Goal: Task Accomplishment & Management: Manage account settings

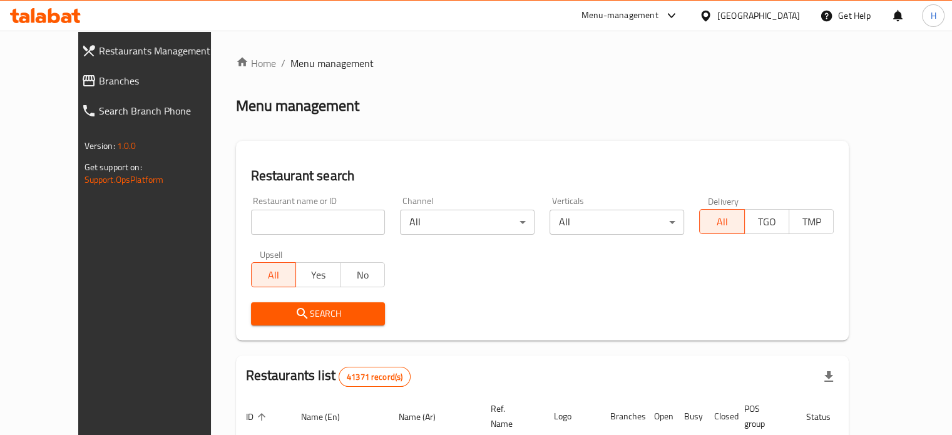
click at [315, 228] on input "search" at bounding box center [318, 222] width 135 height 25
click button "Search" at bounding box center [318, 313] width 135 height 23
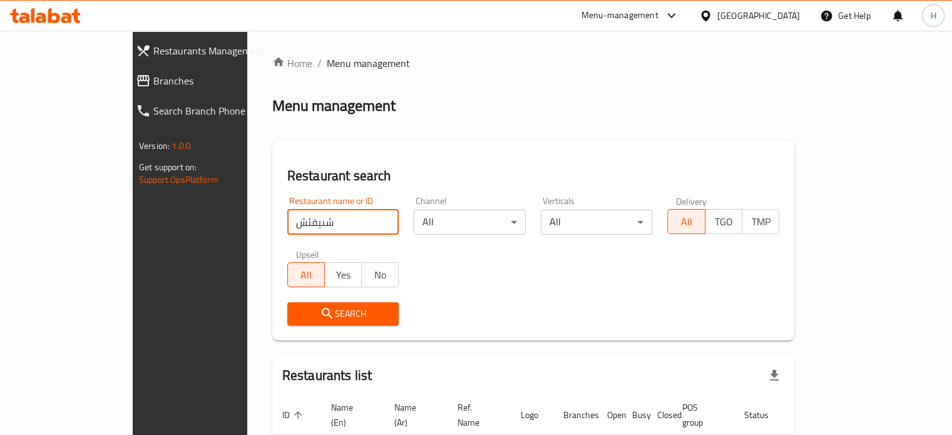
drag, startPoint x: 278, startPoint y: 212, endPoint x: 188, endPoint y: 227, distance: 91.5
click at [272, 227] on div "Restaurant search Restaurant name or ID شىيقثش Restaurant name or ID Channel Al…" at bounding box center [533, 241] width 522 height 200
type input "andrea"
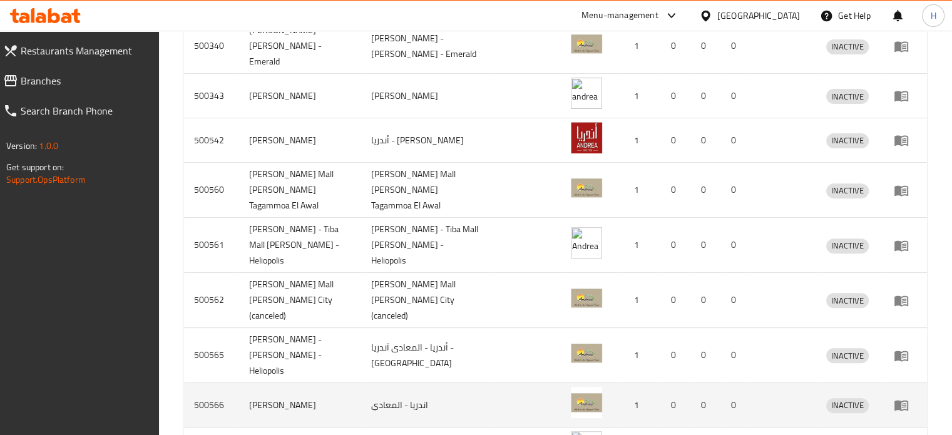
scroll to position [488, 0]
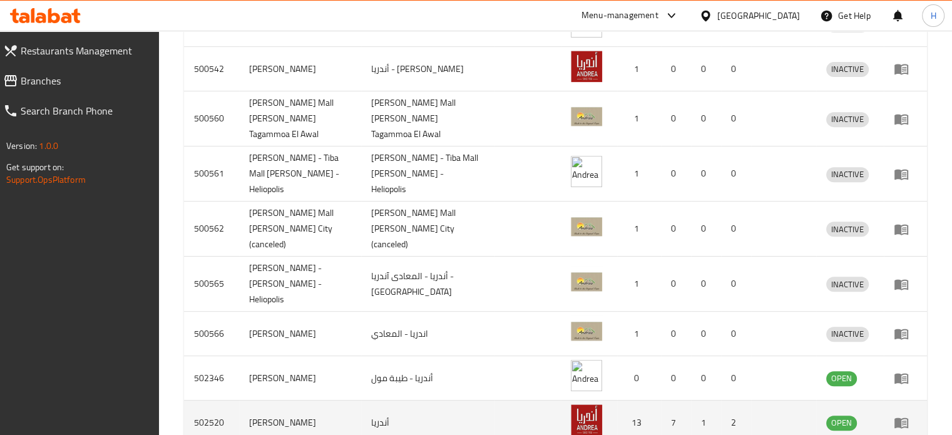
click at [894, 415] on icon "enhanced table" at bounding box center [901, 422] width 15 height 15
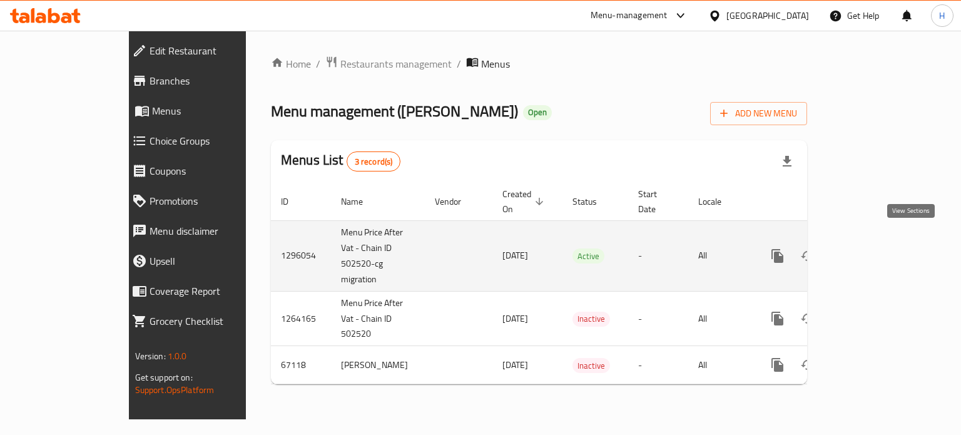
click at [876, 248] on icon "enhanced table" at bounding box center [868, 255] width 15 height 15
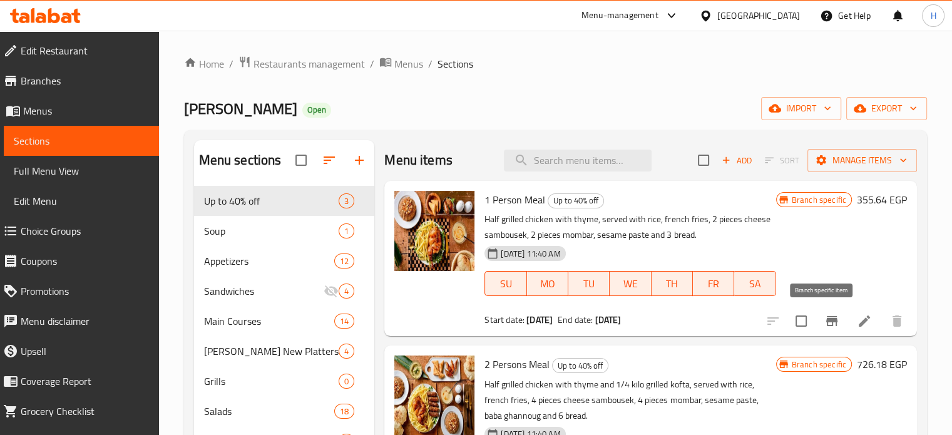
click at [824, 320] on icon "Branch-specific-item" at bounding box center [831, 321] width 15 height 15
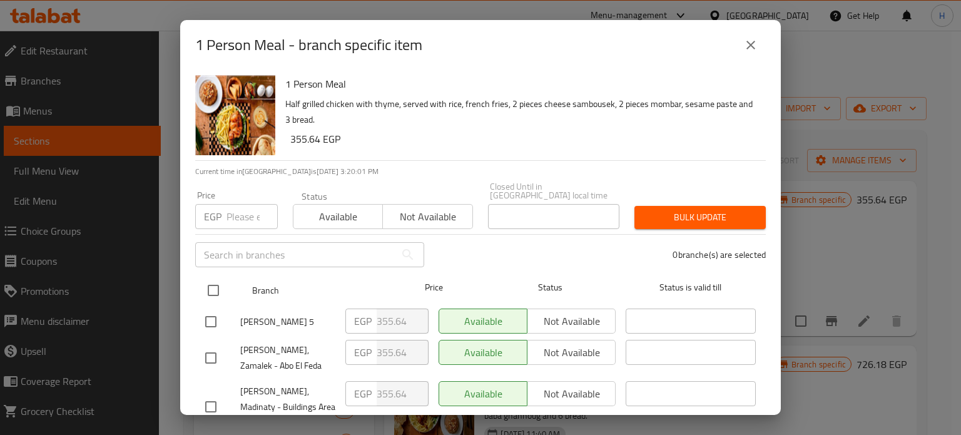
click at [206, 281] on input "checkbox" at bounding box center [213, 290] width 26 height 26
checkbox input "true"
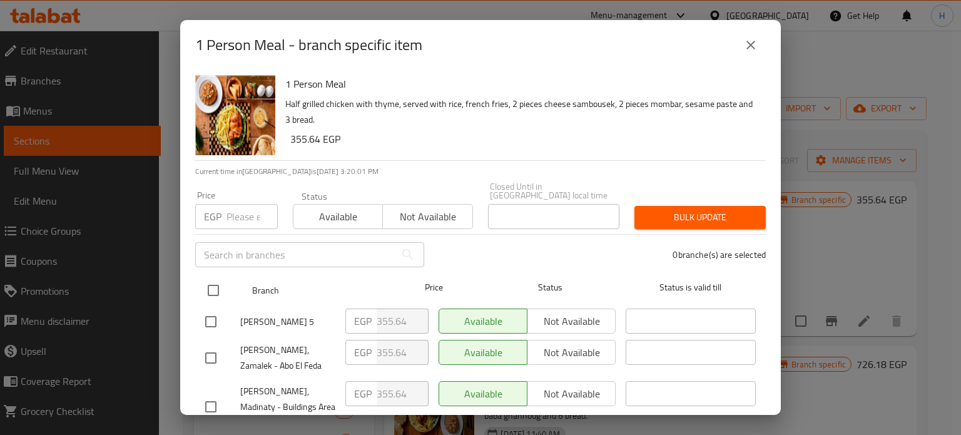
checkbox input "true"
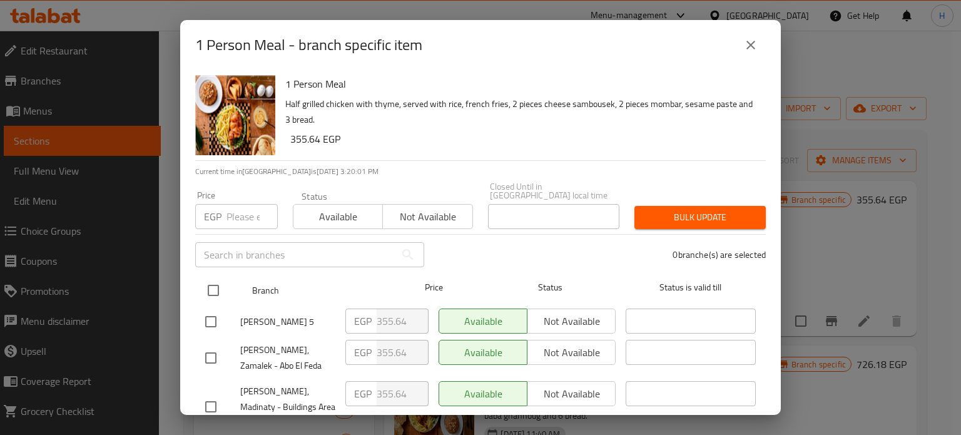
checkbox input "true"
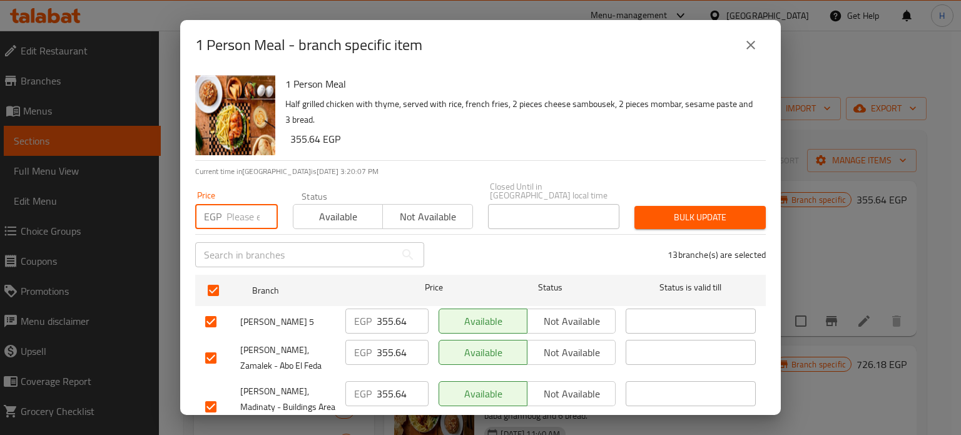
click at [248, 205] on input "number" at bounding box center [252, 216] width 51 height 25
type input "371.67"
click at [678, 210] on span "Bulk update" at bounding box center [700, 218] width 111 height 16
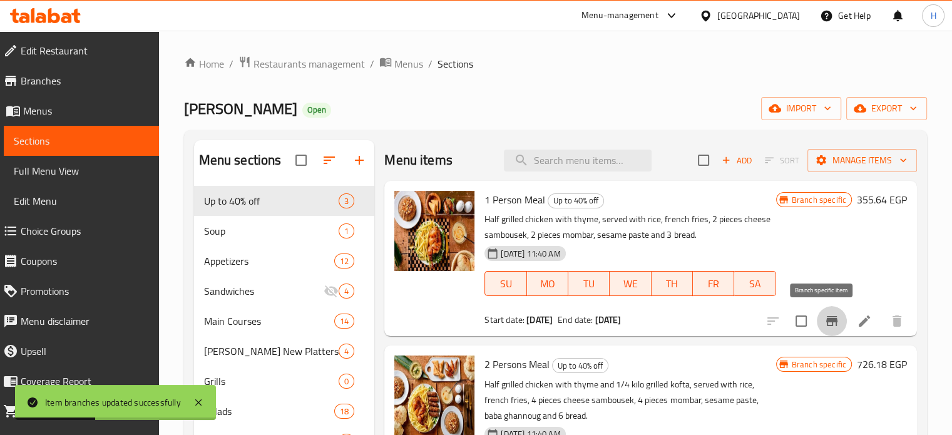
click at [824, 324] on icon "Branch-specific-item" at bounding box center [831, 321] width 15 height 15
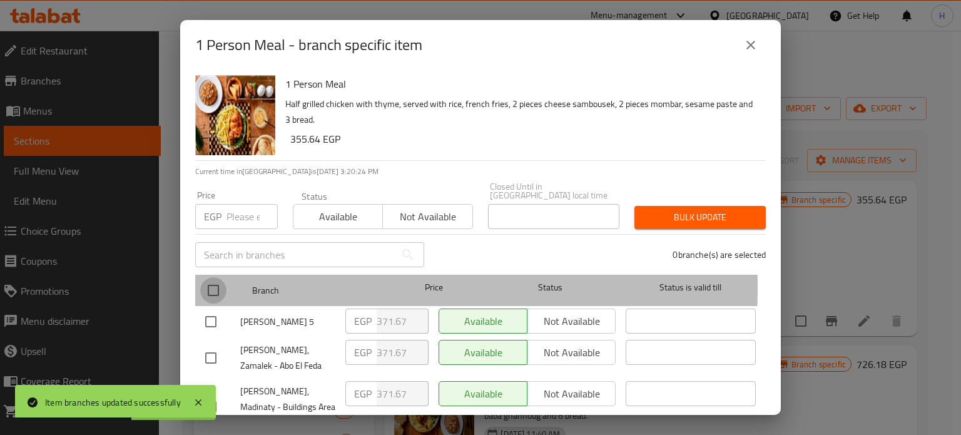
click at [213, 279] on input "checkbox" at bounding box center [213, 290] width 26 height 26
checkbox input "true"
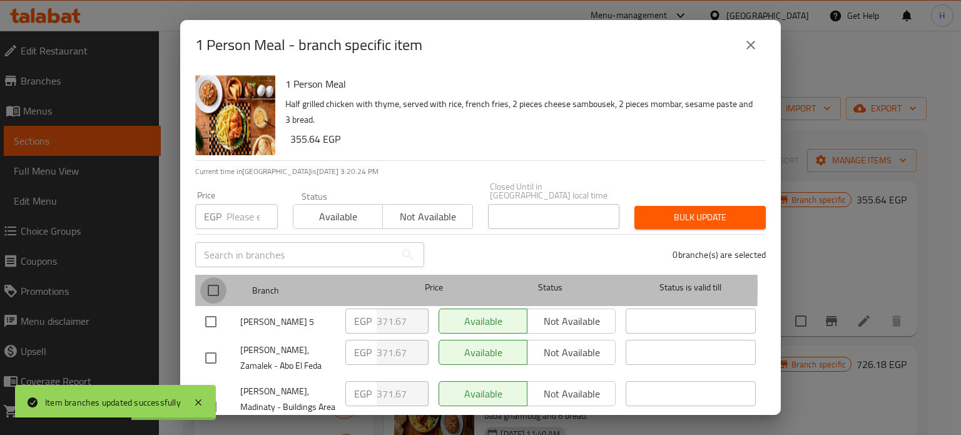
checkbox input "true"
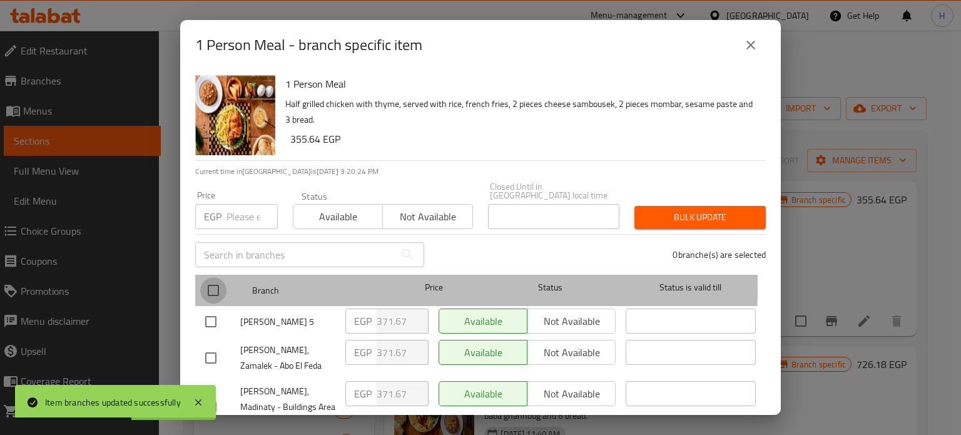
checkbox input "true"
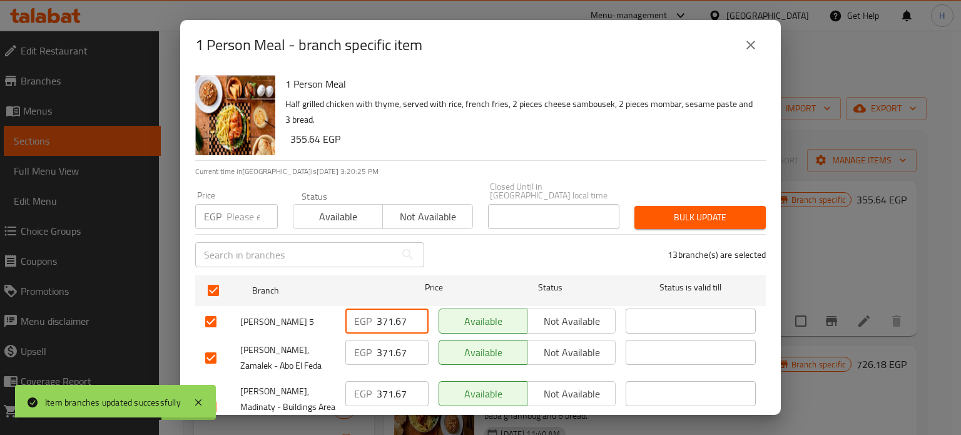
drag, startPoint x: 404, startPoint y: 309, endPoint x: 334, endPoint y: 304, distance: 70.9
click at [337, 307] on div "Andrea - Tagammoa 5 EGP 371.67 ​ Available Not available ​" at bounding box center [480, 322] width 561 height 36
click at [238, 212] on input "number" at bounding box center [252, 216] width 51 height 25
paste input "371.67"
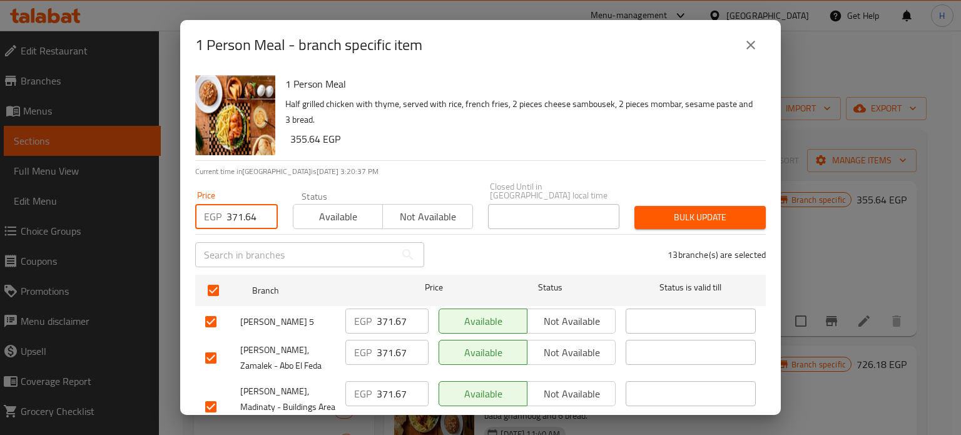
type input "371.64"
click at [726, 210] on span "Bulk update" at bounding box center [700, 218] width 111 height 16
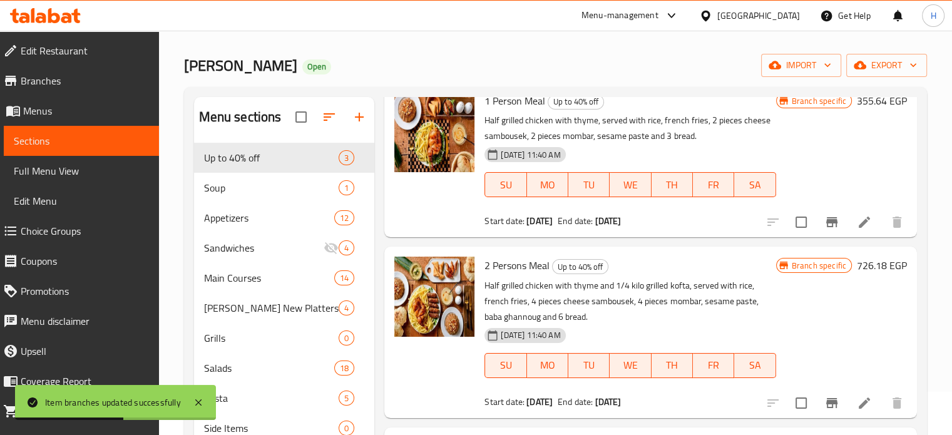
scroll to position [63, 0]
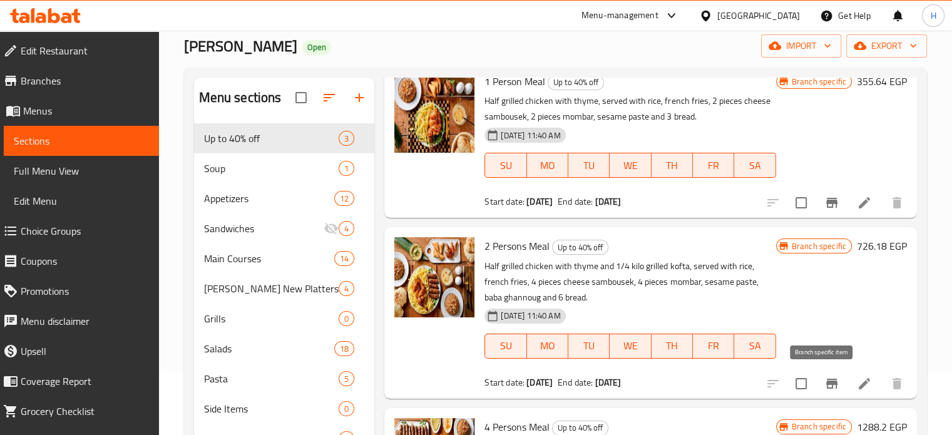
click at [817, 380] on button "Branch-specific-item" at bounding box center [832, 384] width 30 height 30
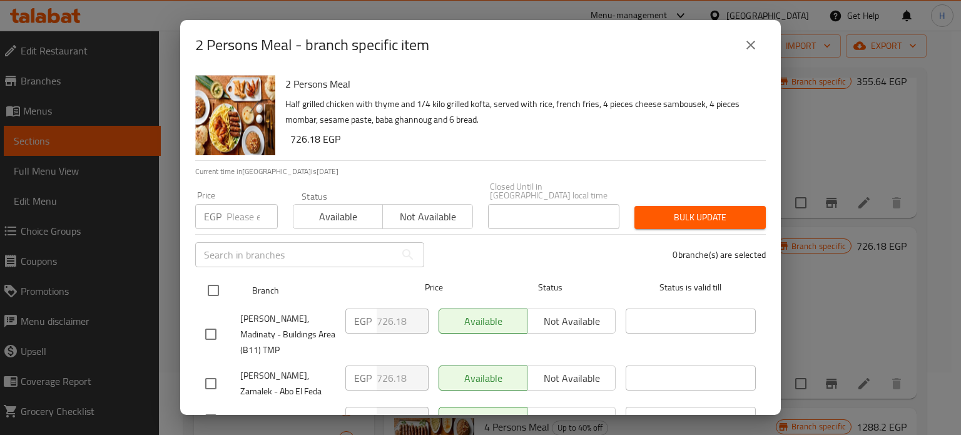
click at [209, 283] on input "checkbox" at bounding box center [213, 290] width 26 height 26
checkbox input "true"
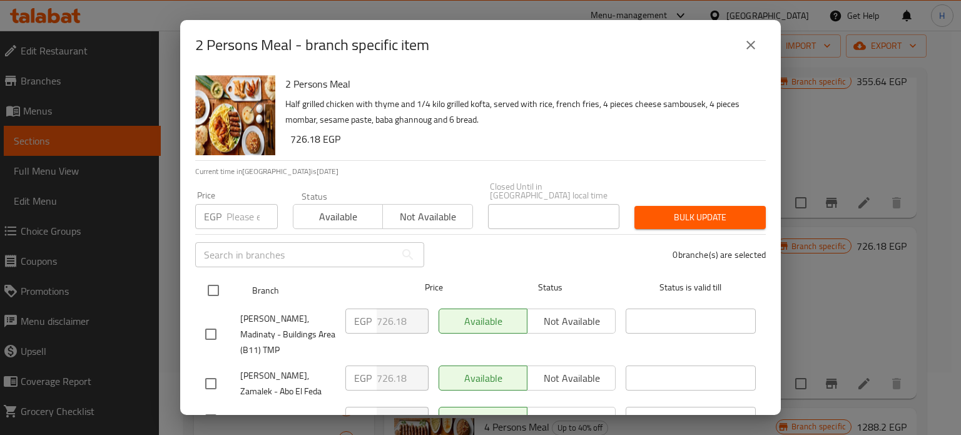
checkbox input "true"
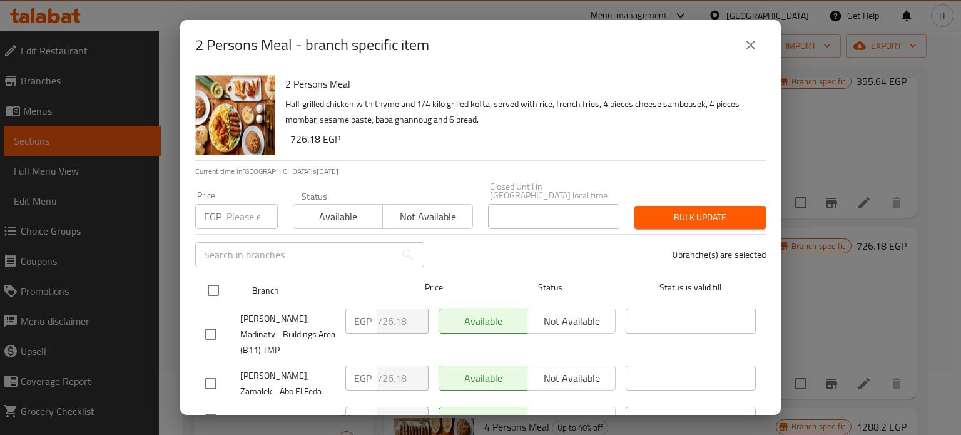
checkbox input "true"
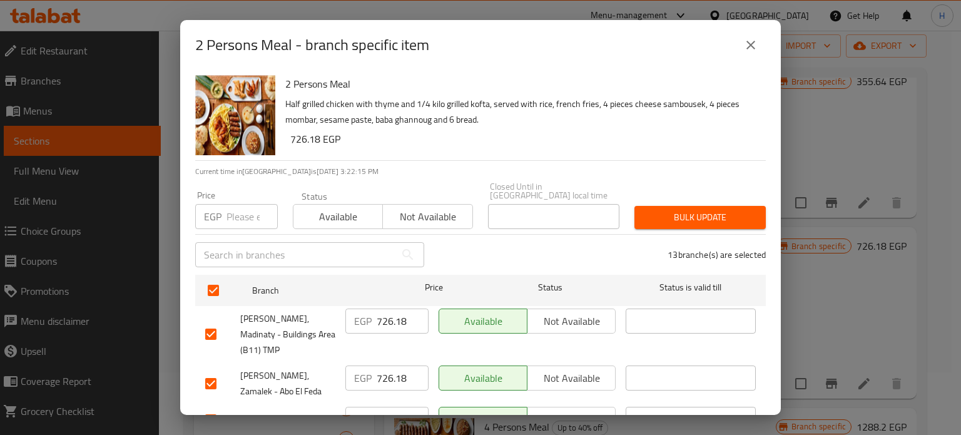
click at [238, 205] on input "number" at bounding box center [252, 216] width 51 height 25
paste input "771.78"
type input "771.78"
click at [695, 212] on span "Bulk update" at bounding box center [700, 218] width 111 height 16
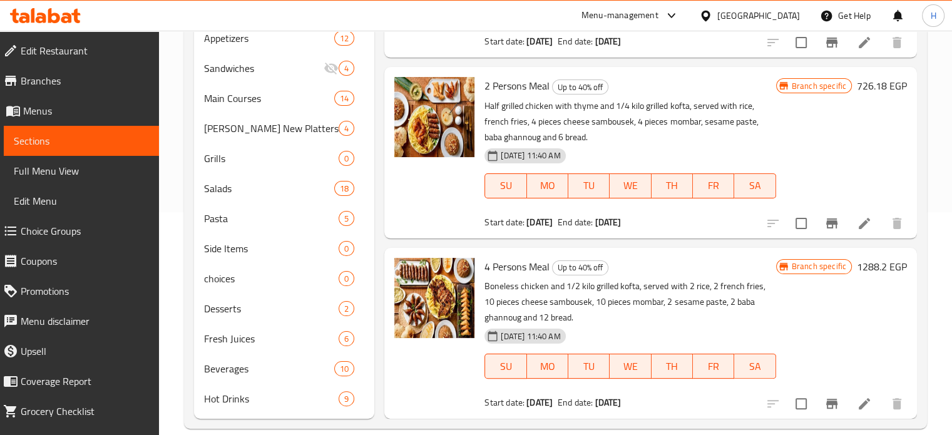
scroll to position [241, 0]
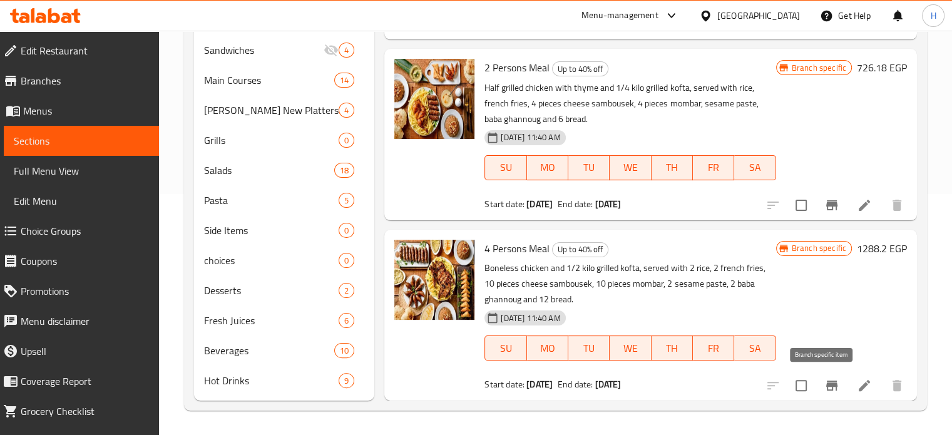
click at [827, 389] on icon "Branch-specific-item" at bounding box center [831, 385] width 15 height 15
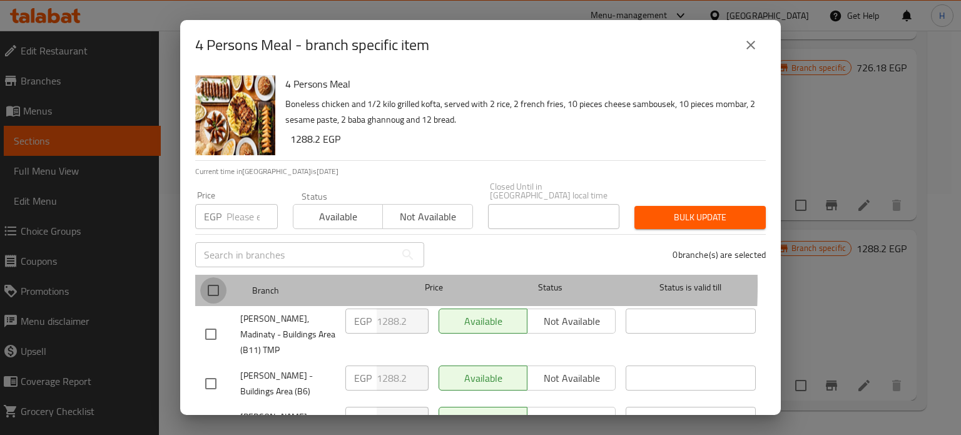
click at [215, 277] on input "checkbox" at bounding box center [213, 290] width 26 height 26
checkbox input "true"
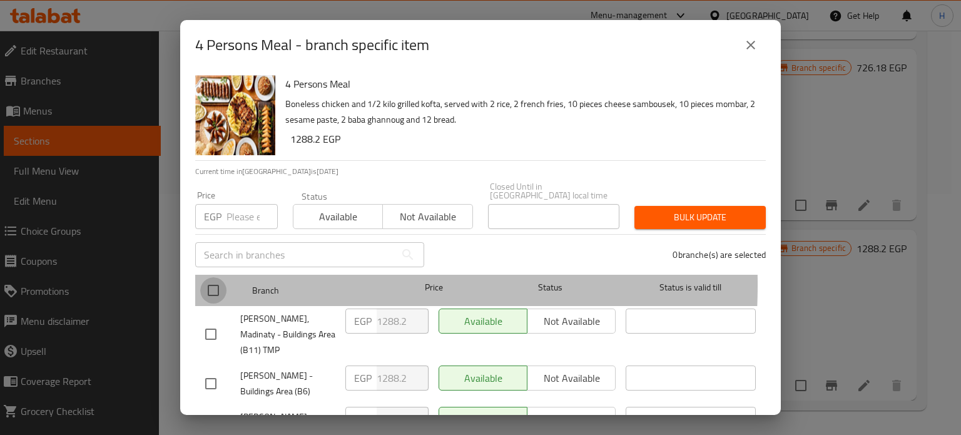
checkbox input "true"
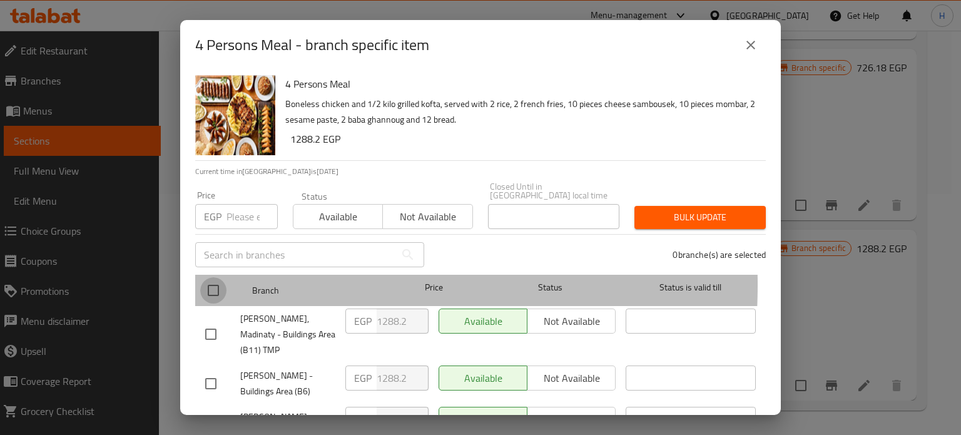
checkbox input "true"
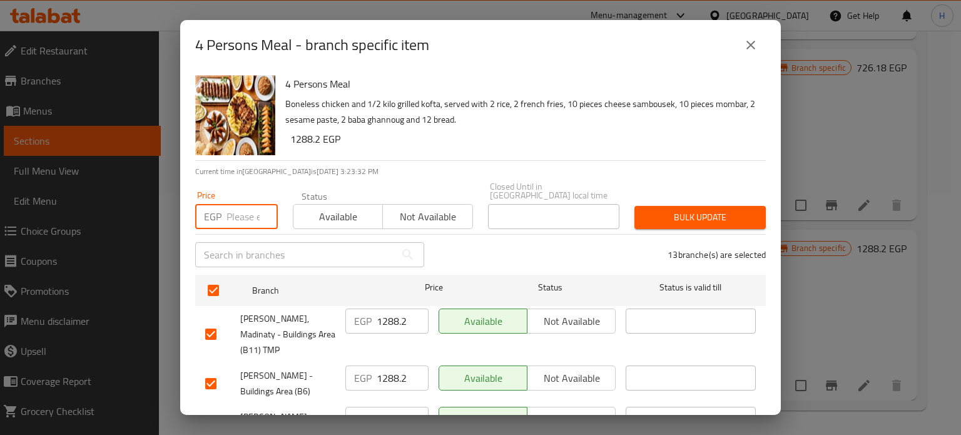
click at [233, 207] on input "number" at bounding box center [252, 216] width 51 height 25
paste input "1517"
type input "1517"
click at [698, 215] on span "Bulk update" at bounding box center [700, 218] width 111 height 16
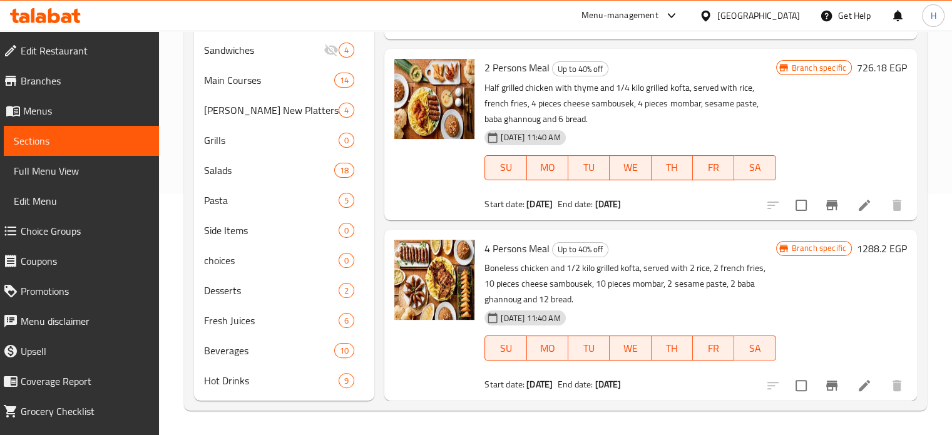
click at [56, 13] on icon at bounding box center [54, 15] width 12 height 15
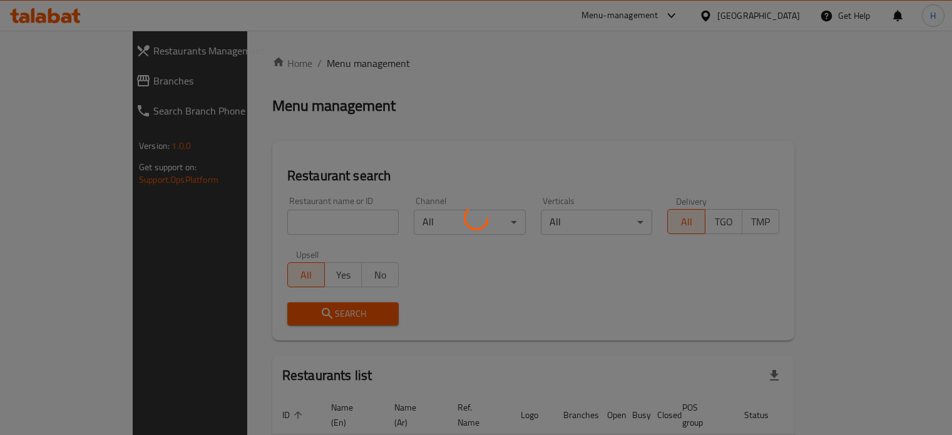
scroll to position [64, 0]
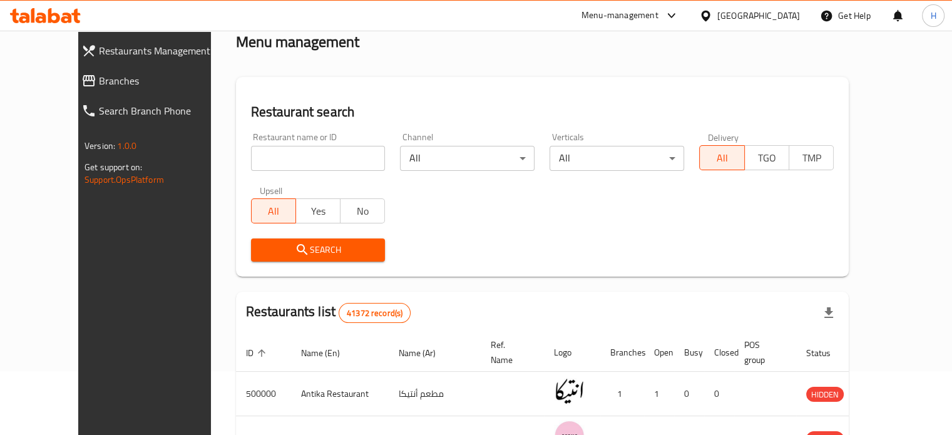
click at [289, 160] on input "search" at bounding box center [318, 158] width 135 height 25
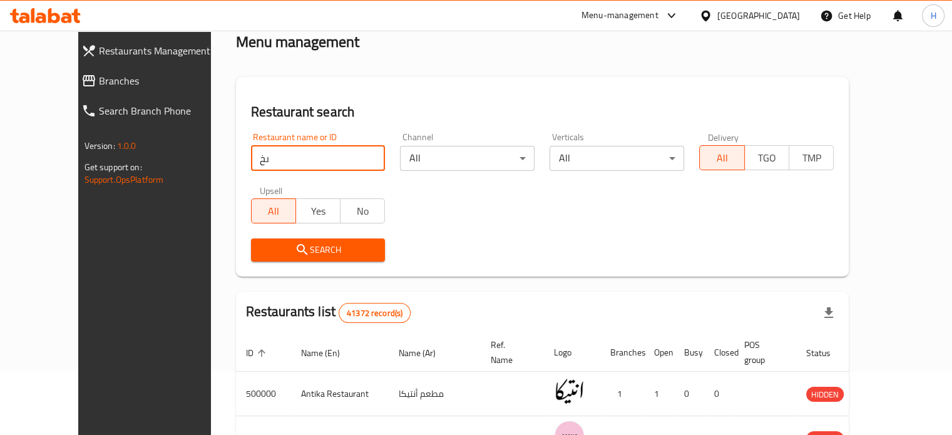
type input "ى"
type input "Nom Nom"
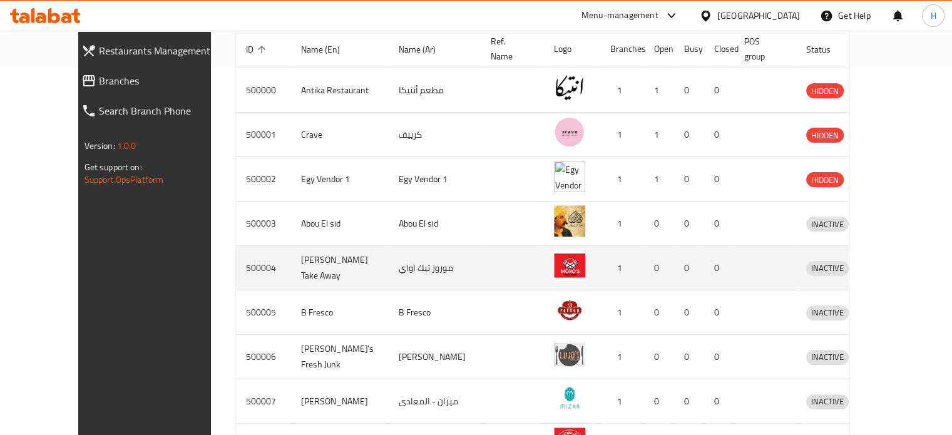
scroll to position [454, 0]
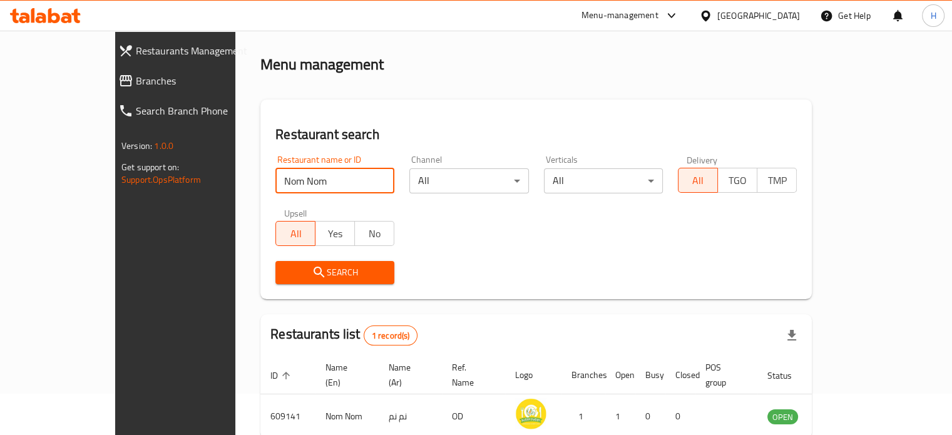
scroll to position [35, 0]
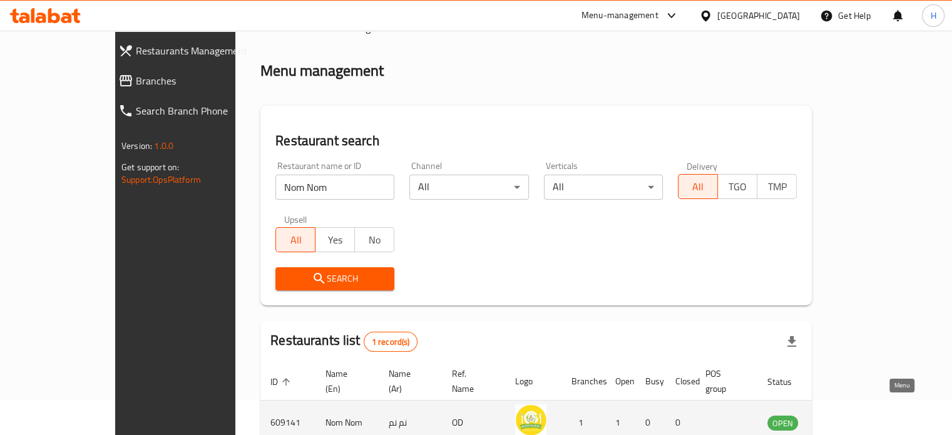
click at [847, 418] on icon "enhanced table" at bounding box center [841, 423] width 14 height 11
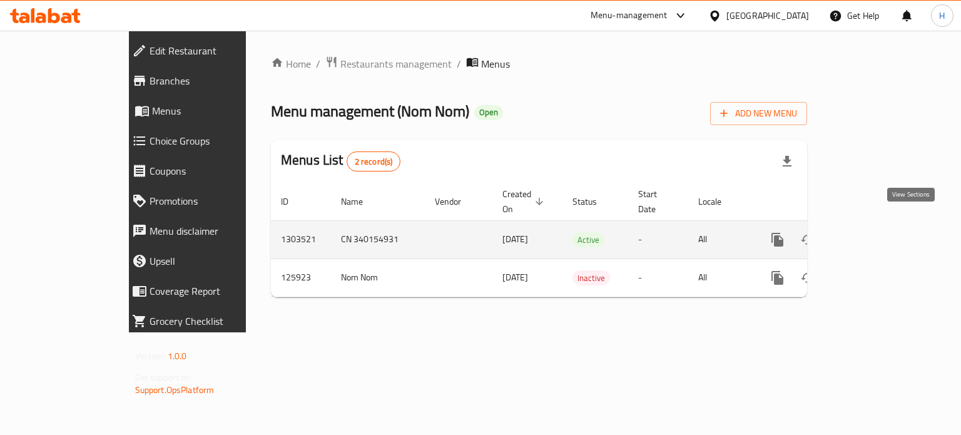
click at [874, 234] on icon "enhanced table" at bounding box center [867, 239] width 11 height 11
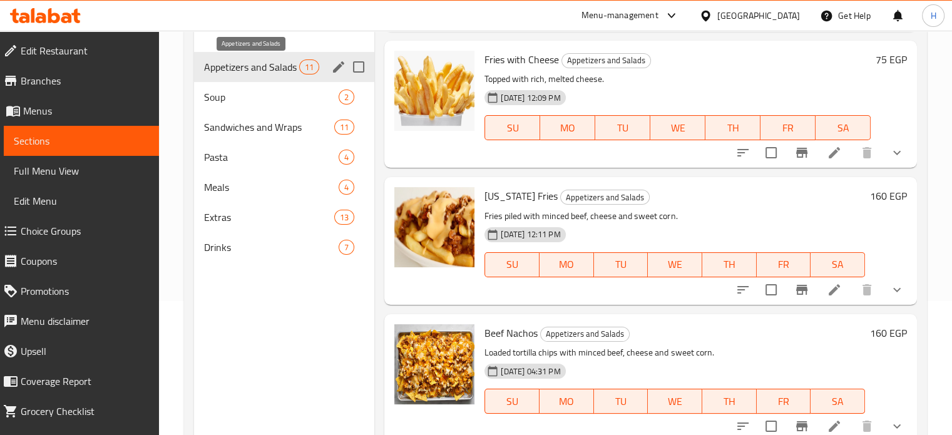
scroll to position [113, 0]
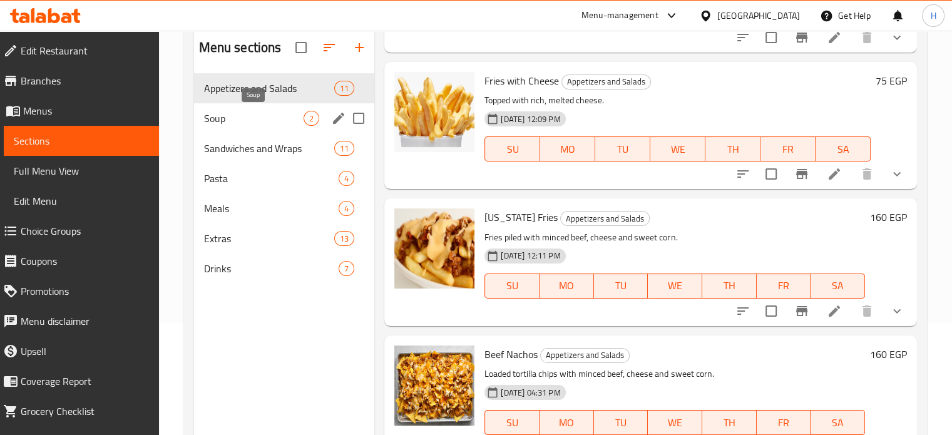
click at [232, 119] on span "Soup" at bounding box center [254, 118] width 100 height 15
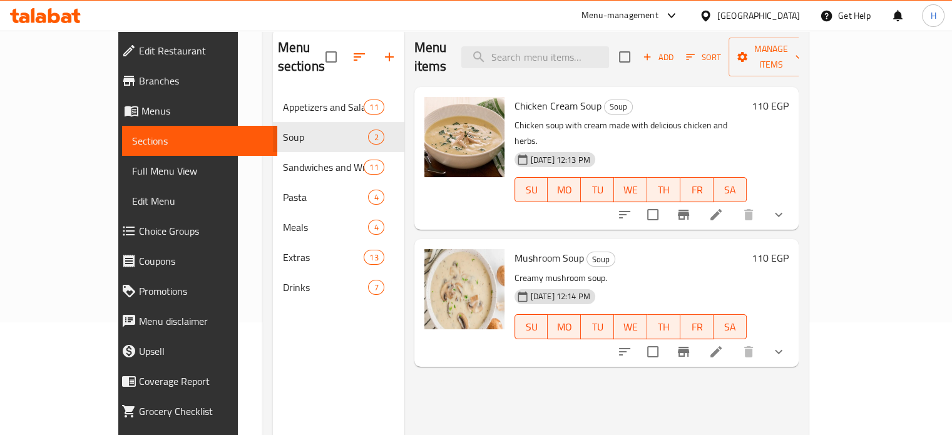
drag, startPoint x: 834, startPoint y: 188, endPoint x: 839, endPoint y: 179, distance: 9.8
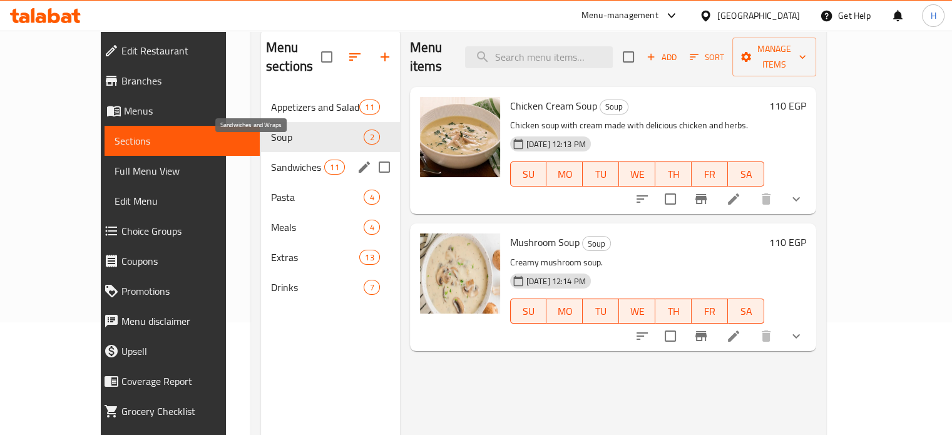
click at [271, 160] on span "Sandwiches and Wraps" at bounding box center [297, 167] width 53 height 15
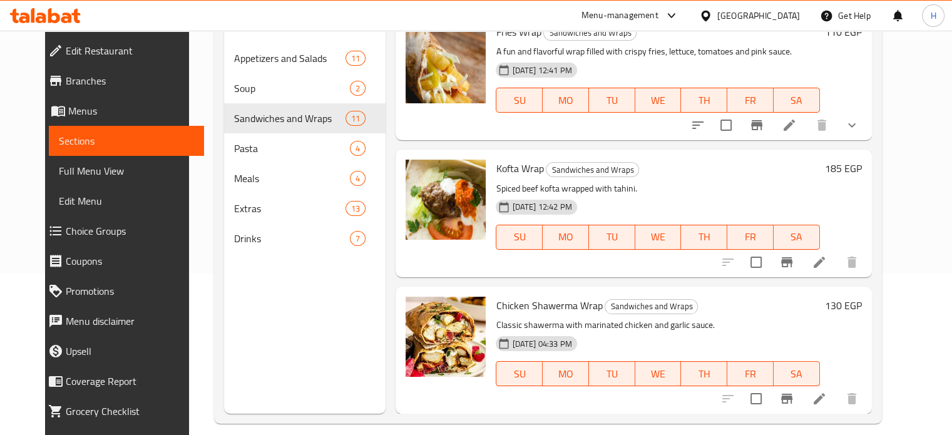
scroll to position [175, 0]
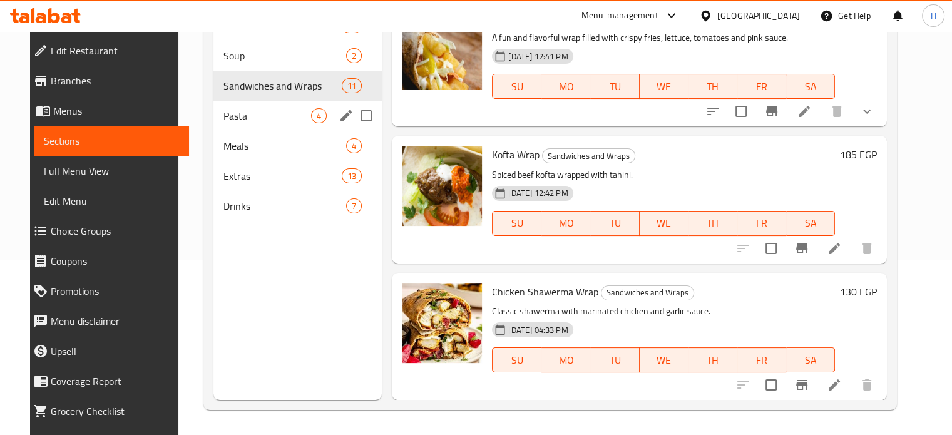
click at [241, 117] on span "Pasta" at bounding box center [267, 115] width 88 height 15
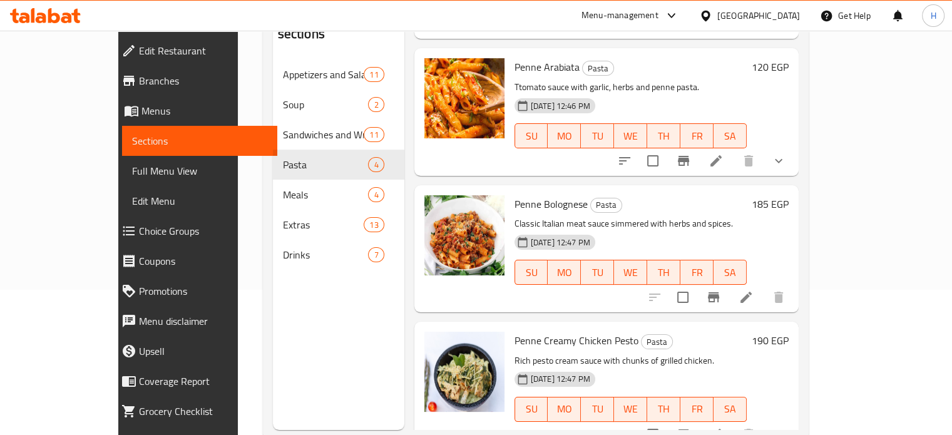
scroll to position [175, 0]
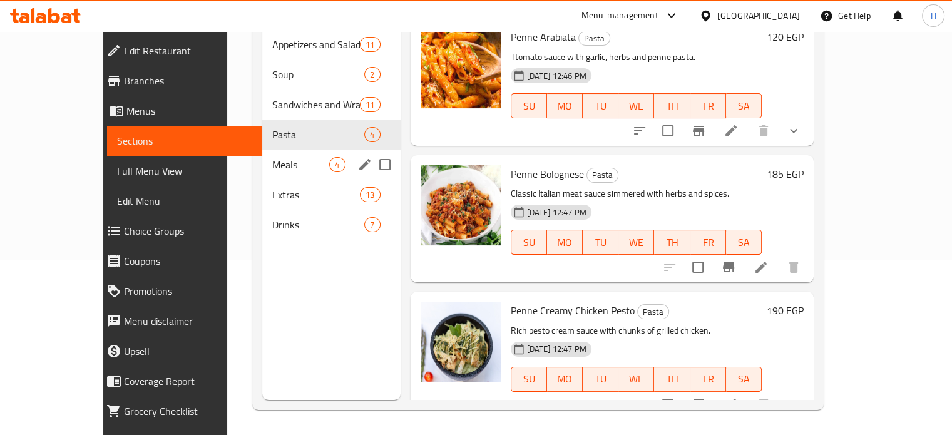
click at [272, 157] on span "Meals" at bounding box center [300, 164] width 57 height 15
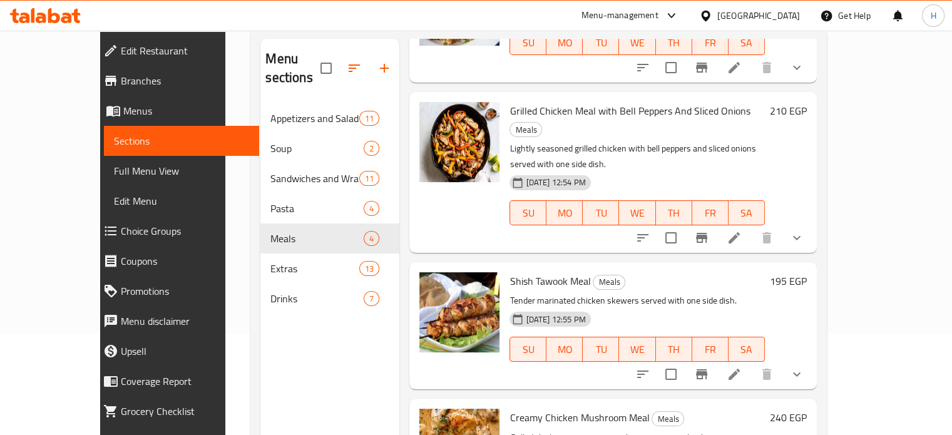
scroll to position [175, 0]
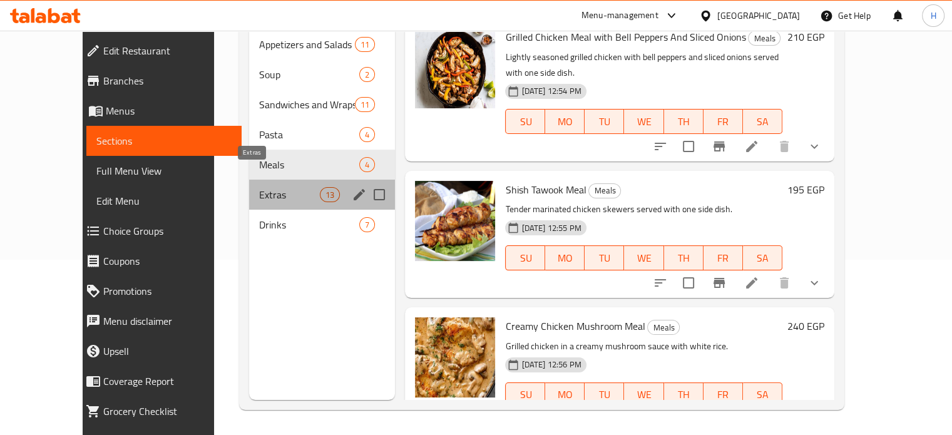
click at [259, 187] on span "Extras" at bounding box center [289, 194] width 61 height 15
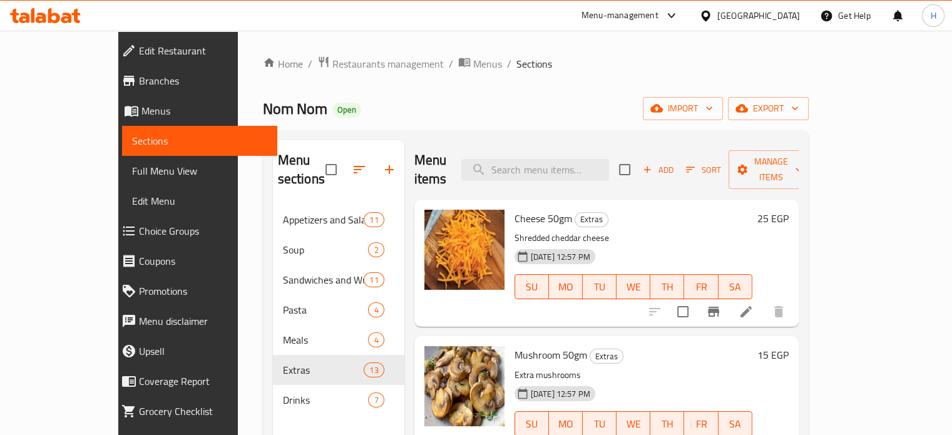
click at [789, 210] on h6 "25 EGP" at bounding box center [772, 219] width 31 height 18
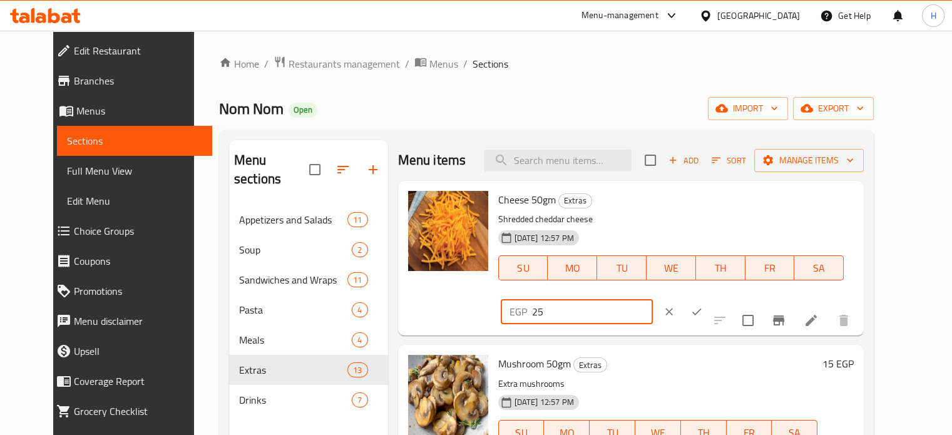
drag, startPoint x: 754, startPoint y: 205, endPoint x: 669, endPoint y: 202, distance: 84.5
click at [669, 202] on div "Cheese 50gm Extras Shredded cheddar cheese 30-07-2025 12:57 PM SU MO TU WE TH F…" at bounding box center [676, 258] width 366 height 145
type input "50"
click at [710, 298] on button "ok" at bounding box center [697, 312] width 28 height 28
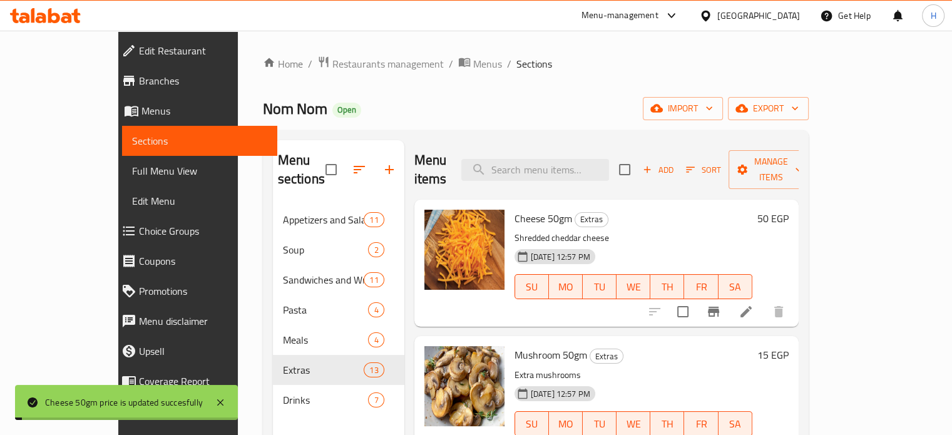
click at [789, 346] on h6 "15 EGP" at bounding box center [772, 355] width 31 height 18
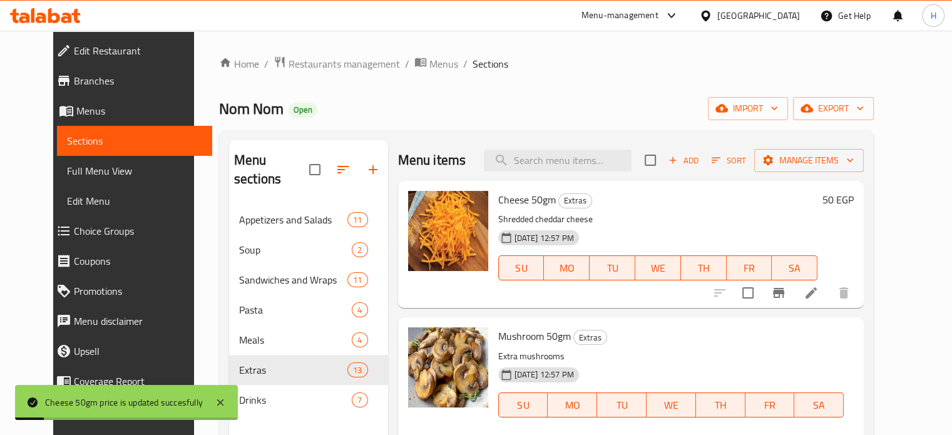
drag, startPoint x: 783, startPoint y: 349, endPoint x: 692, endPoint y: 346, distance: 90.8
type input "25"
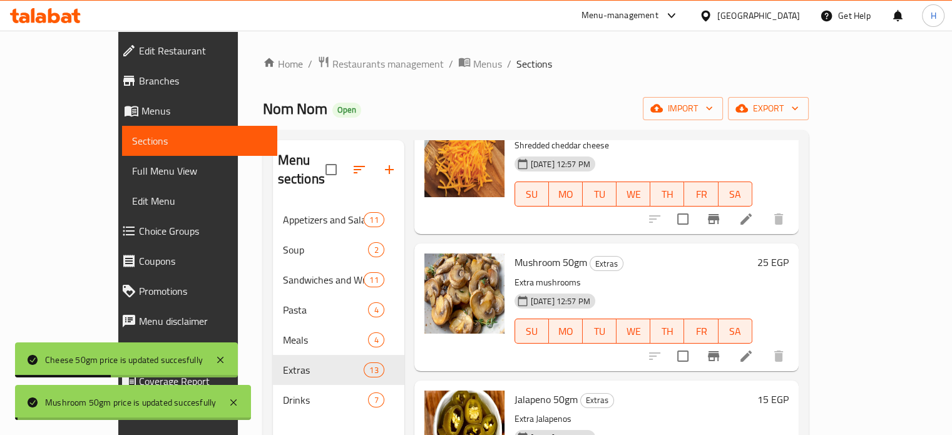
scroll to position [188, 0]
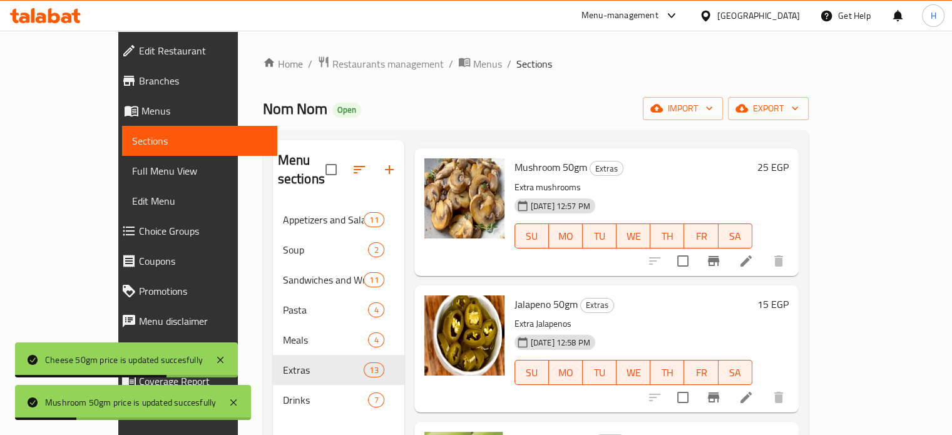
click at [789, 295] on h6 "15 EGP" at bounding box center [772, 304] width 31 height 18
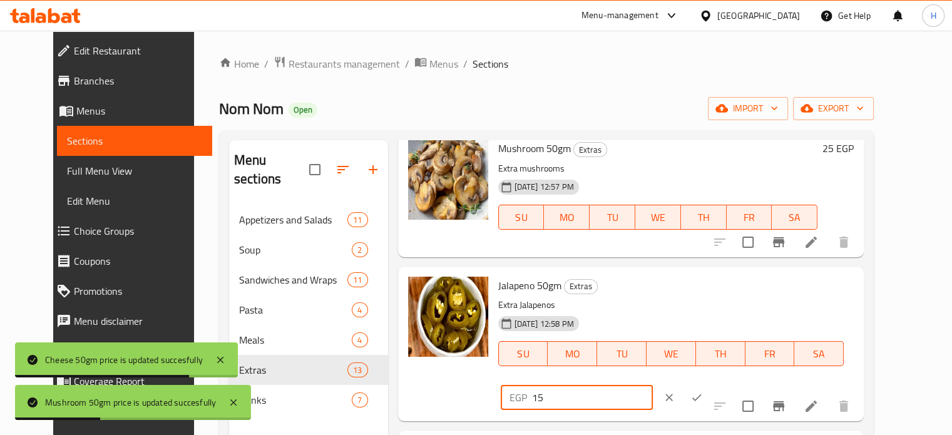
drag, startPoint x: 755, startPoint y: 297, endPoint x: 645, endPoint y: 296, distance: 109.5
click at [645, 296] on div "Jalapeno 50gm Extras Extra Jalapenos 30-07-2025 12:58 PM SU MO TU WE TH FR SA E…" at bounding box center [676, 344] width 366 height 145
type input "25"
click at [710, 384] on div at bounding box center [682, 398] width 55 height 28
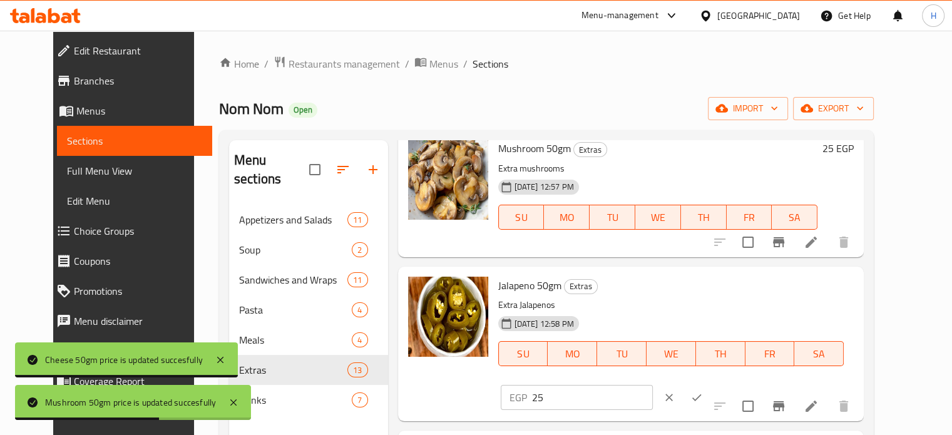
click at [703, 391] on icon "ok" at bounding box center [696, 397] width 13 height 13
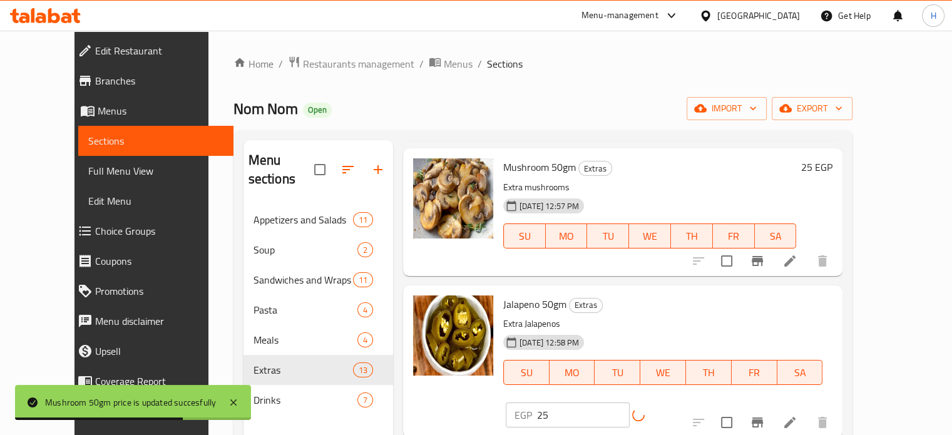
scroll to position [250, 0]
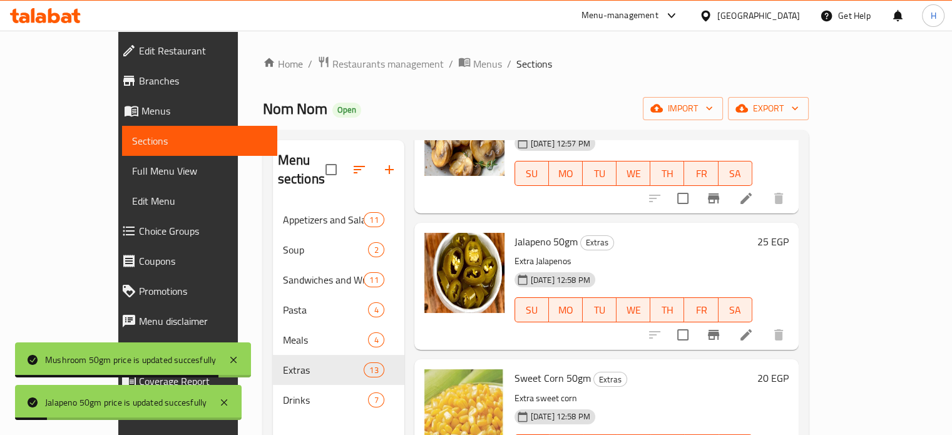
click at [789, 369] on h6 "20 EGP" at bounding box center [772, 378] width 31 height 18
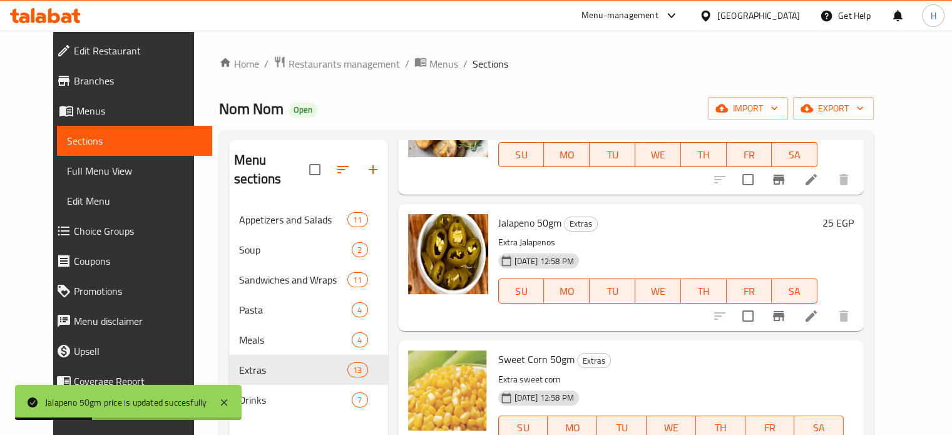
drag, startPoint x: 747, startPoint y: 364, endPoint x: 698, endPoint y: 364, distance: 48.8
type input "25"
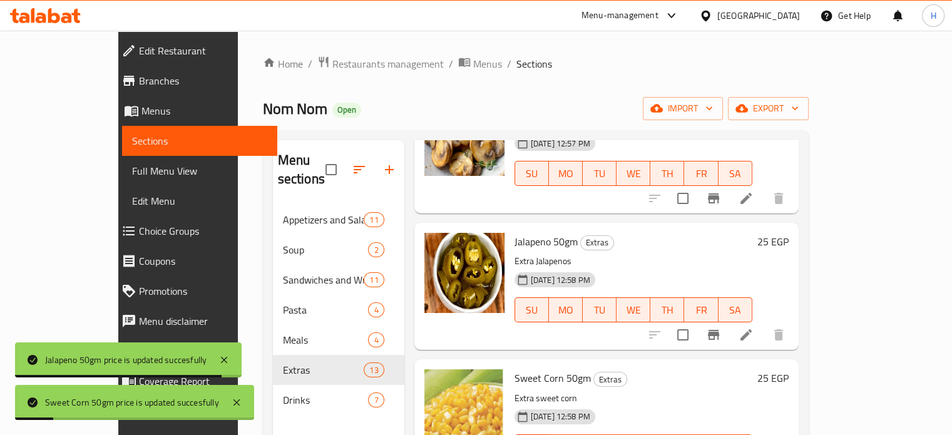
click at [789, 369] on h6 "25 EGP" at bounding box center [772, 378] width 31 height 18
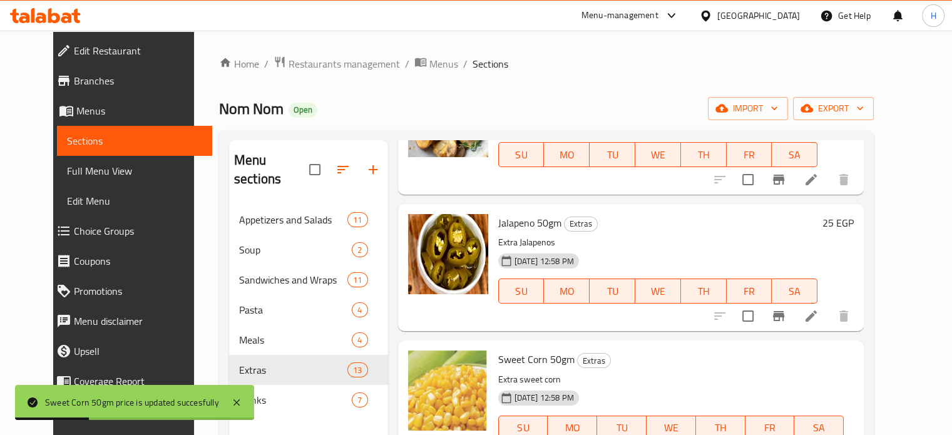
drag, startPoint x: 759, startPoint y: 366, endPoint x: 705, endPoint y: 364, distance: 53.9
type input "50"
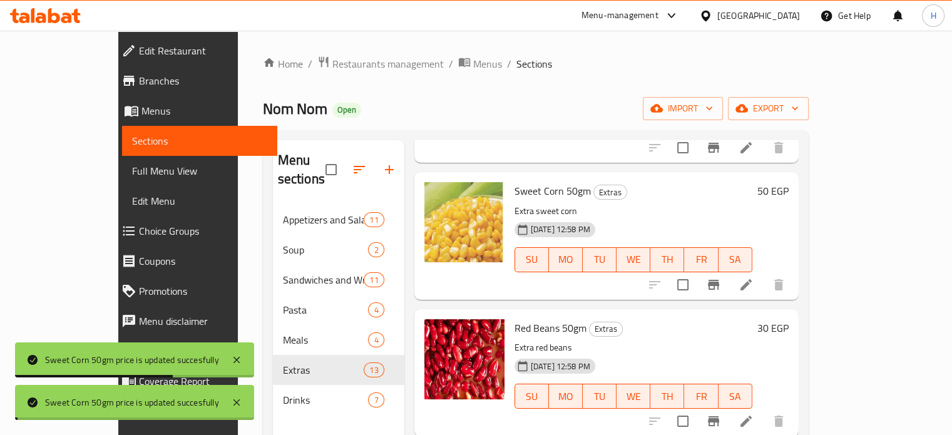
scroll to position [438, 0]
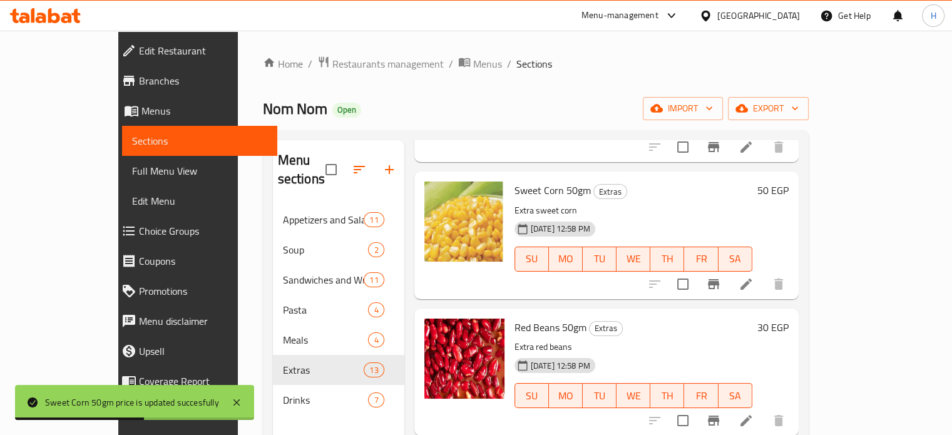
click at [789, 319] on h6 "30 EGP" at bounding box center [772, 328] width 31 height 18
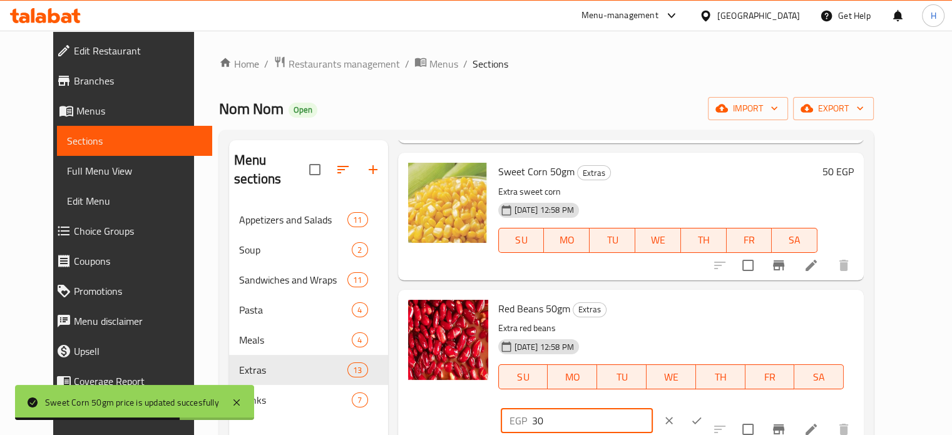
drag, startPoint x: 772, startPoint y: 314, endPoint x: 691, endPoint y: 313, distance: 80.7
click at [691, 313] on div "Red Beans 50gm Extras Extra red beans 30-07-2025 12:58 PM SU MO TU WE TH FR SA …" at bounding box center [676, 367] width 366 height 145
type input "50"
click at [710, 407] on button "ok" at bounding box center [697, 421] width 28 height 28
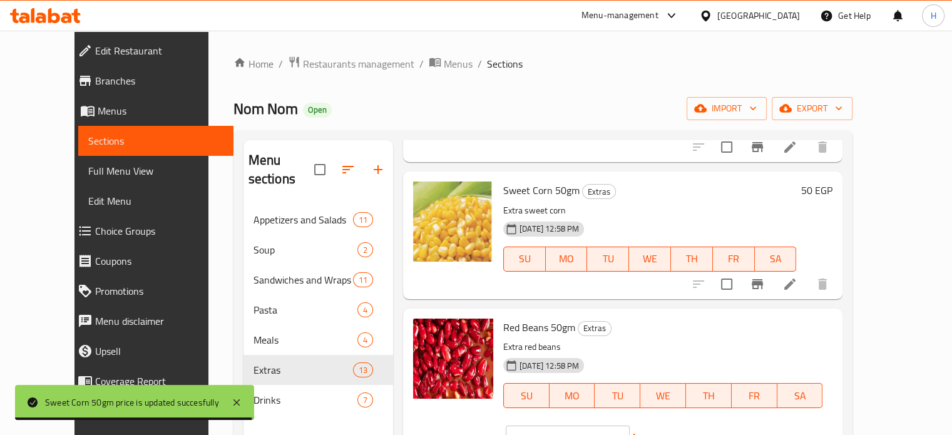
scroll to position [563, 0]
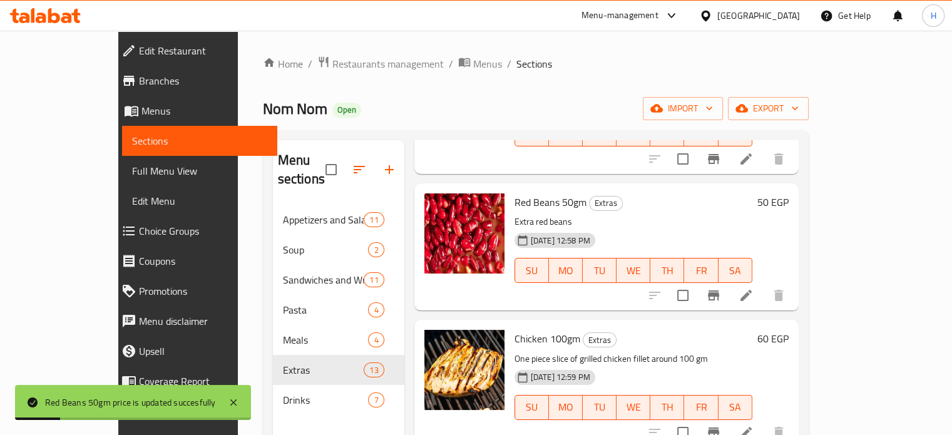
click at [789, 330] on h6 "60 EGP" at bounding box center [772, 339] width 31 height 18
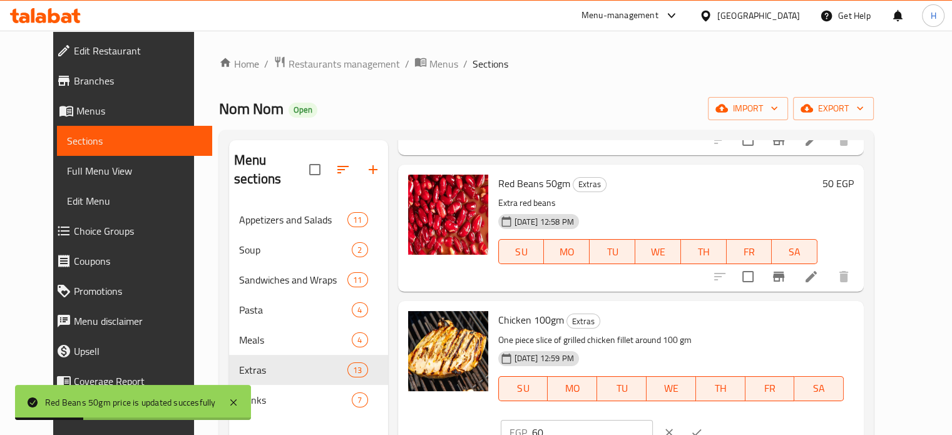
click at [653, 420] on input "60" at bounding box center [592, 432] width 121 height 25
drag, startPoint x: 735, startPoint y: 326, endPoint x: 704, endPoint y: 326, distance: 30.7
click at [653, 420] on div "EGP 60 ​" at bounding box center [577, 432] width 152 height 25
type input "100"
click at [703, 426] on icon "ok" at bounding box center [696, 432] width 13 height 13
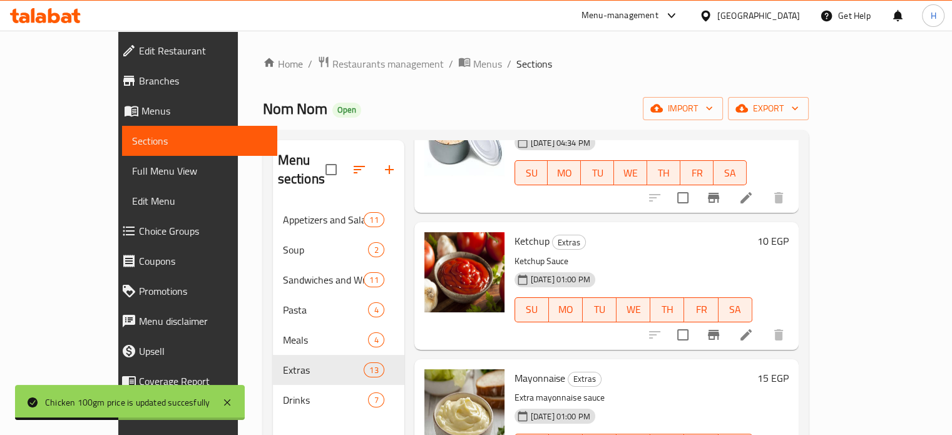
scroll to position [939, 0]
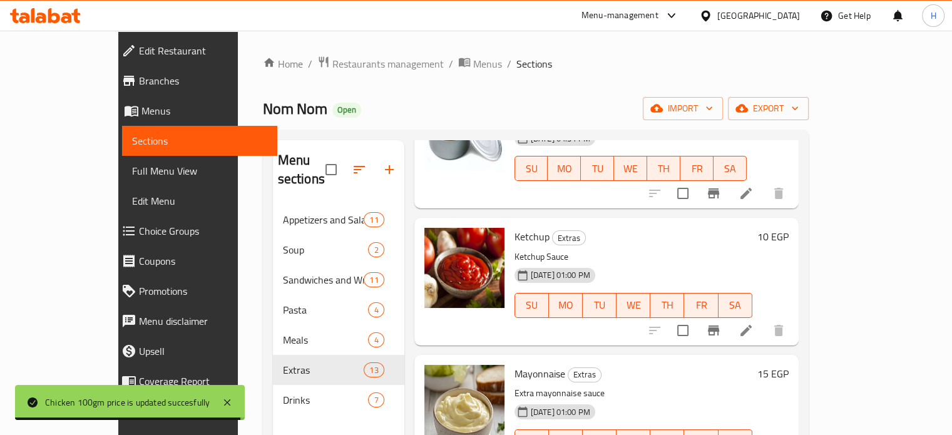
click at [789, 228] on h6 "10 EGP" at bounding box center [772, 237] width 31 height 18
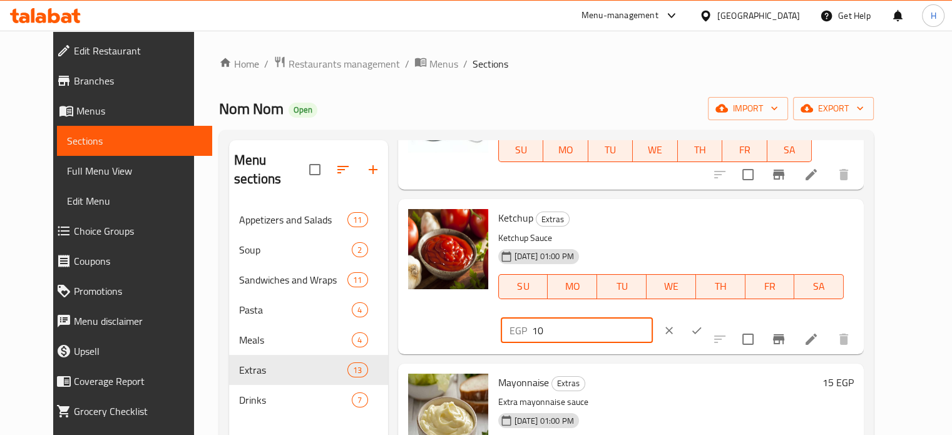
drag, startPoint x: 759, startPoint y: 224, endPoint x: 694, endPoint y: 222, distance: 64.5
click at [653, 318] on div "EGP 10 ​" at bounding box center [577, 330] width 152 height 25
type input "20"
click at [703, 324] on icon "ok" at bounding box center [696, 330] width 13 height 13
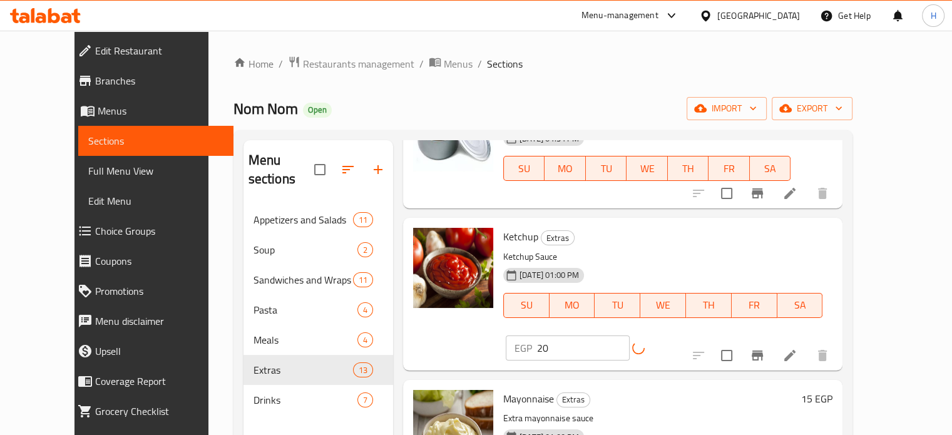
click at [832, 390] on h6 "15 EGP" at bounding box center [816, 399] width 31 height 18
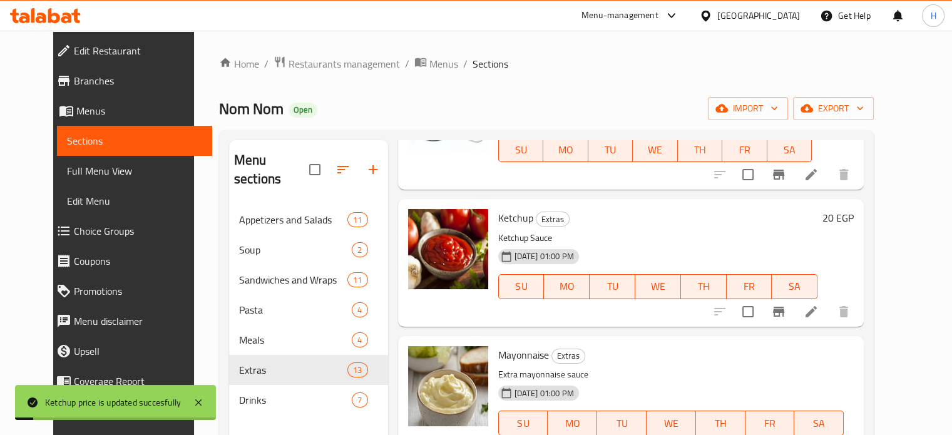
drag, startPoint x: 779, startPoint y: 362, endPoint x: 690, endPoint y: 362, distance: 89.5
click at [690, 362] on div "Mayonnaise Extras Extra mayonnaise sauce 30-07-2025 01:00 PM SU MO TU WE TH FR …" at bounding box center [676, 413] width 366 height 145
type input "25"
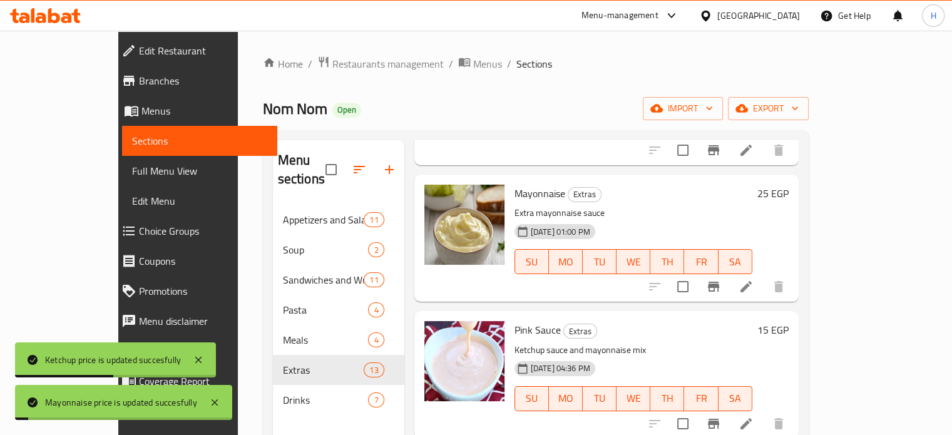
scroll to position [1127, 0]
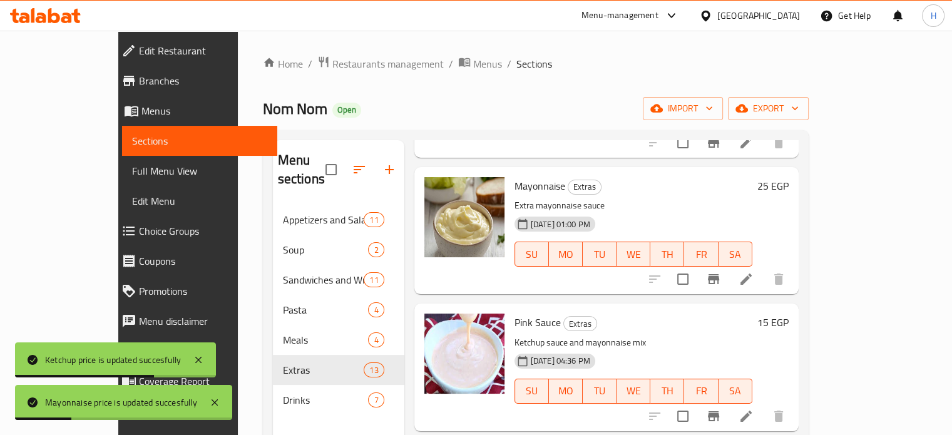
click at [789, 314] on h6 "15 EGP" at bounding box center [772, 323] width 31 height 18
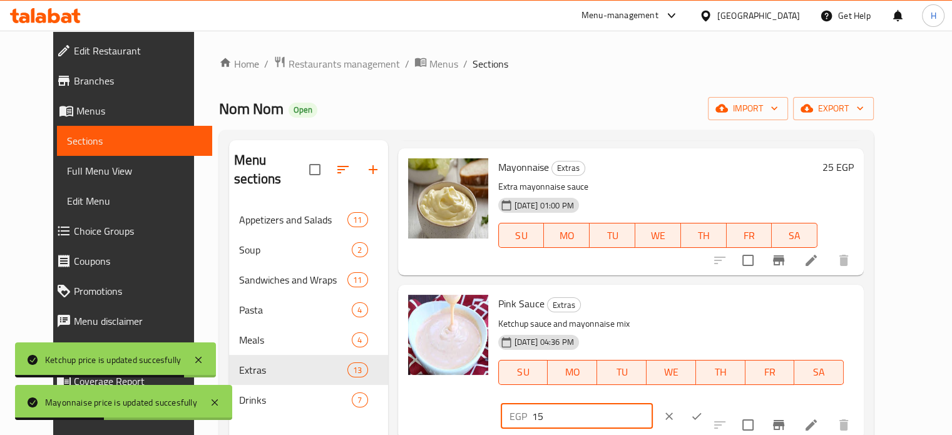
drag, startPoint x: 780, startPoint y: 317, endPoint x: 719, endPoint y: 313, distance: 61.4
click at [653, 404] on div "EGP 15 ​" at bounding box center [577, 416] width 152 height 25
type input "25"
click at [710, 402] on button "ok" at bounding box center [697, 416] width 28 height 28
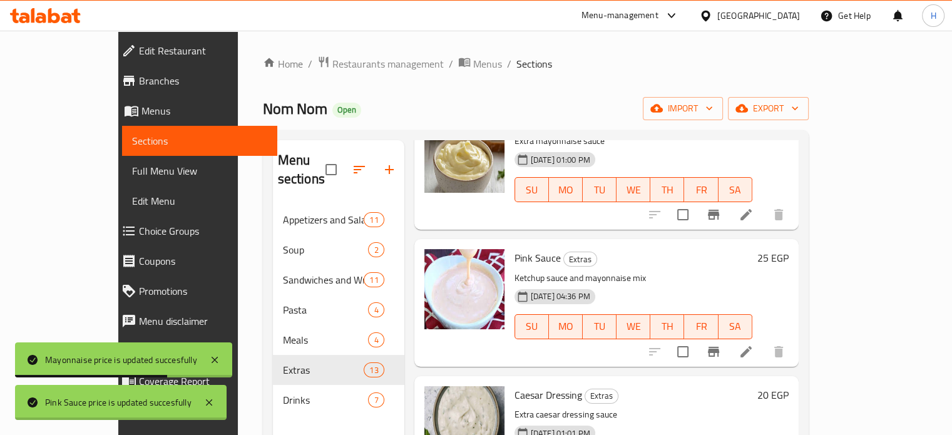
scroll to position [1252, 0]
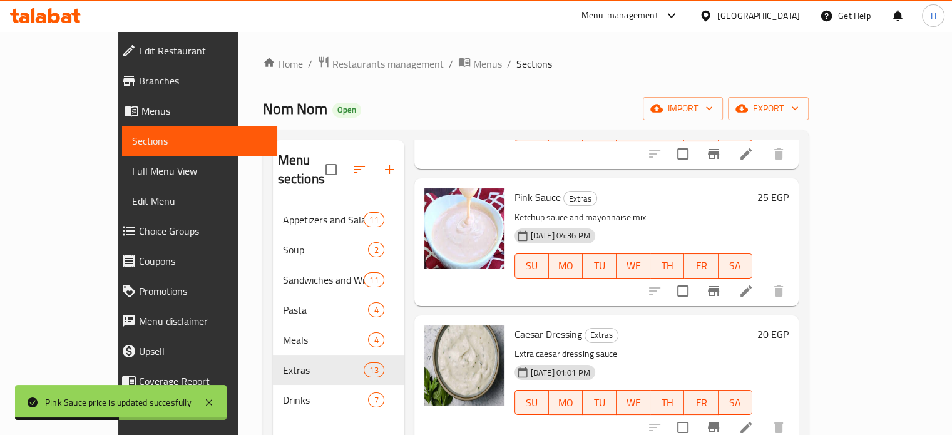
click at [789, 325] on h6 "20 EGP" at bounding box center [772, 334] width 31 height 18
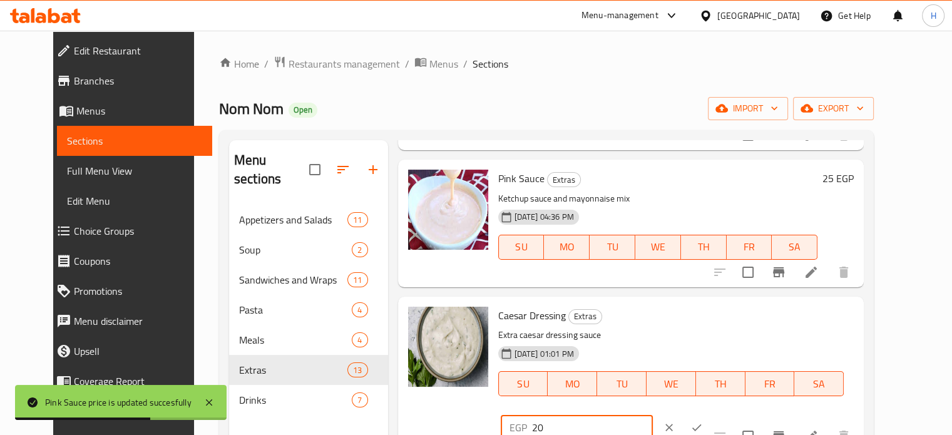
drag, startPoint x: 765, startPoint y: 319, endPoint x: 701, endPoint y: 314, distance: 64.7
click at [653, 415] on div "EGP 20 ​" at bounding box center [577, 427] width 152 height 25
type input "50"
click at [710, 414] on button "ok" at bounding box center [697, 428] width 28 height 28
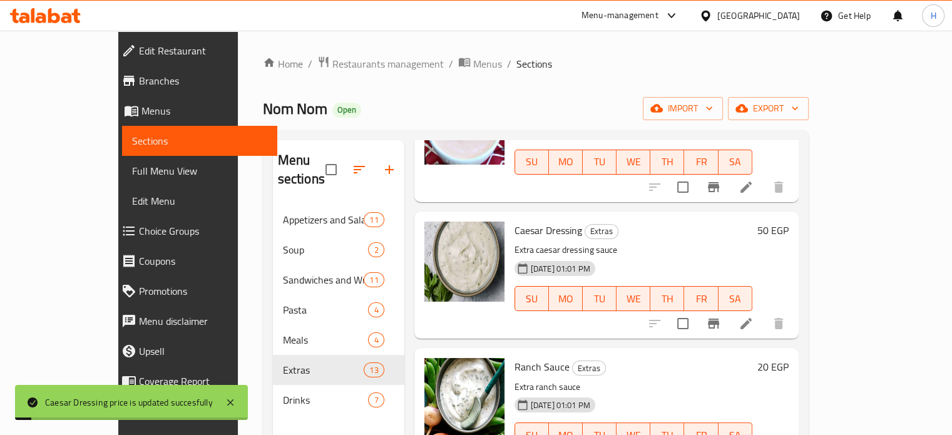
scroll to position [1374, 0]
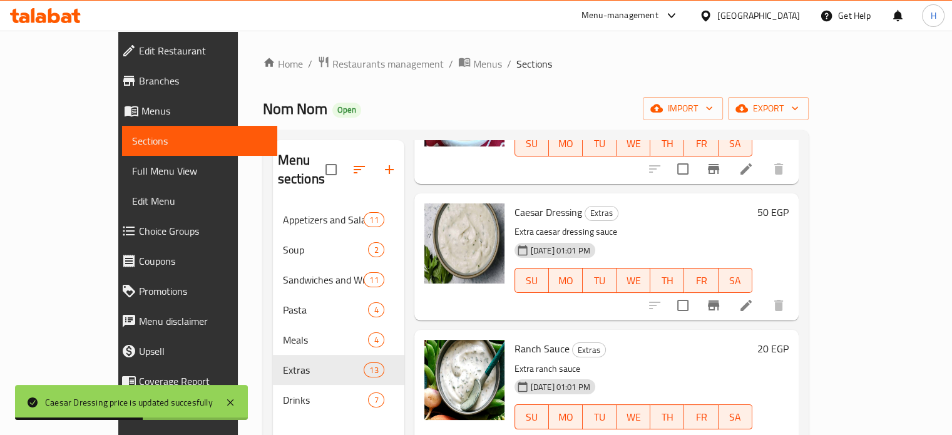
click at [789, 340] on h6 "20 EGP" at bounding box center [772, 349] width 31 height 18
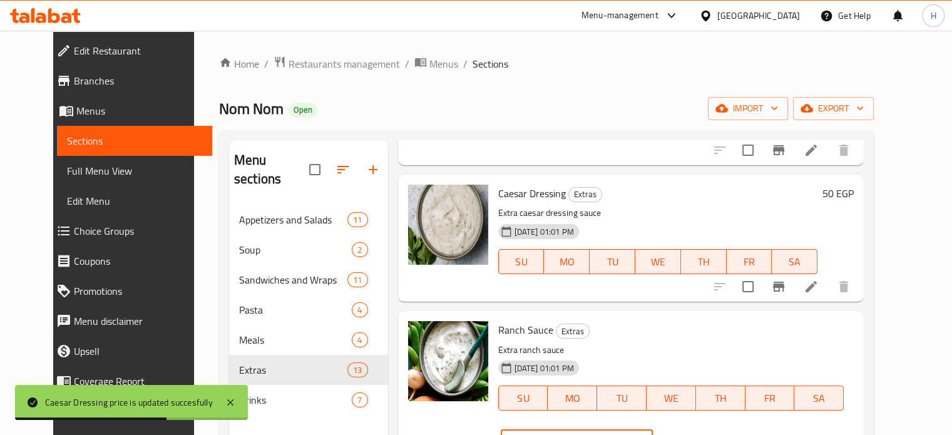
drag, startPoint x: 872, startPoint y: 330, endPoint x: 717, endPoint y: 330, distance: 155.8
click at [653, 429] on div "EGP 20 ​" at bounding box center [577, 441] width 152 height 25
type input "50"
click at [703, 434] on icon "ok" at bounding box center [696, 442] width 13 height 13
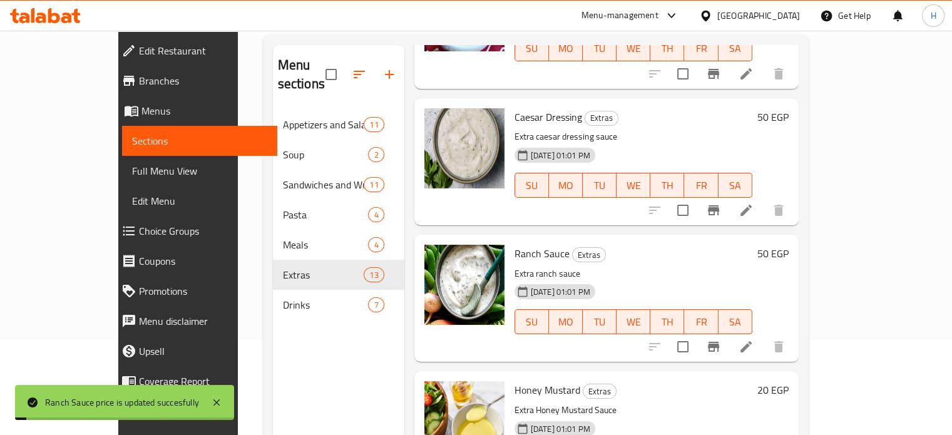
scroll to position [125, 0]
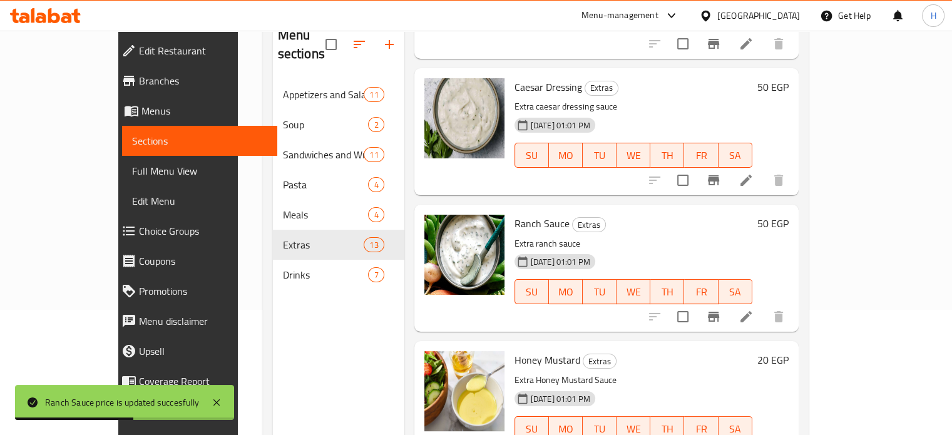
click at [789, 351] on h6 "20 EGP" at bounding box center [772, 360] width 31 height 18
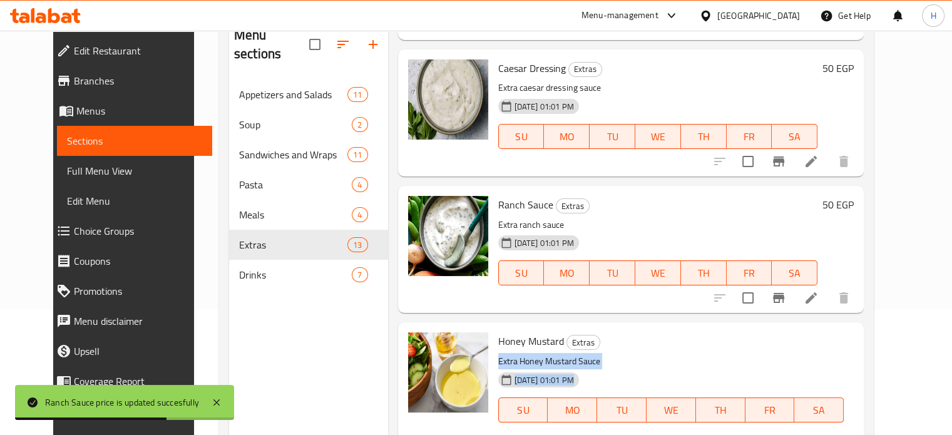
drag, startPoint x: 746, startPoint y: 332, endPoint x: 671, endPoint y: 334, distance: 75.1
click at [671, 334] on div "Honey Mustard Extras Extra Honey Mustard Sauce 30-07-2025 01:01 PM SU MO TU WE …" at bounding box center [676, 399] width 366 height 145
drag, startPoint x: 745, startPoint y: 342, endPoint x: 702, endPoint y: 342, distance: 42.6
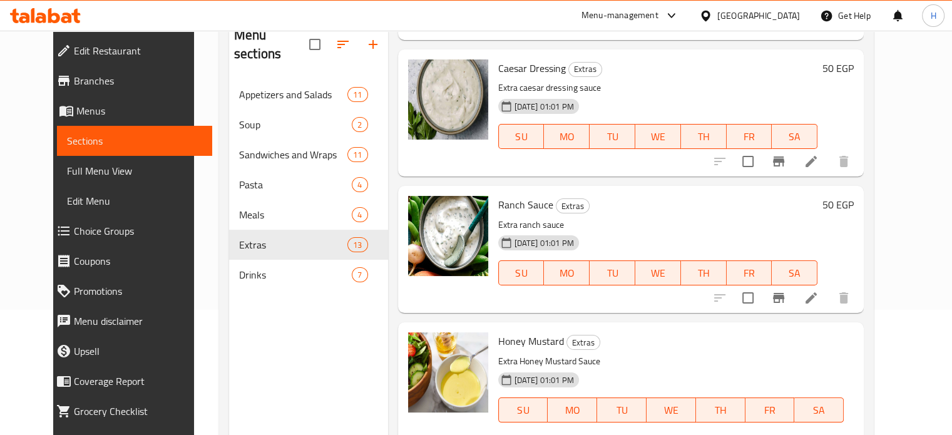
type input "50"
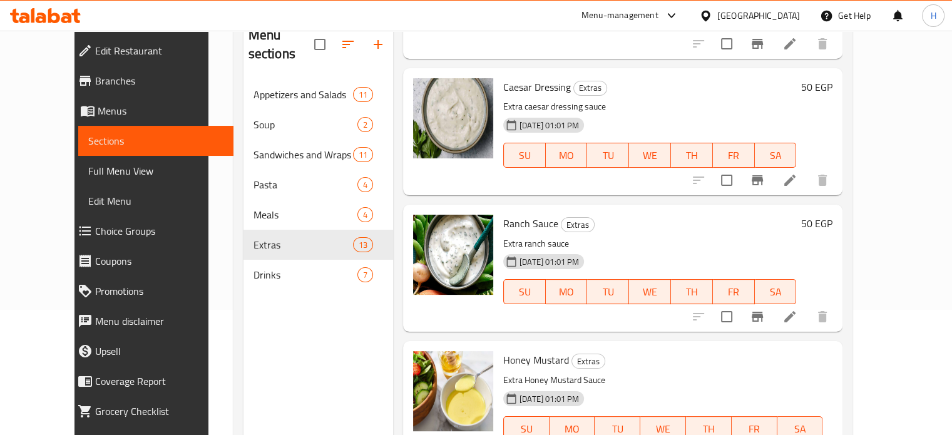
scroll to position [175, 0]
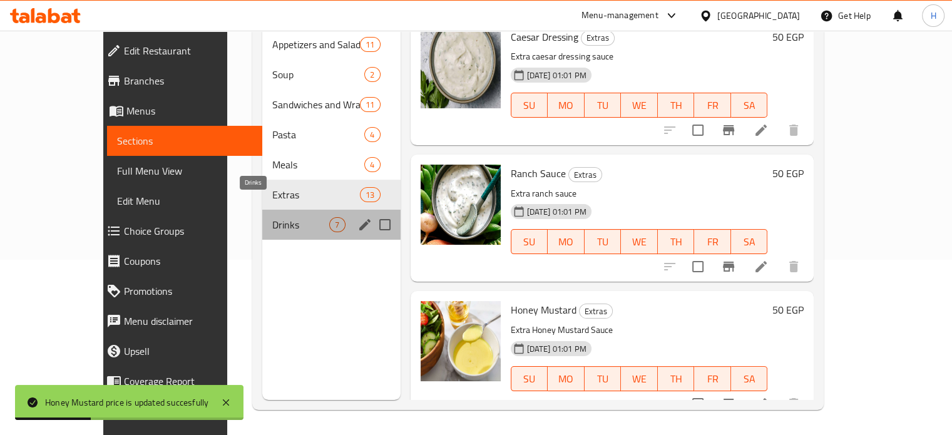
click at [272, 217] on span "Drinks" at bounding box center [300, 224] width 57 height 15
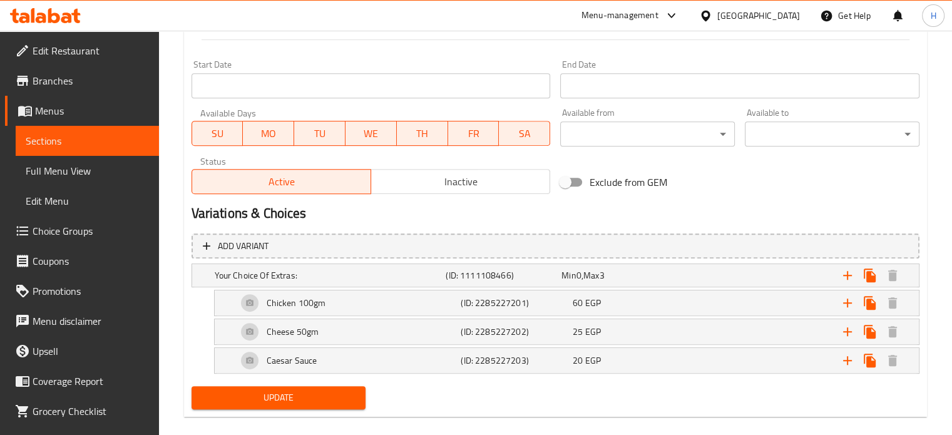
scroll to position [538, 0]
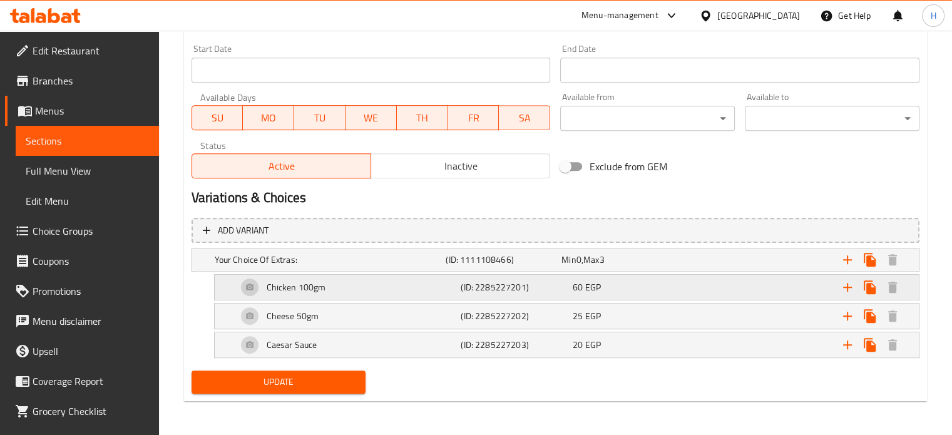
click at [591, 284] on span "EGP" at bounding box center [593, 287] width 16 height 16
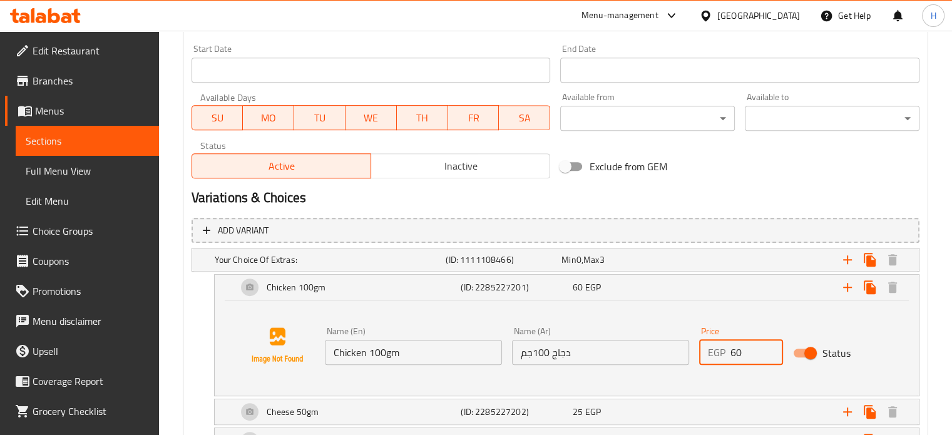
drag, startPoint x: 746, startPoint y: 349, endPoint x: 709, endPoint y: 349, distance: 36.9
click at [709, 349] on div "EGP 60 Price" at bounding box center [741, 352] width 84 height 25
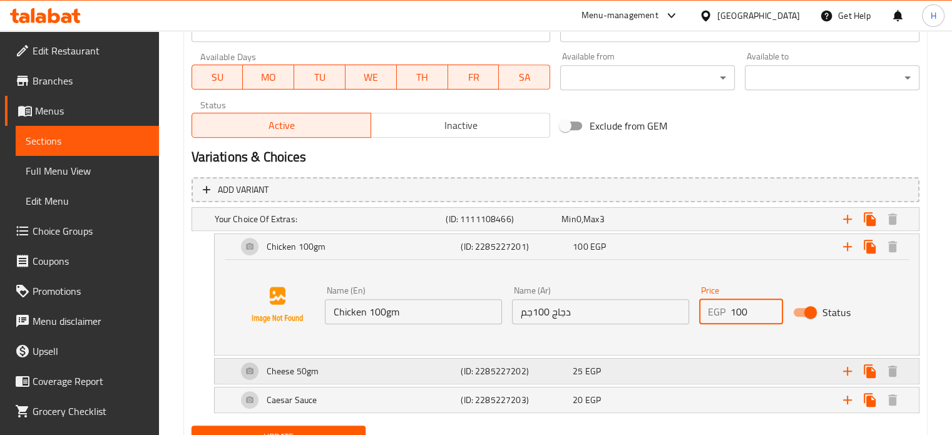
scroll to position [601, 0]
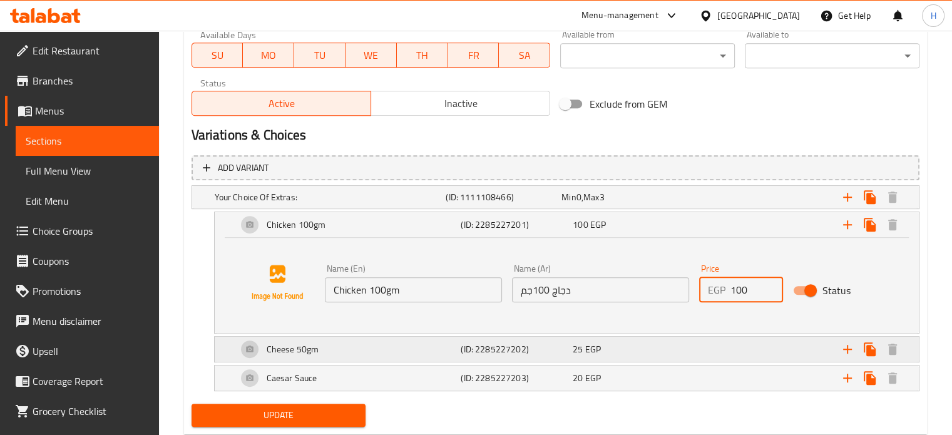
type input "100"
click at [591, 348] on span "EGP" at bounding box center [593, 349] width 16 height 16
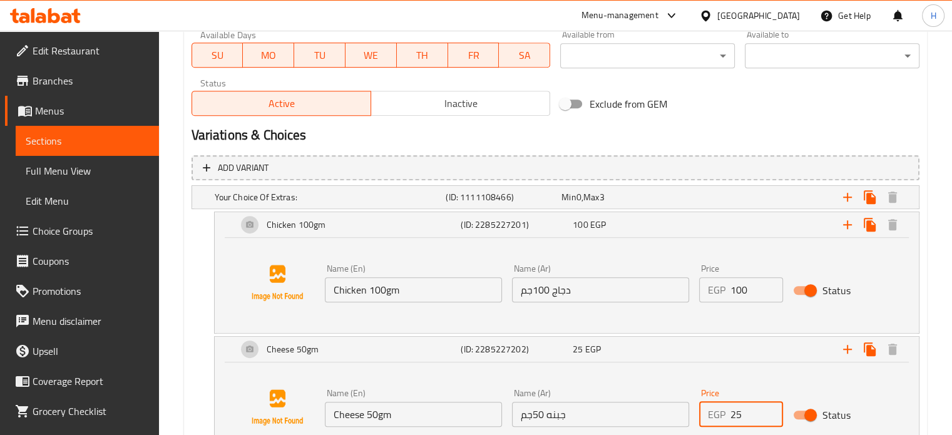
drag, startPoint x: 745, startPoint y: 405, endPoint x: 695, endPoint y: 399, distance: 50.5
click at [695, 399] on div "Price EGP 25 Price" at bounding box center [741, 408] width 94 height 48
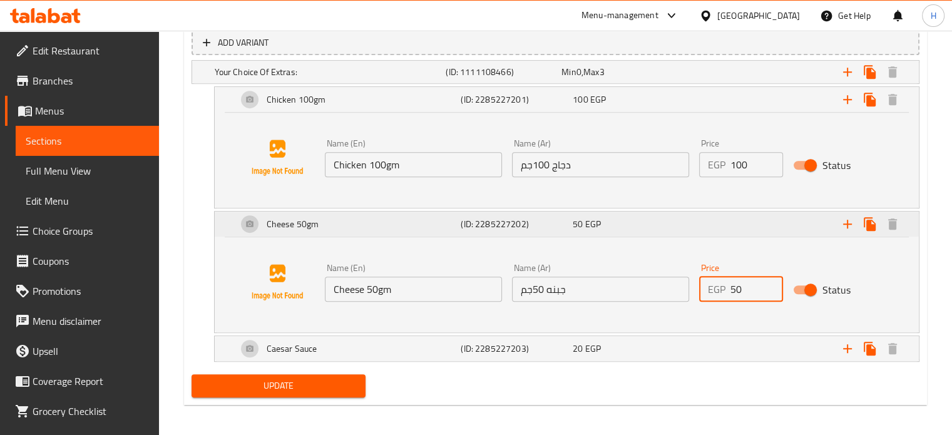
type input "50"
click at [651, 347] on div "20 EGP" at bounding box center [626, 348] width 107 height 13
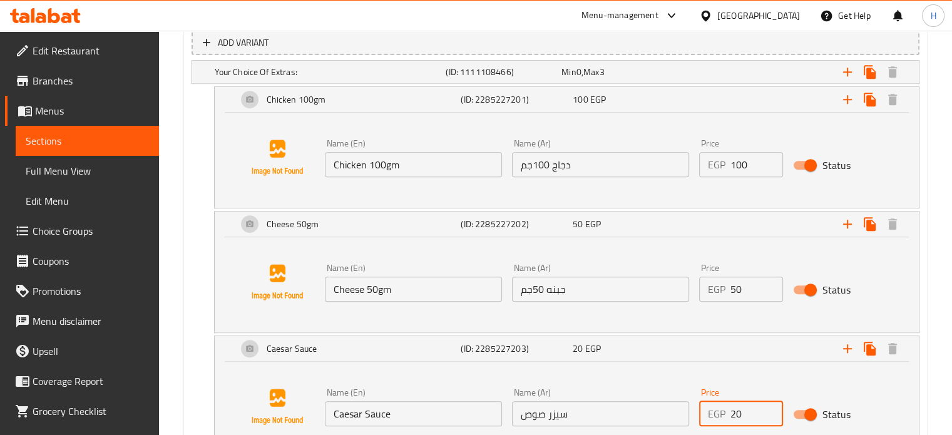
drag, startPoint x: 745, startPoint y: 410, endPoint x: 702, endPoint y: 409, distance: 43.8
click at [702, 409] on div "EGP 20 Price" at bounding box center [741, 413] width 84 height 25
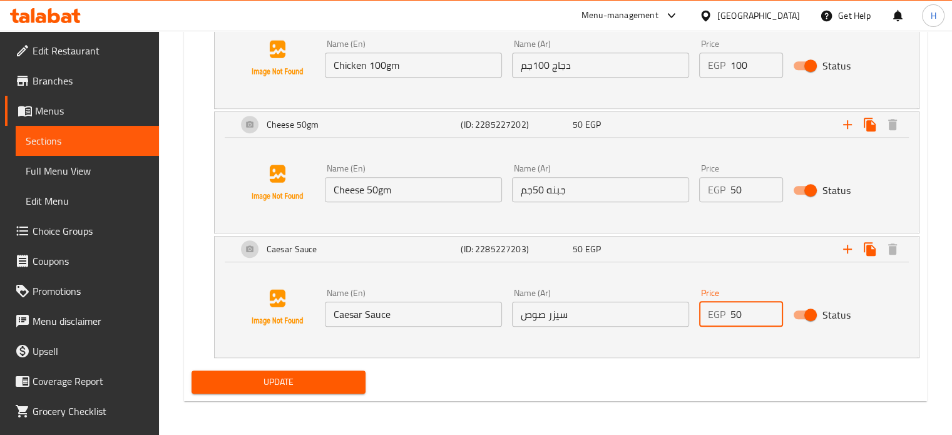
type input "50"
click at [270, 376] on span "Update" at bounding box center [279, 382] width 155 height 16
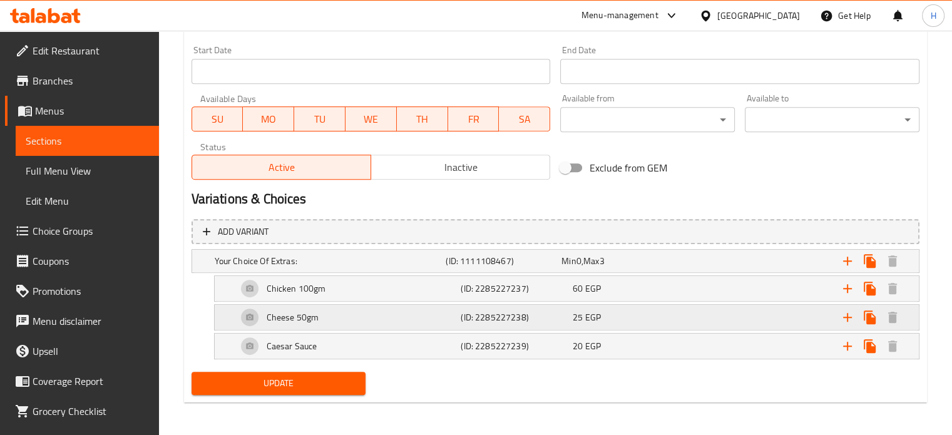
scroll to position [538, 0]
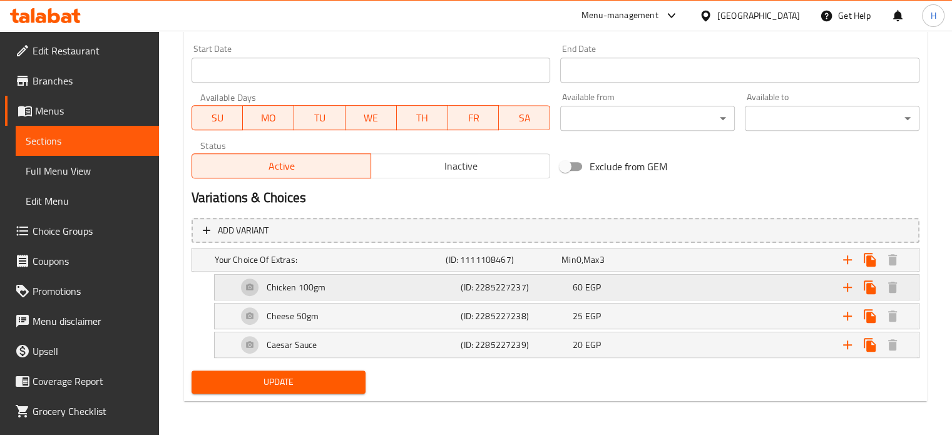
click at [521, 296] on div "Chicken 100gm (ID: 2285227237) 60 EGP" at bounding box center [571, 287] width 672 height 30
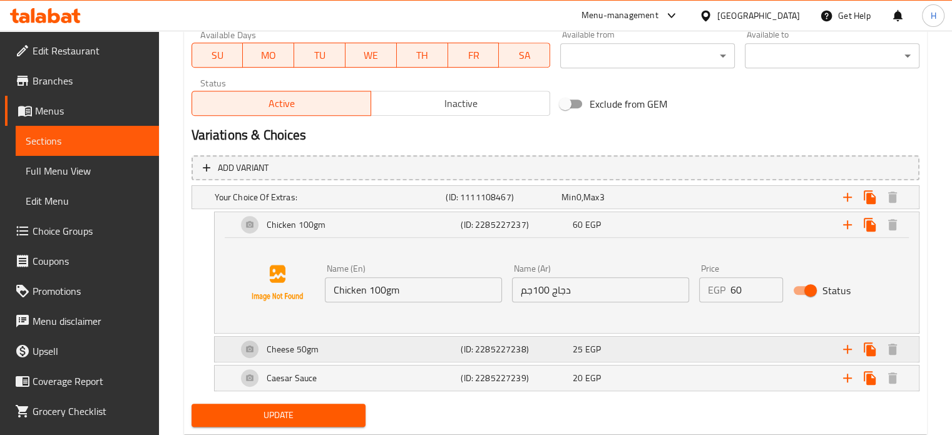
click at [491, 343] on h5 "(ID: 2285227238)" at bounding box center [514, 349] width 107 height 13
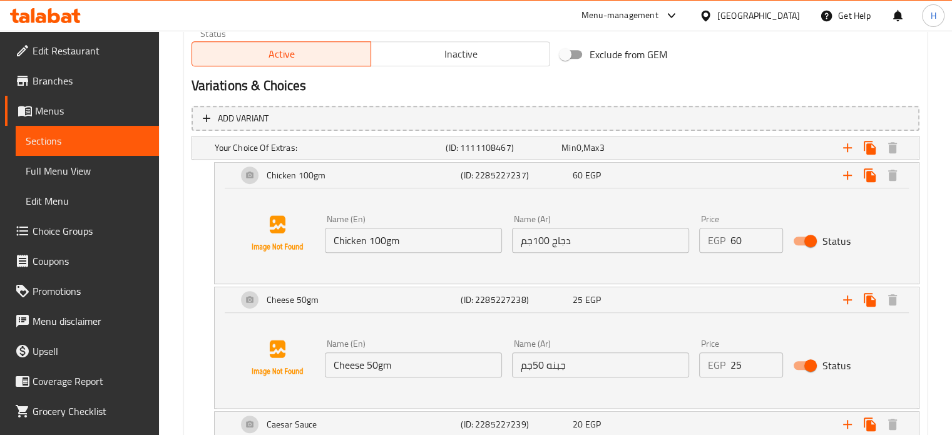
scroll to position [726, 0]
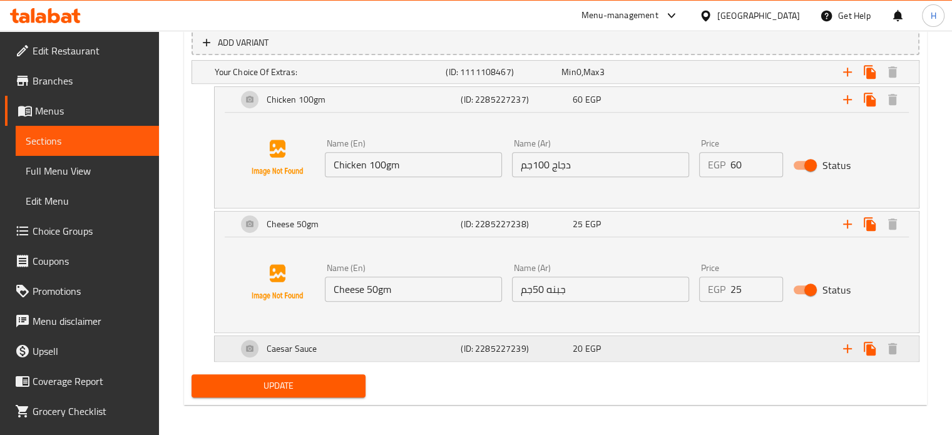
click at [587, 341] on span "EGP" at bounding box center [593, 348] width 16 height 16
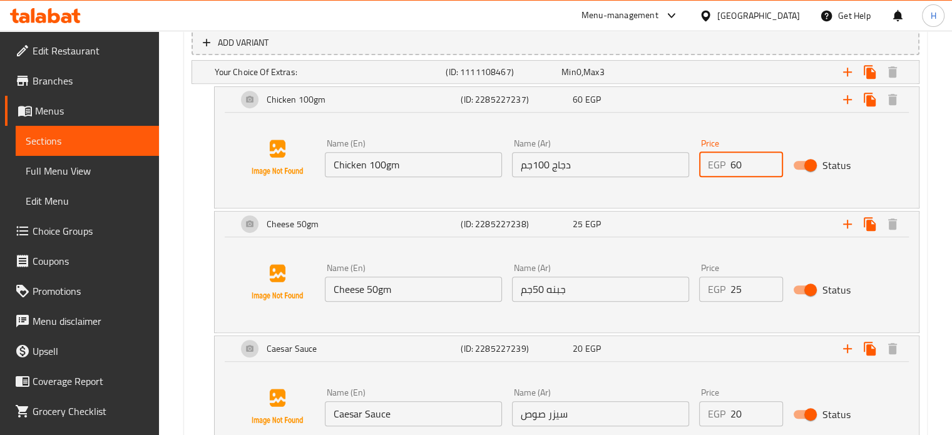
drag, startPoint x: 737, startPoint y: 164, endPoint x: 692, endPoint y: 164, distance: 45.1
click at [692, 164] on div "Name (En) Chicken 100gm Name (En) Name (Ar) دجاج 100جم Name (Ar) Price EGP 60 P…" at bounding box center [601, 158] width 562 height 48
type input "100"
drag, startPoint x: 746, startPoint y: 291, endPoint x: 693, endPoint y: 287, distance: 52.7
click at [694, 287] on div "Price EGP 25 Price" at bounding box center [741, 282] width 94 height 48
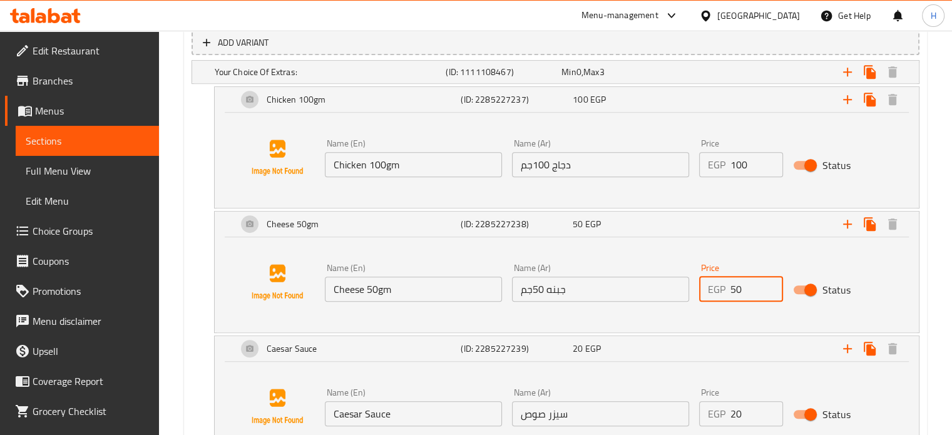
type input "50"
drag, startPoint x: 748, startPoint y: 415, endPoint x: 712, endPoint y: 415, distance: 35.7
click at [712, 415] on div "EGP 20 Price" at bounding box center [741, 413] width 84 height 25
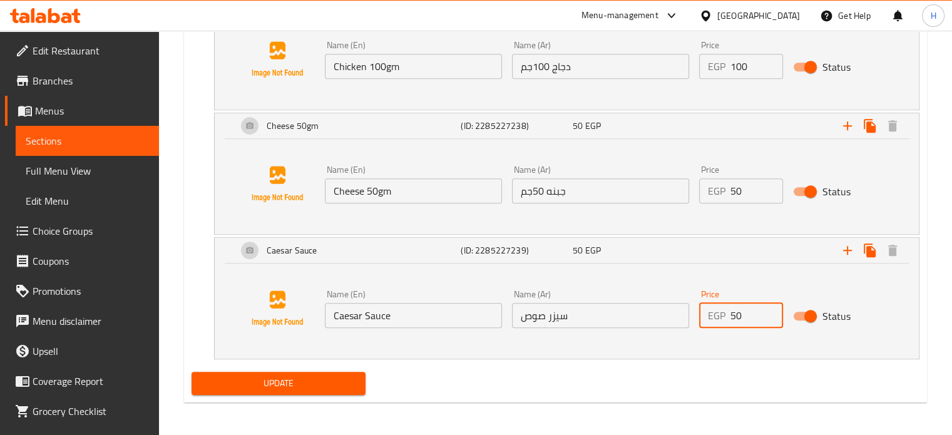
scroll to position [826, 0]
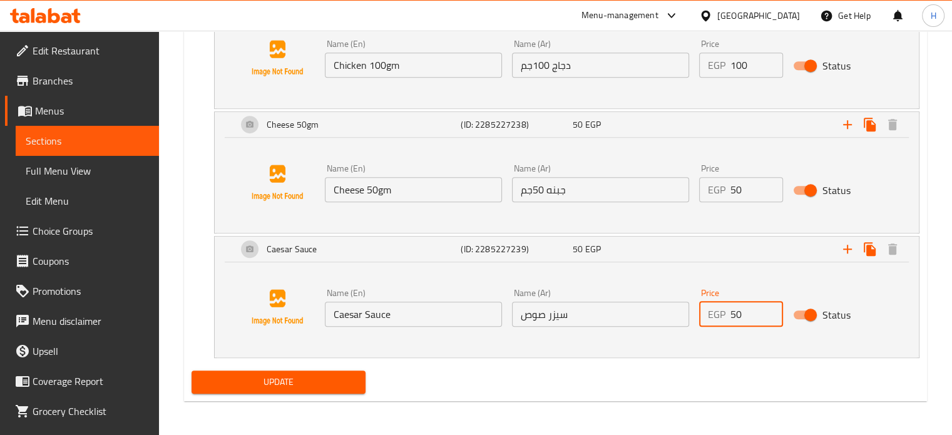
type input "50"
click at [323, 375] on span "Update" at bounding box center [279, 382] width 155 height 16
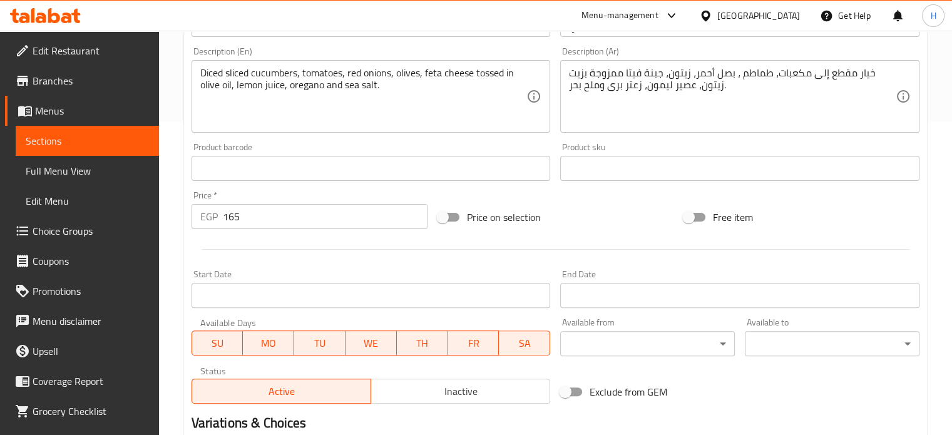
scroll to position [481, 0]
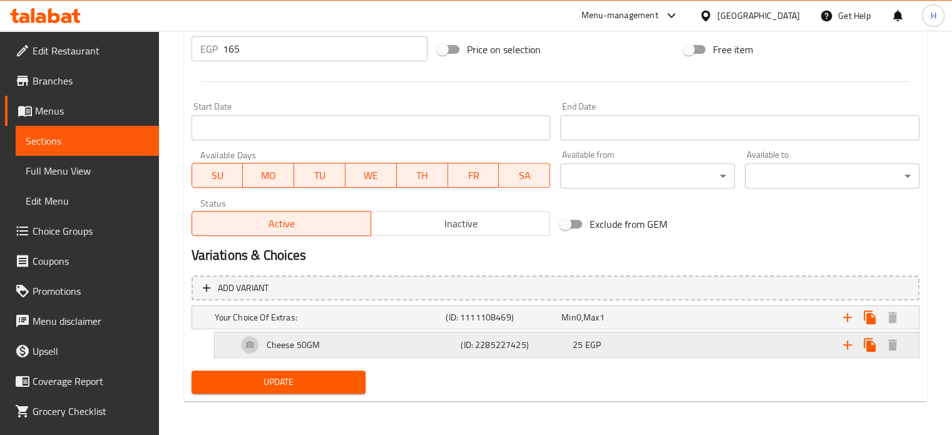
click at [566, 343] on h5 "(ID: 2285227425)" at bounding box center [514, 345] width 107 height 13
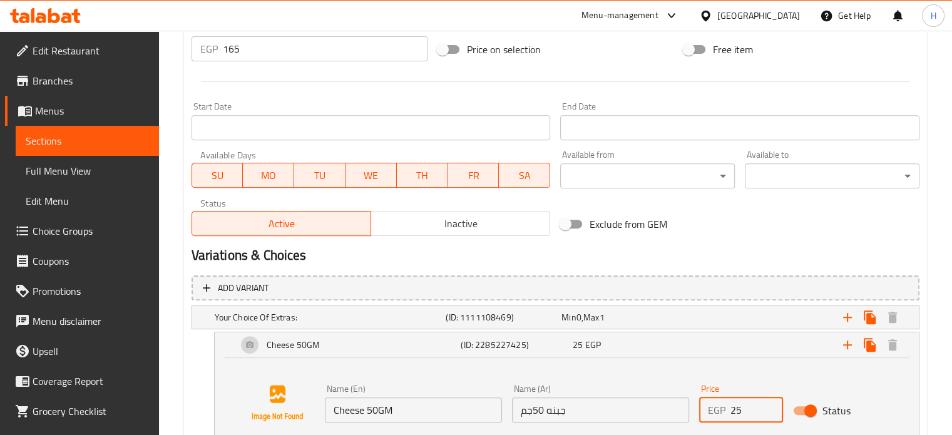
drag, startPoint x: 743, startPoint y: 409, endPoint x: 698, endPoint y: 409, distance: 44.4
click at [699, 409] on div "EGP 25 Price" at bounding box center [741, 409] width 84 height 25
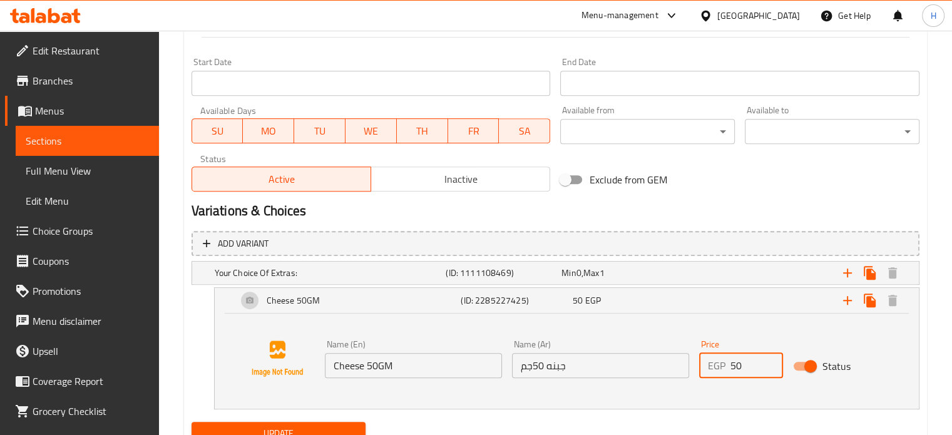
scroll to position [576, 0]
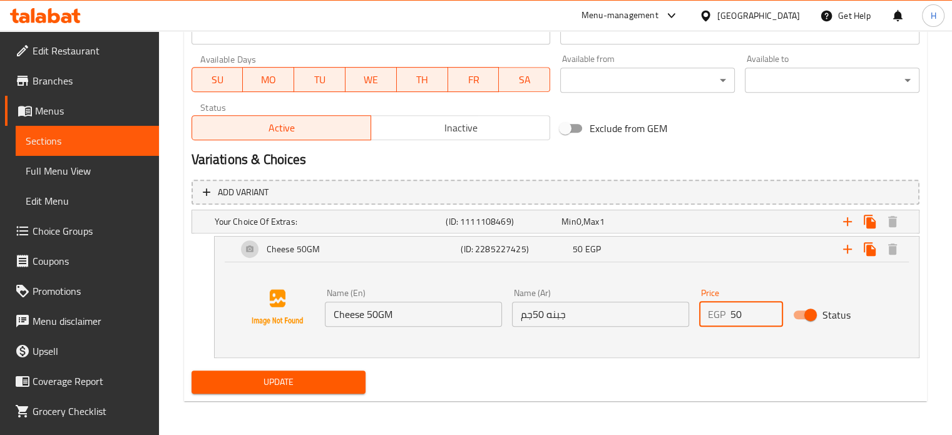
type input "50"
click at [329, 385] on span "Update" at bounding box center [279, 382] width 155 height 16
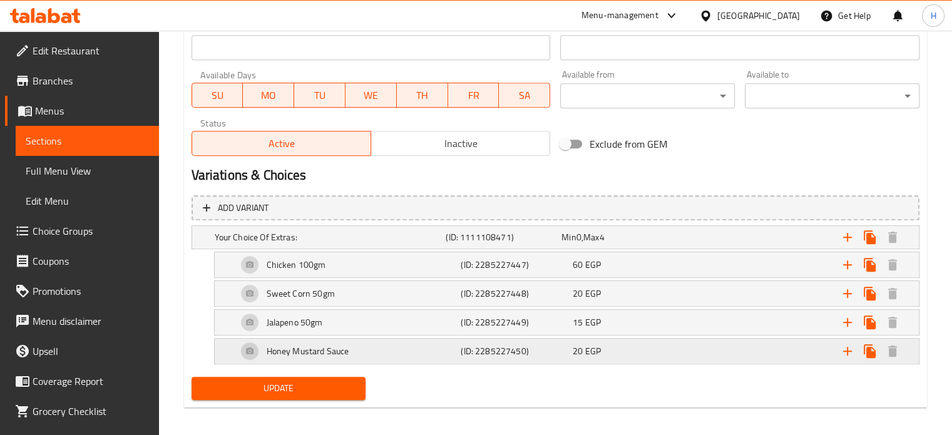
scroll to position [563, 0]
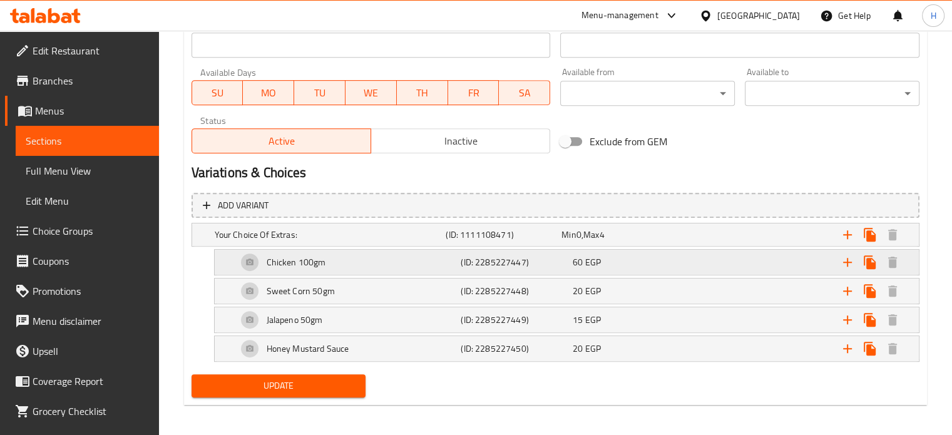
click at [601, 263] on div "60 EGP" at bounding box center [626, 262] width 107 height 13
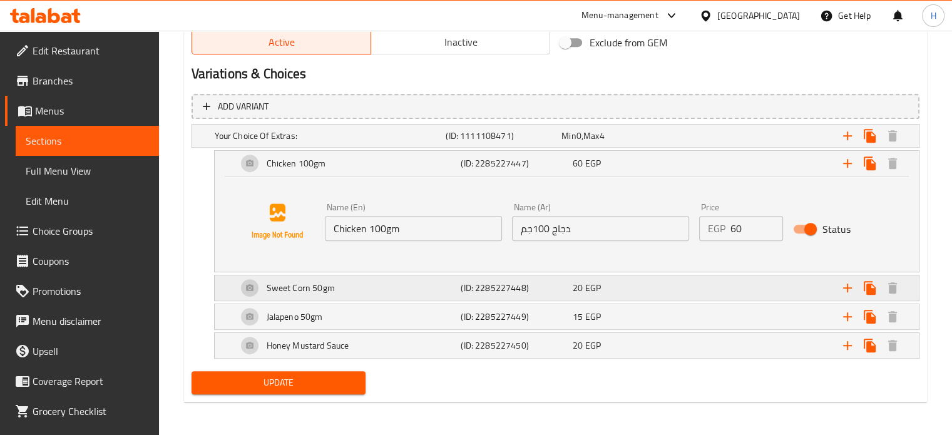
click at [593, 280] on span "EGP" at bounding box center [593, 288] width 16 height 16
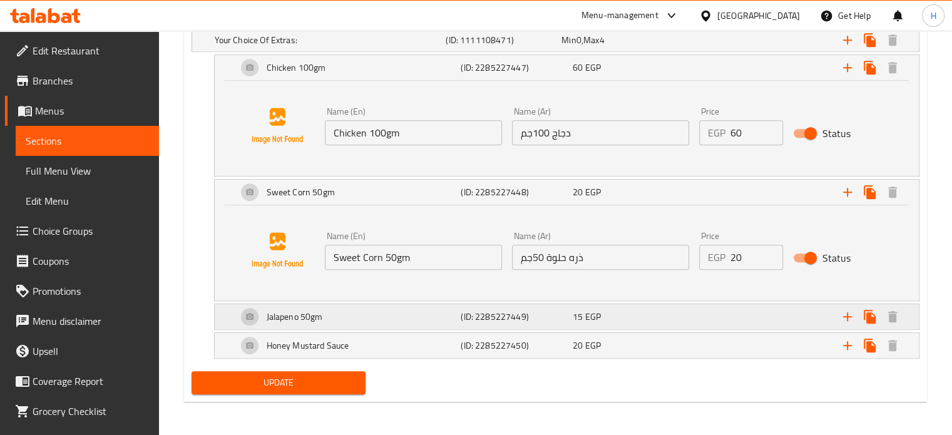
click at [608, 320] on div "15 EGP" at bounding box center [626, 316] width 107 height 13
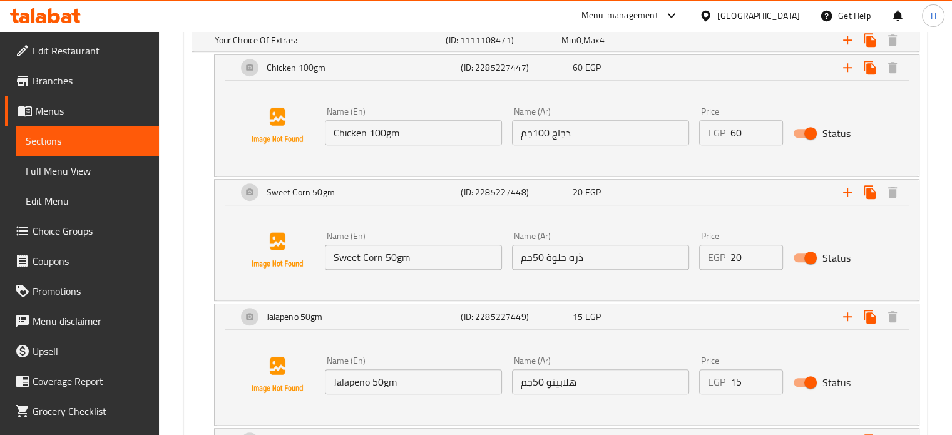
scroll to position [821, 0]
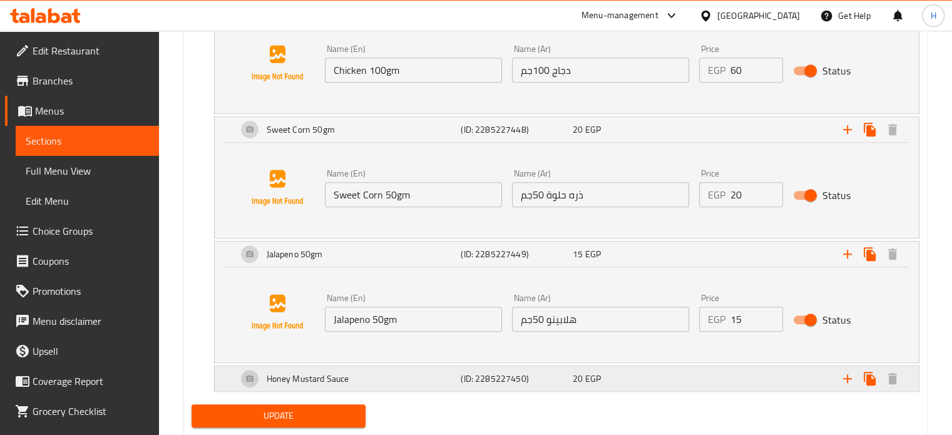
click at [627, 364] on div "Honey Mustard Sauce (ID: 2285227450) 20 EGP" at bounding box center [571, 379] width 672 height 30
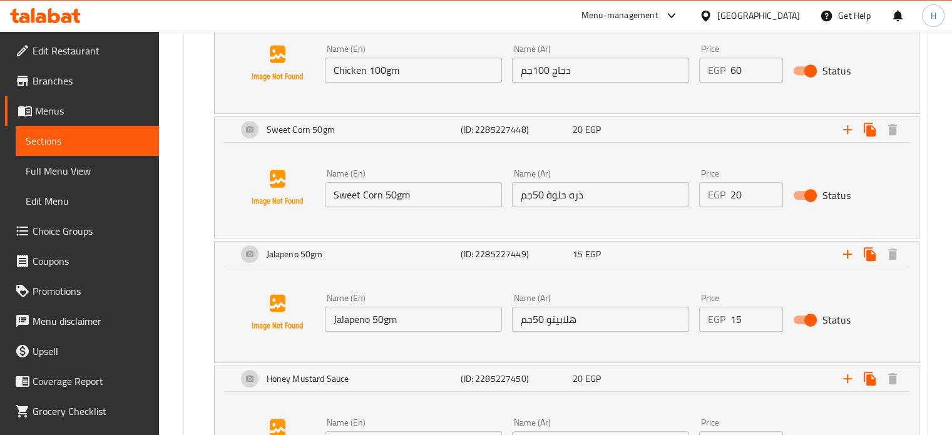
click at [740, 72] on input "60" at bounding box center [756, 70] width 53 height 25
drag, startPoint x: 741, startPoint y: 72, endPoint x: 715, endPoint y: 72, distance: 25.7
click at [715, 72] on div "EGP 60 Price" at bounding box center [741, 70] width 84 height 25
type input "100"
drag, startPoint x: 740, startPoint y: 195, endPoint x: 708, endPoint y: 194, distance: 31.3
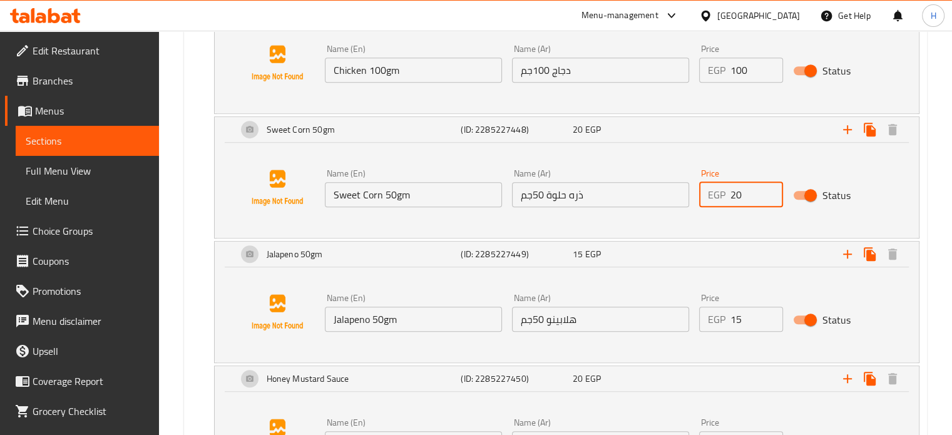
click at [708, 194] on div "EGP 20 Price" at bounding box center [741, 194] width 84 height 25
type input "50"
drag, startPoint x: 743, startPoint y: 313, endPoint x: 708, endPoint y: 315, distance: 35.1
click at [708, 315] on div "EGP 15 Price" at bounding box center [741, 319] width 84 height 25
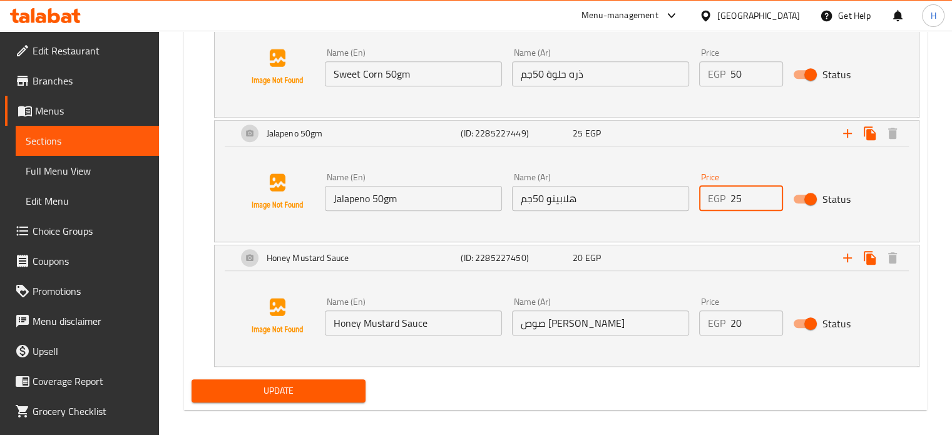
scroll to position [946, 0]
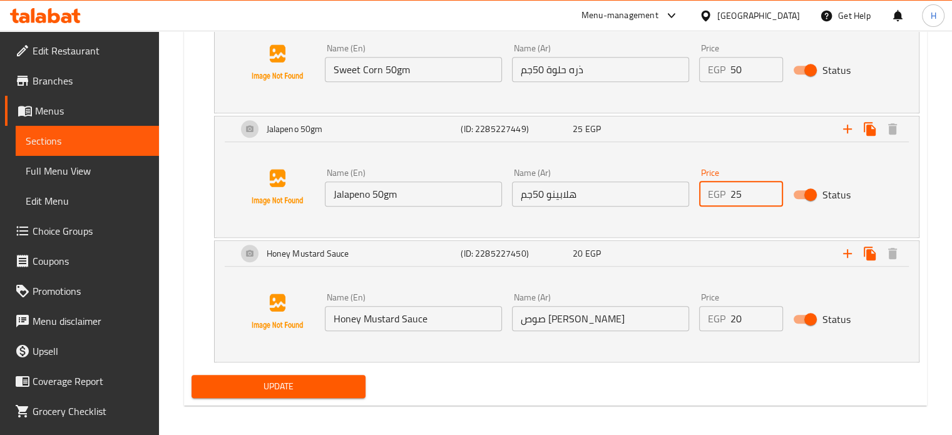
type input "25"
drag, startPoint x: 746, startPoint y: 315, endPoint x: 701, endPoint y: 315, distance: 45.1
click at [701, 315] on div "EGP 20 Price" at bounding box center [741, 318] width 84 height 25
type input "50"
click at [298, 381] on span "Update" at bounding box center [279, 387] width 155 height 16
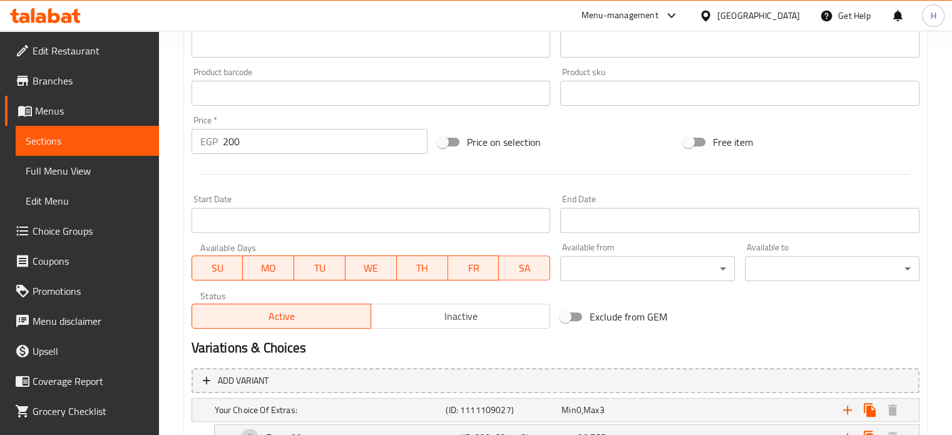
scroll to position [538, 0]
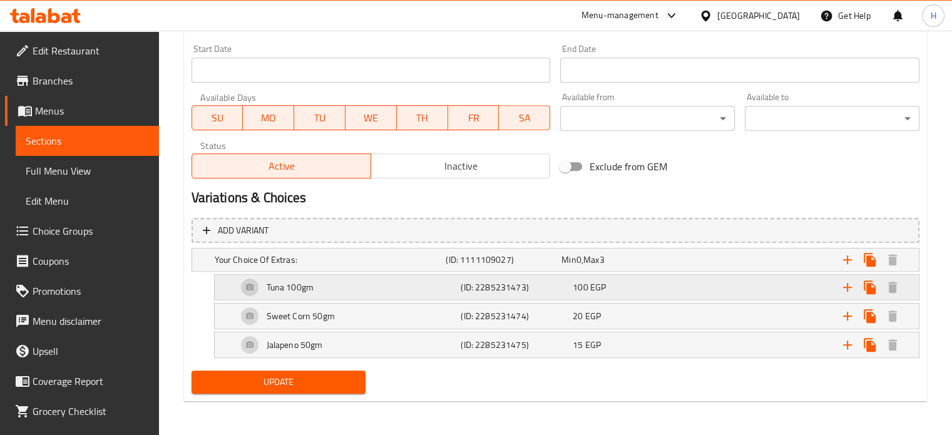
click at [360, 289] on div "Tuna 100gm" at bounding box center [347, 287] width 224 height 30
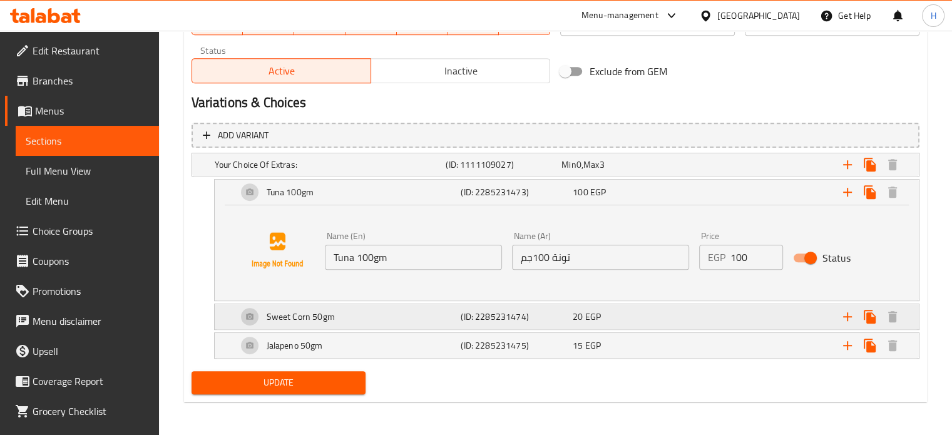
click at [368, 314] on div "Sweet Corn 50gm" at bounding box center [347, 317] width 224 height 30
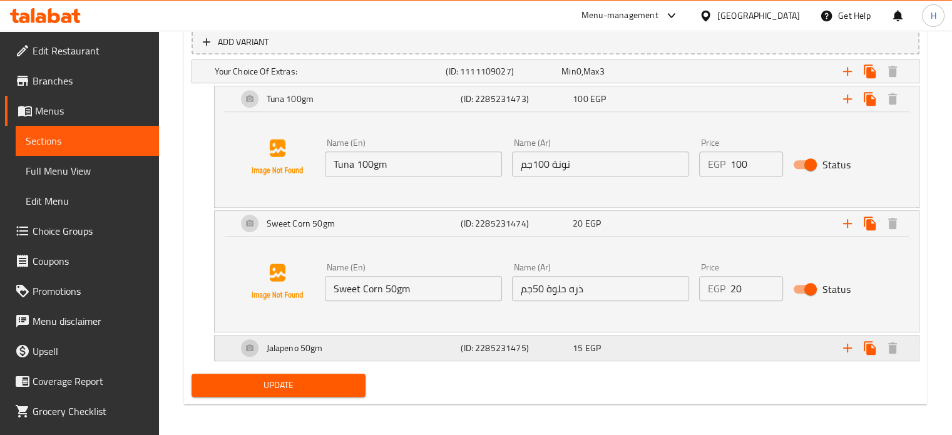
scroll to position [729, 0]
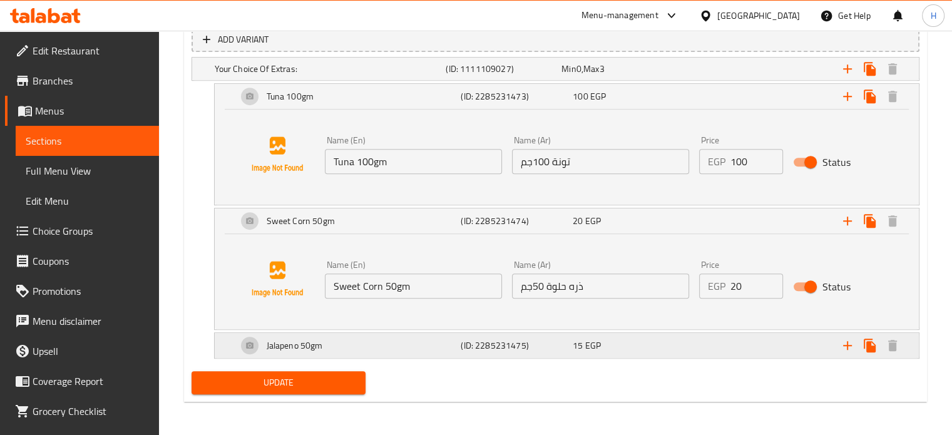
drag, startPoint x: 382, startPoint y: 352, endPoint x: 393, endPoint y: 350, distance: 10.9
click at [383, 352] on div "Jalapeno 50gm" at bounding box center [347, 345] width 224 height 30
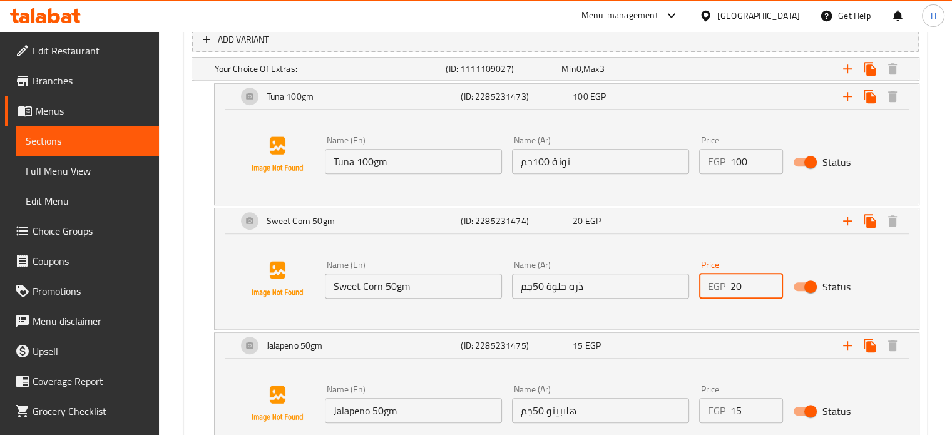
drag, startPoint x: 749, startPoint y: 280, endPoint x: 718, endPoint y: 283, distance: 30.1
click at [718, 283] on div "EGP 20 Price" at bounding box center [741, 286] width 84 height 25
type input "50"
drag, startPoint x: 744, startPoint y: 405, endPoint x: 715, endPoint y: 405, distance: 29.4
click at [715, 405] on div "EGP 15 Price" at bounding box center [741, 410] width 84 height 25
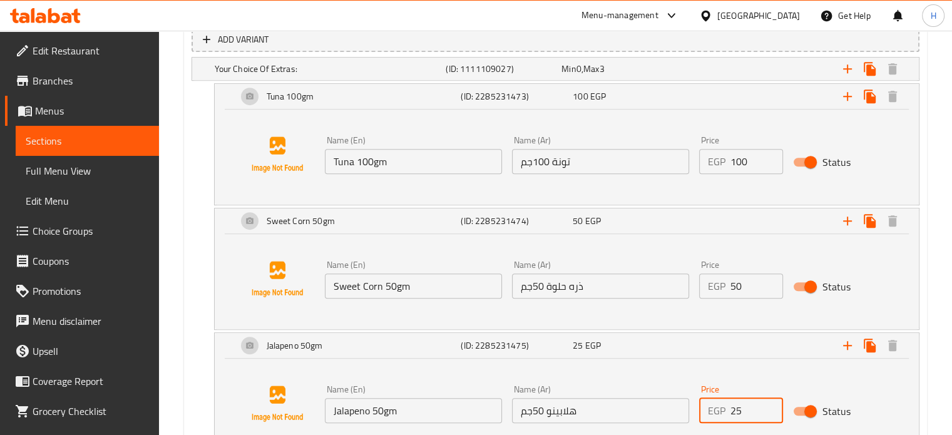
type input "25"
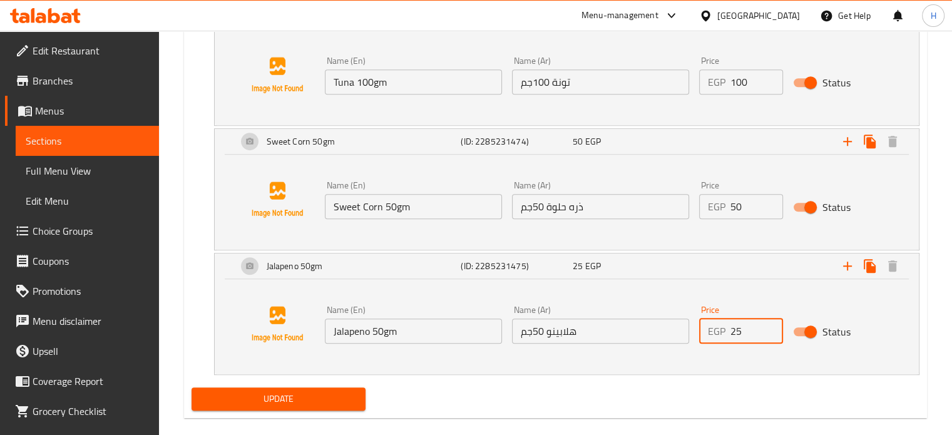
scroll to position [826, 0]
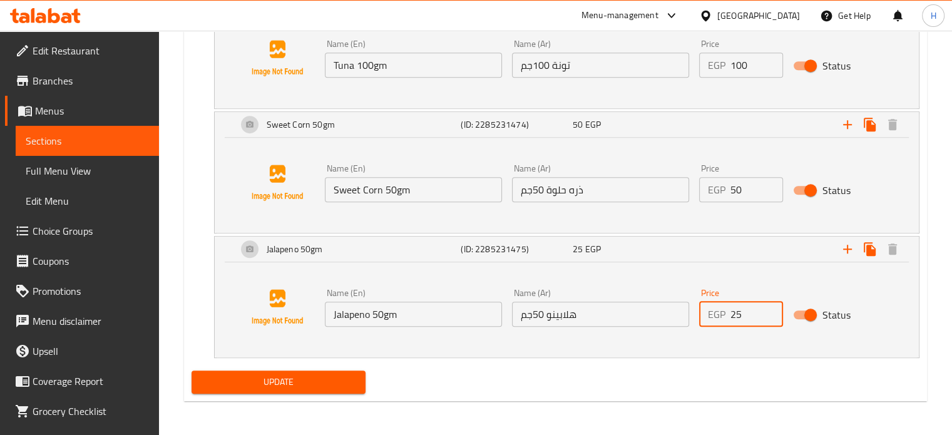
click at [342, 367] on div "Update" at bounding box center [279, 382] width 185 height 33
click at [340, 372] on button "Update" at bounding box center [279, 382] width 175 height 23
click at [283, 385] on span "Update" at bounding box center [279, 382] width 155 height 16
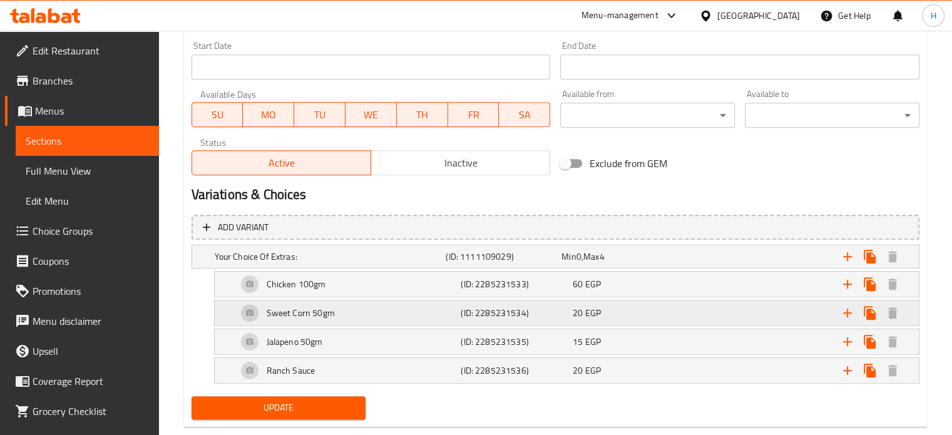
scroll to position [563, 0]
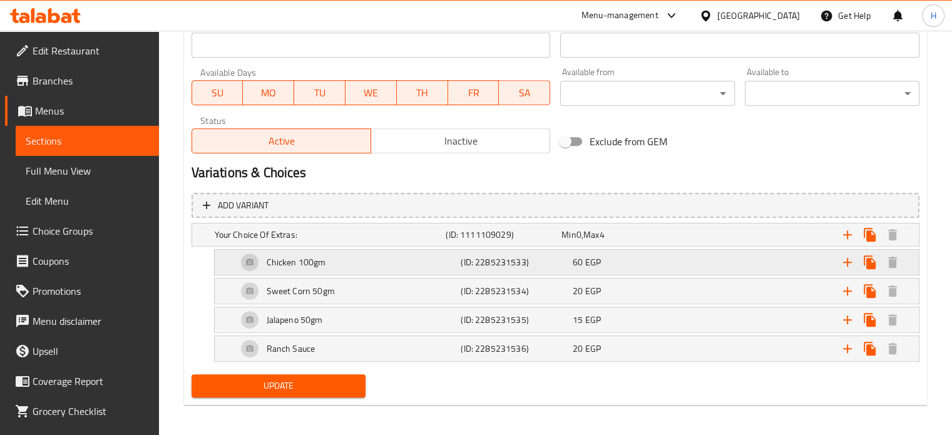
click at [625, 264] on div "60 EGP" at bounding box center [626, 262] width 107 height 13
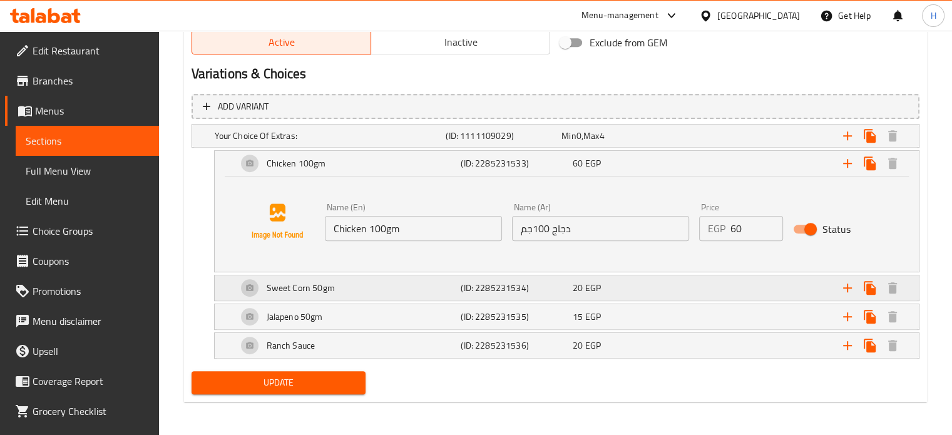
click at [611, 292] on div "20 EGP" at bounding box center [626, 288] width 107 height 13
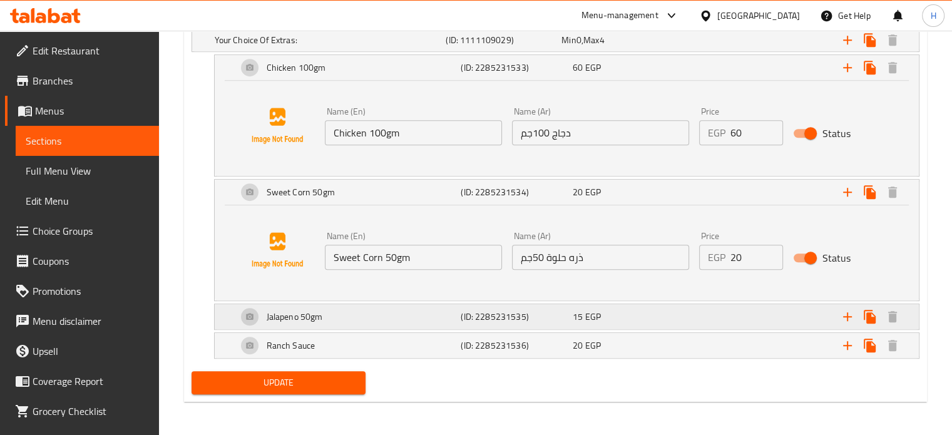
click at [611, 311] on div "15 EGP" at bounding box center [626, 316] width 107 height 13
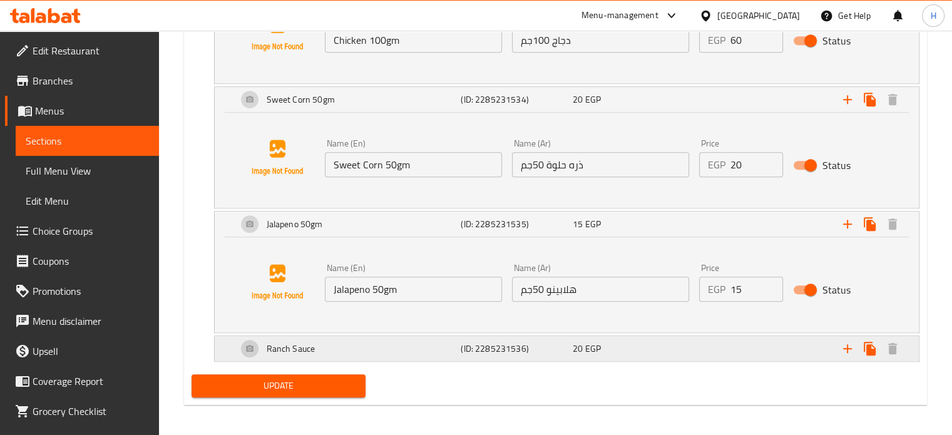
scroll to position [854, 0]
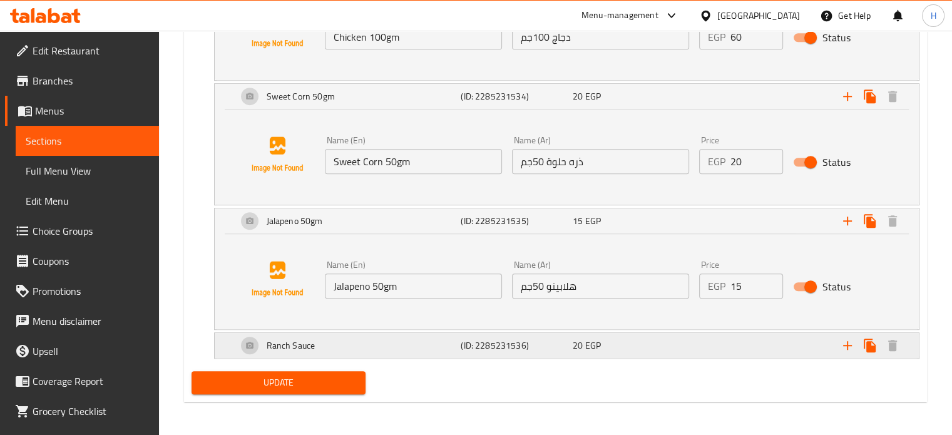
click at [647, 348] on div "20 EGP" at bounding box center [626, 345] width 107 height 13
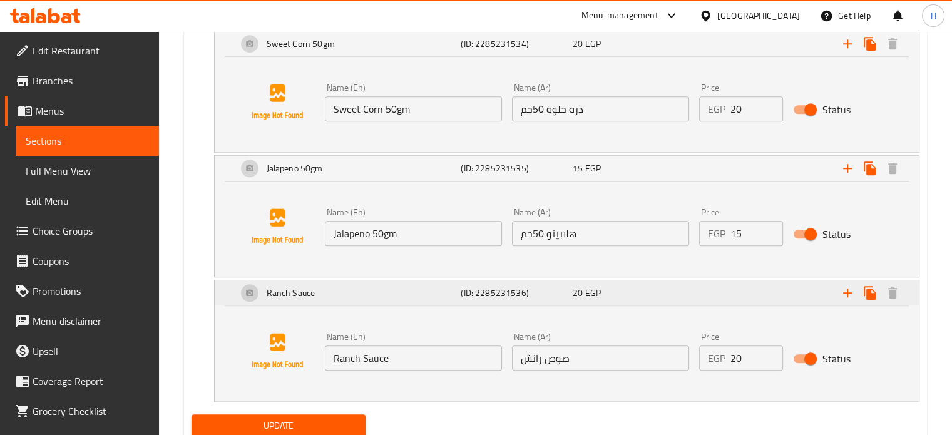
scroll to position [949, 0]
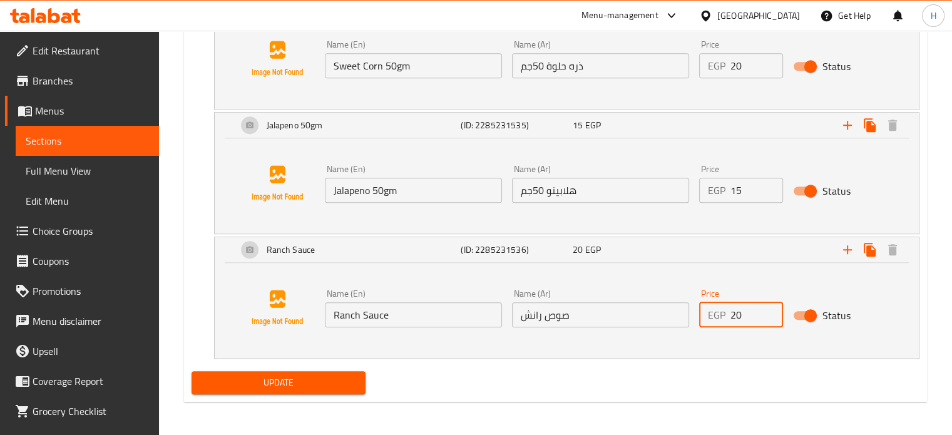
drag, startPoint x: 748, startPoint y: 310, endPoint x: 718, endPoint y: 310, distance: 29.4
click at [718, 310] on div "EGP 20 Price" at bounding box center [741, 314] width 84 height 25
type input "50"
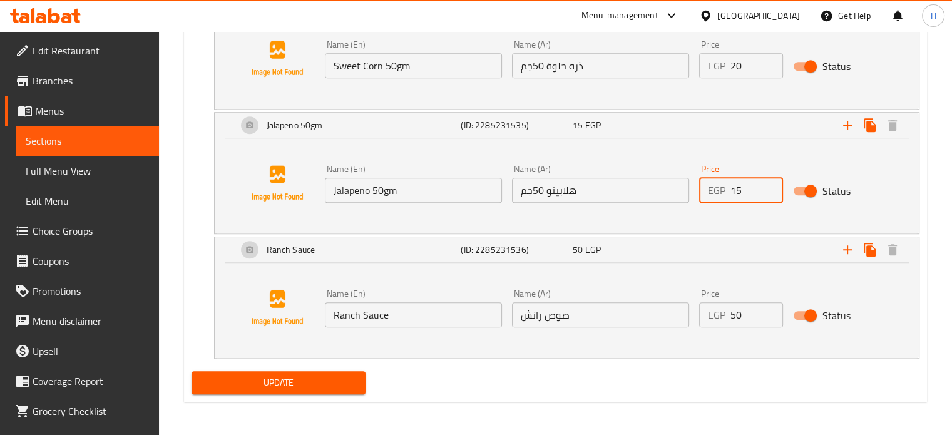
click at [721, 189] on div "EGP 15 Price" at bounding box center [741, 190] width 84 height 25
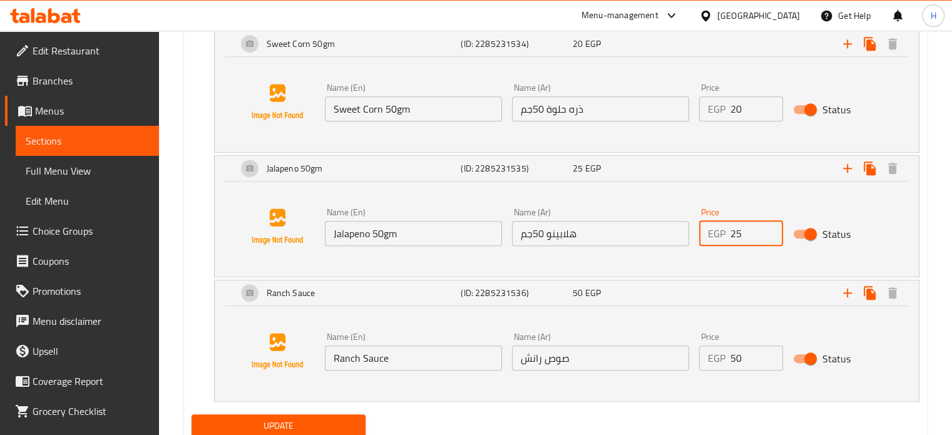
scroll to position [887, 0]
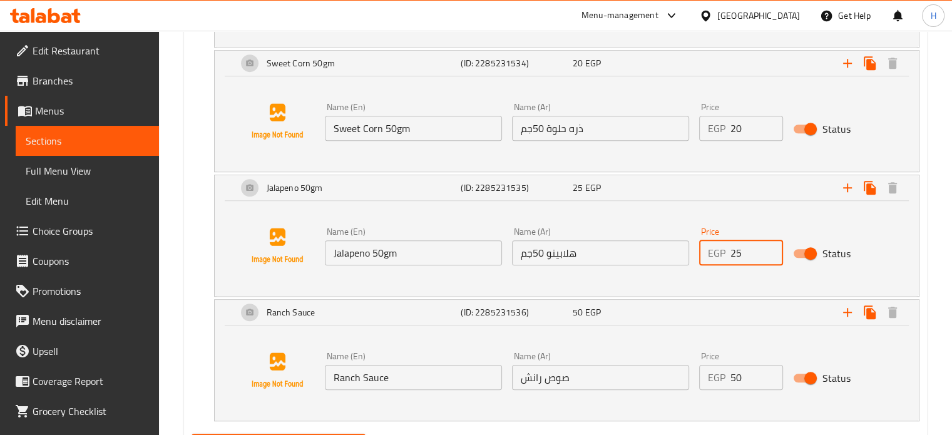
type input "25"
drag, startPoint x: 744, startPoint y: 128, endPoint x: 725, endPoint y: 125, distance: 19.1
click at [725, 125] on div "EGP 20 Price" at bounding box center [741, 128] width 84 height 25
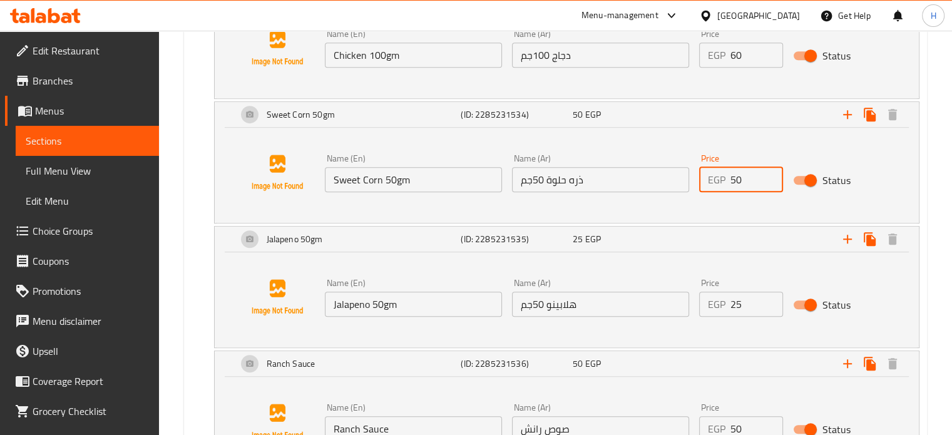
scroll to position [762, 0]
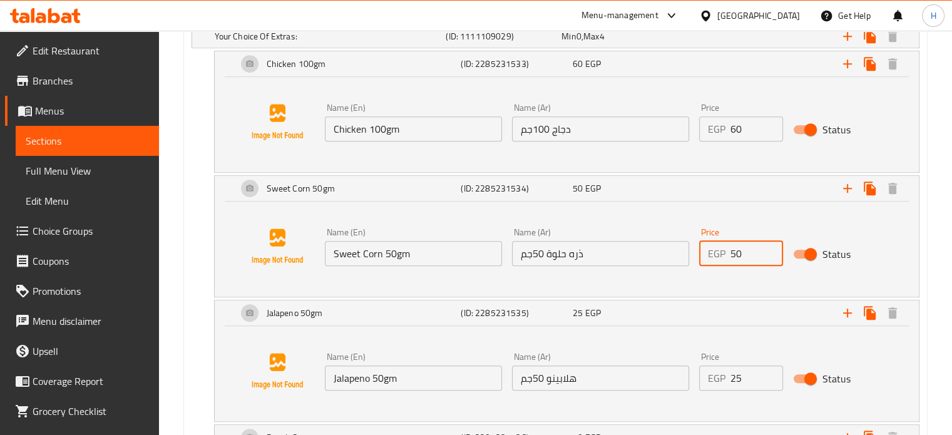
type input "50"
drag, startPoint x: 749, startPoint y: 130, endPoint x: 720, endPoint y: 128, distance: 28.8
click at [720, 128] on div "EGP 60 Price" at bounding box center [741, 128] width 84 height 25
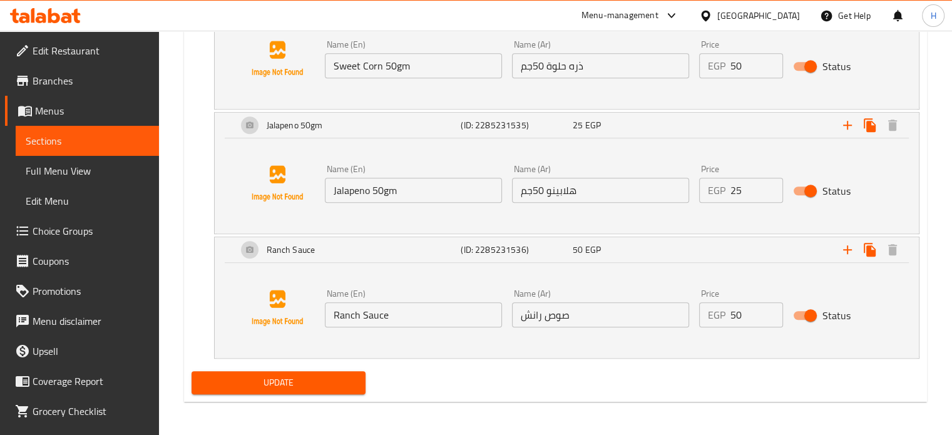
type input "100"
click at [332, 381] on span "Update" at bounding box center [279, 383] width 155 height 16
click at [270, 375] on span "Update" at bounding box center [279, 383] width 155 height 16
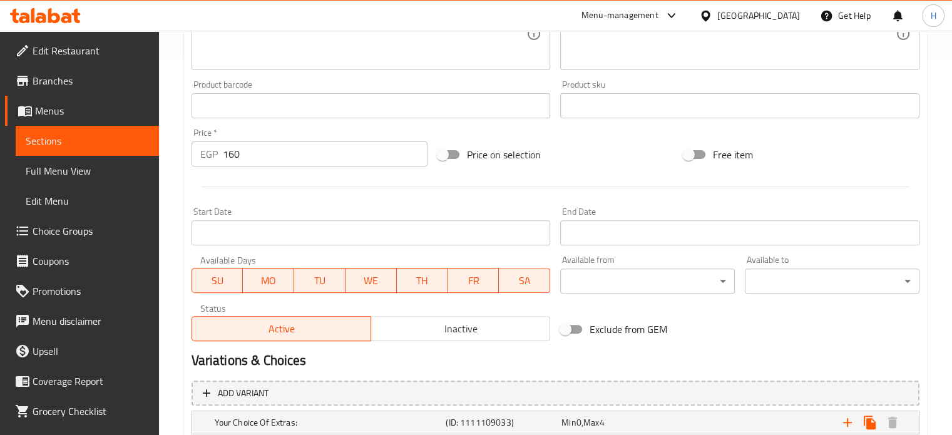
scroll to position [566, 0]
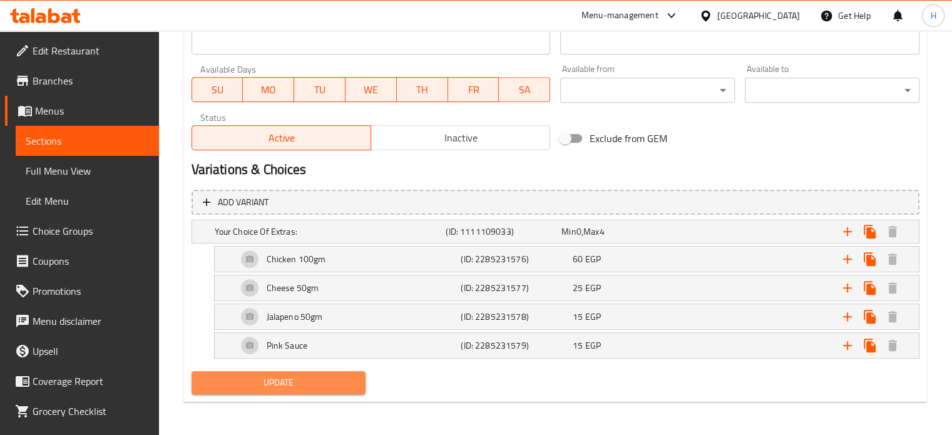
click at [298, 377] on span "Update" at bounding box center [279, 383] width 155 height 16
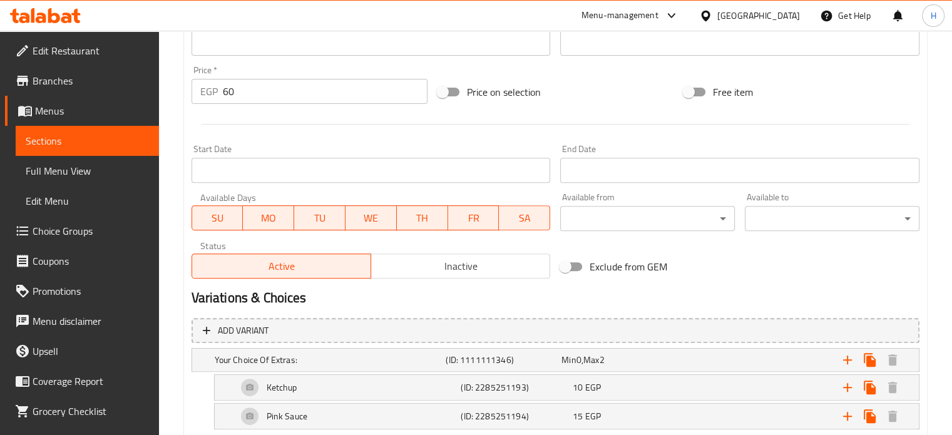
scroll to position [509, 0]
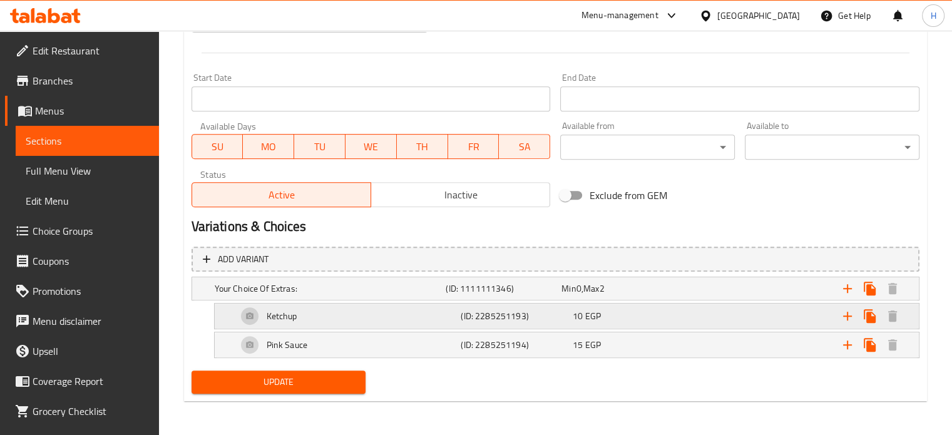
click at [626, 319] on div "10 EGP" at bounding box center [626, 316] width 107 height 13
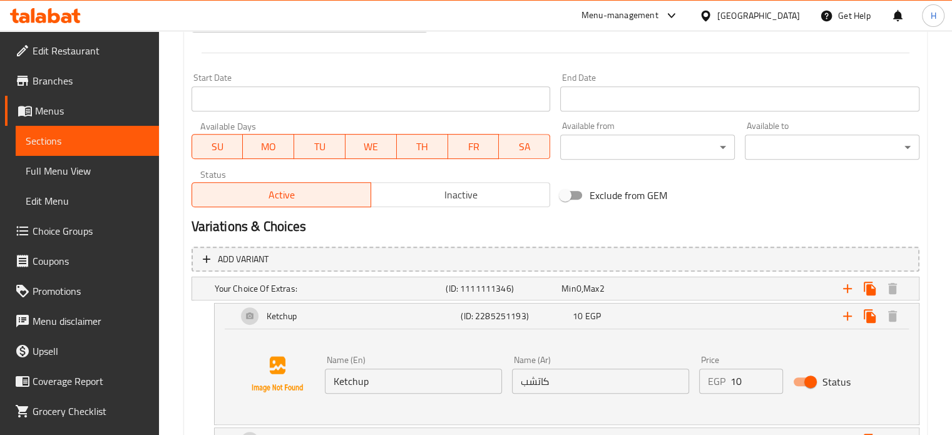
scroll to position [605, 0]
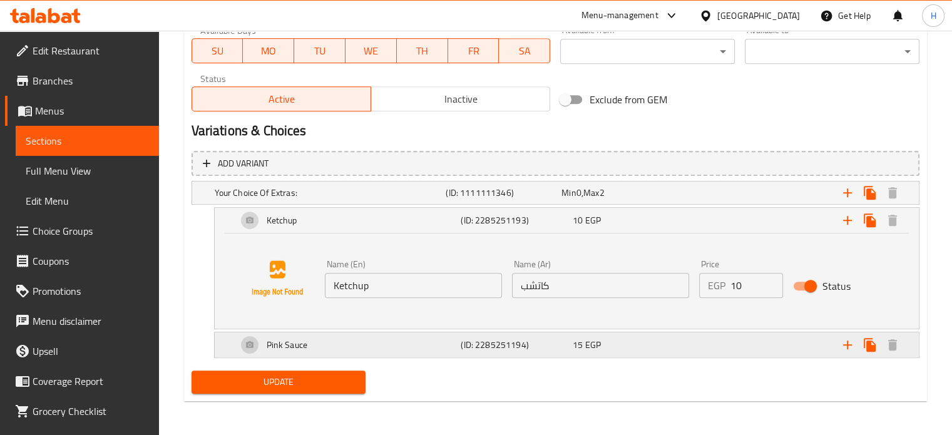
click at [643, 345] on div "15 EGP" at bounding box center [626, 345] width 107 height 13
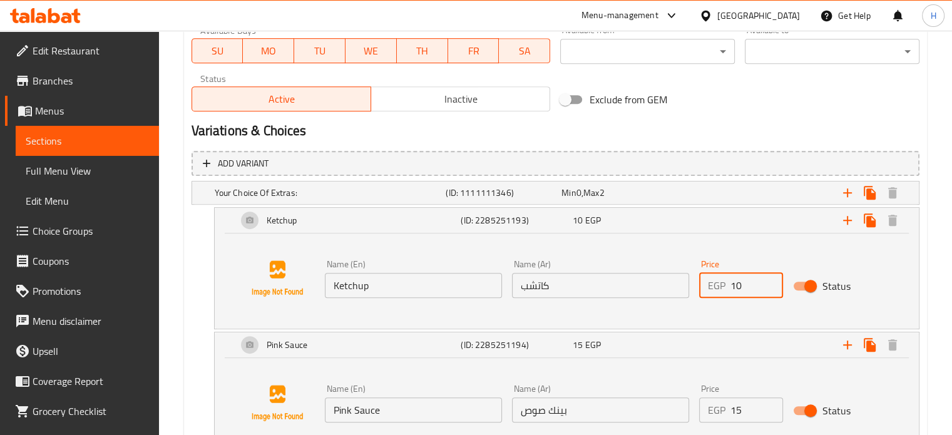
drag, startPoint x: 751, startPoint y: 290, endPoint x: 710, endPoint y: 289, distance: 40.7
click at [710, 289] on div "EGP 10 Price" at bounding box center [741, 285] width 84 height 25
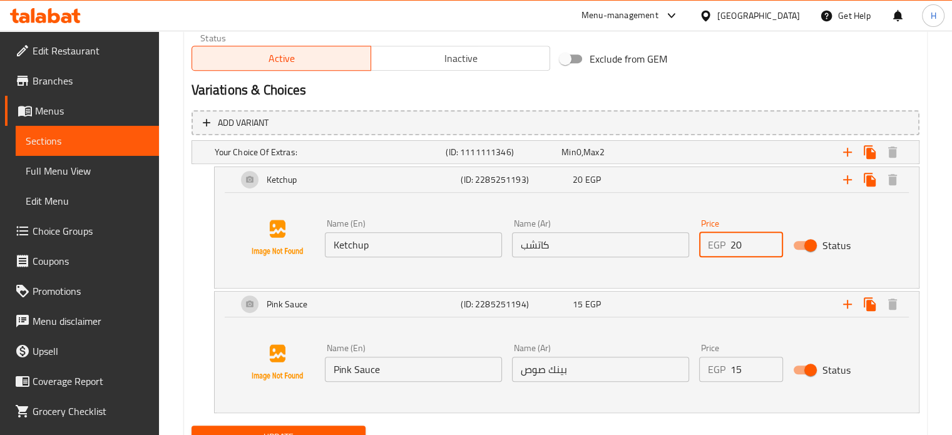
scroll to position [668, 0]
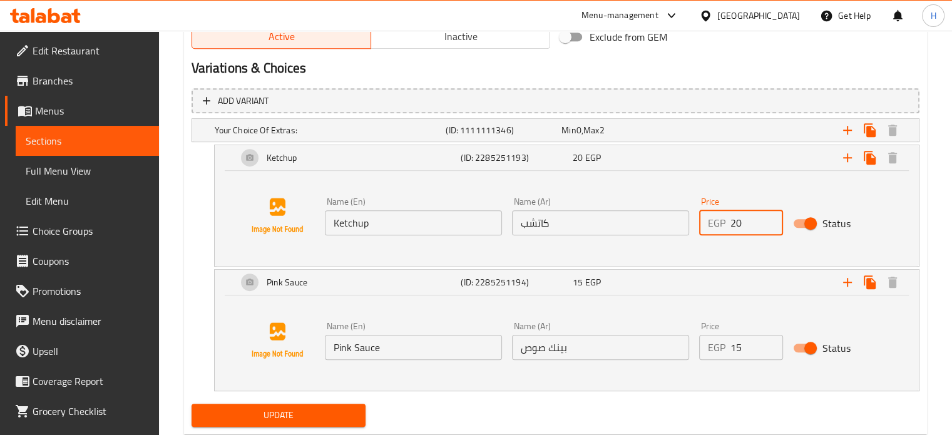
type input "20"
drag, startPoint x: 749, startPoint y: 342, endPoint x: 707, endPoint y: 344, distance: 42.0
click at [707, 344] on div "EGP 15 Price" at bounding box center [741, 347] width 84 height 25
type input "25"
click at [245, 414] on span "Update" at bounding box center [279, 415] width 155 height 16
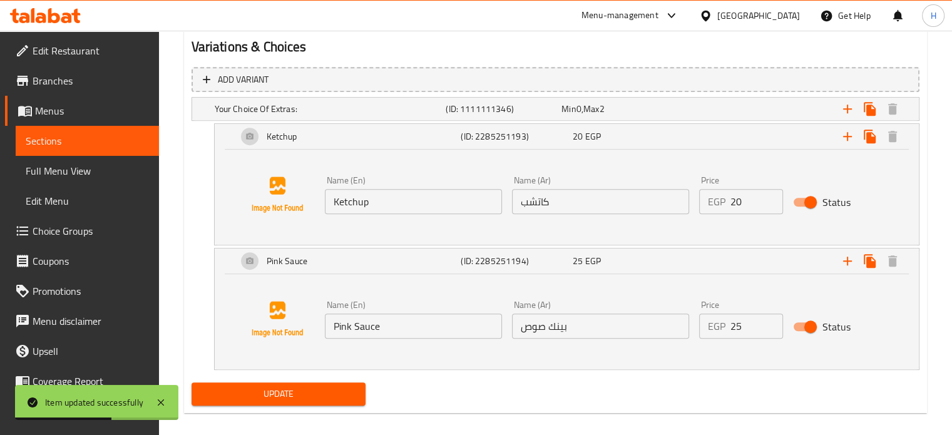
scroll to position [701, 0]
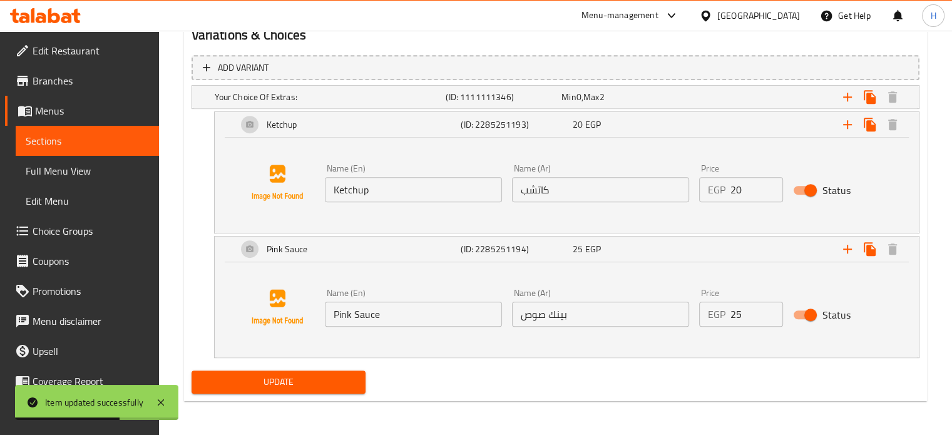
click at [299, 389] on span "Update" at bounding box center [279, 382] width 155 height 16
click at [284, 375] on button "Update" at bounding box center [279, 382] width 175 height 23
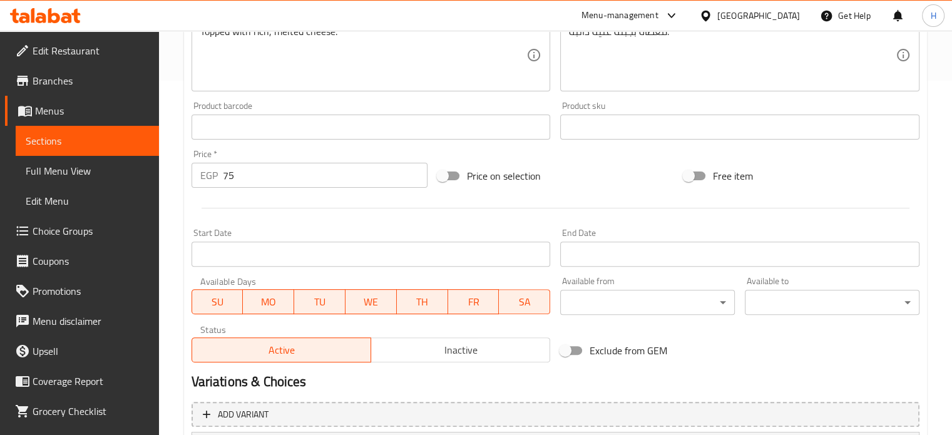
scroll to position [481, 0]
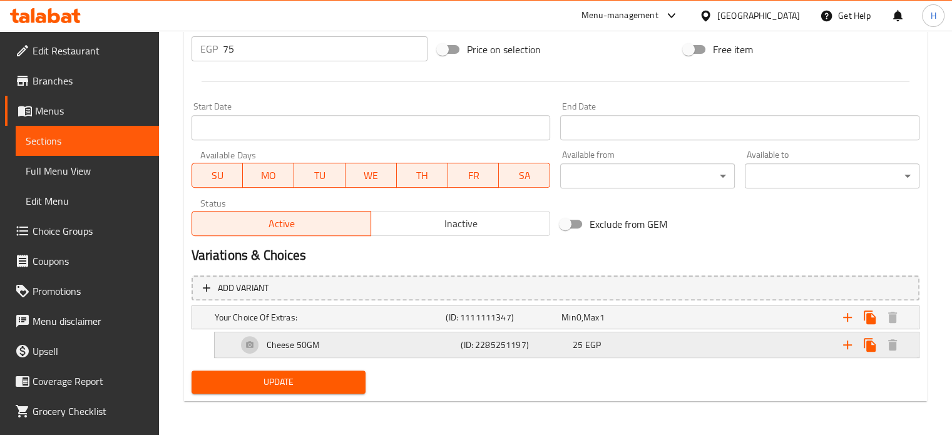
click at [672, 352] on div "25 EGP" at bounding box center [626, 345] width 112 height 18
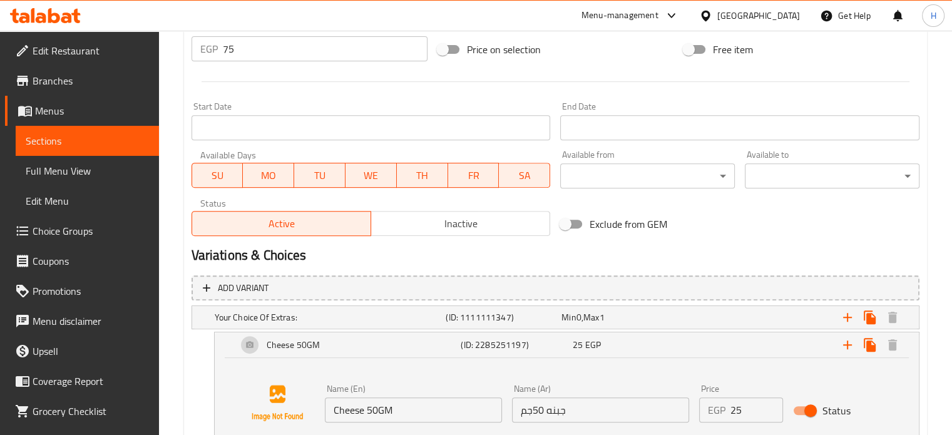
drag, startPoint x: 753, startPoint y: 411, endPoint x: 703, endPoint y: 407, distance: 49.6
click at [703, 407] on div "EGP 25 Price" at bounding box center [741, 409] width 84 height 25
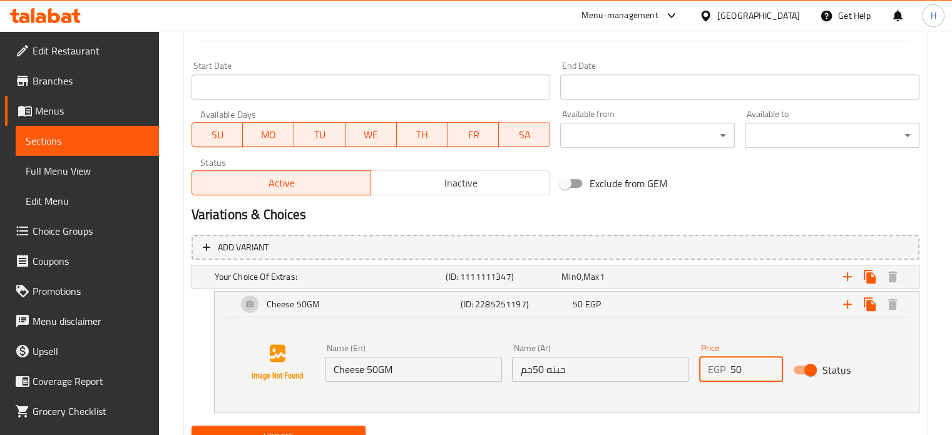
scroll to position [543, 0]
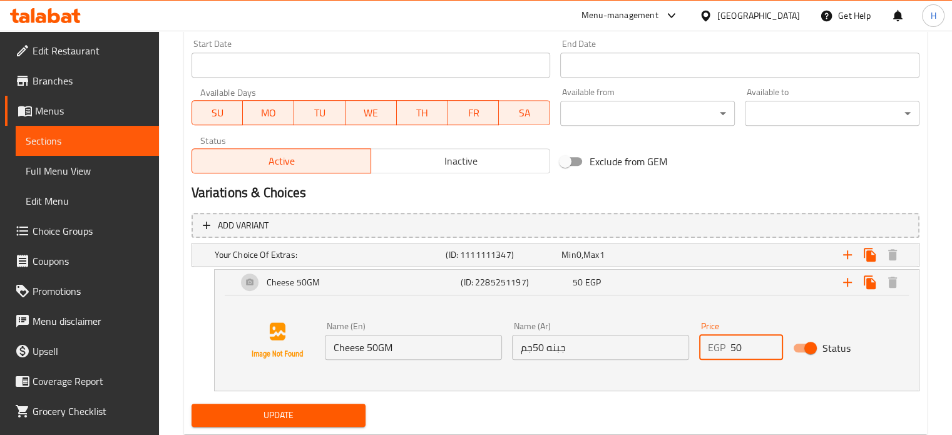
type input "50"
click at [295, 411] on span "Update" at bounding box center [279, 415] width 155 height 16
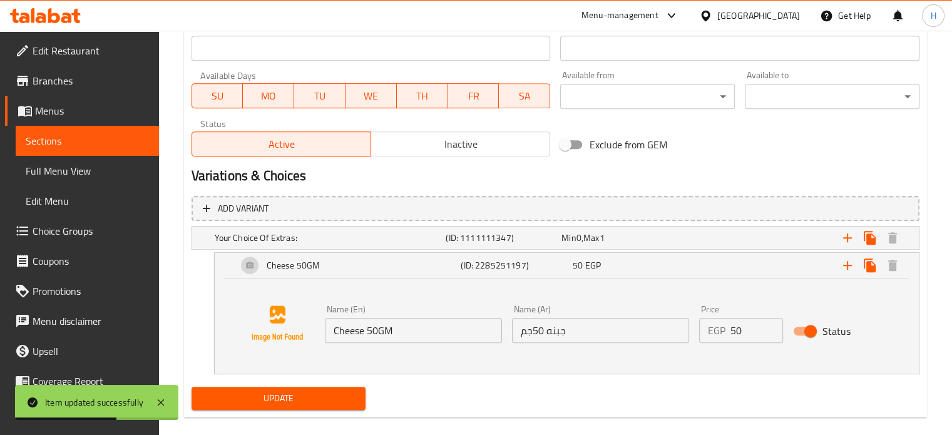
scroll to position [576, 0]
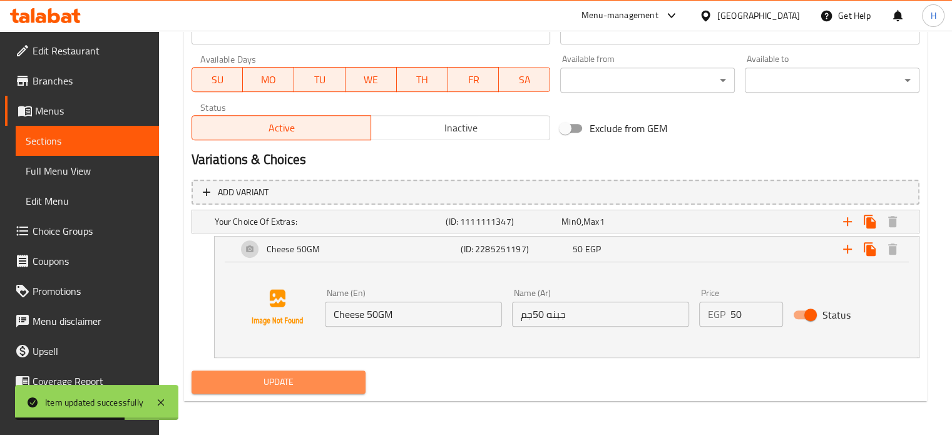
click at [294, 380] on span "Update" at bounding box center [279, 382] width 155 height 16
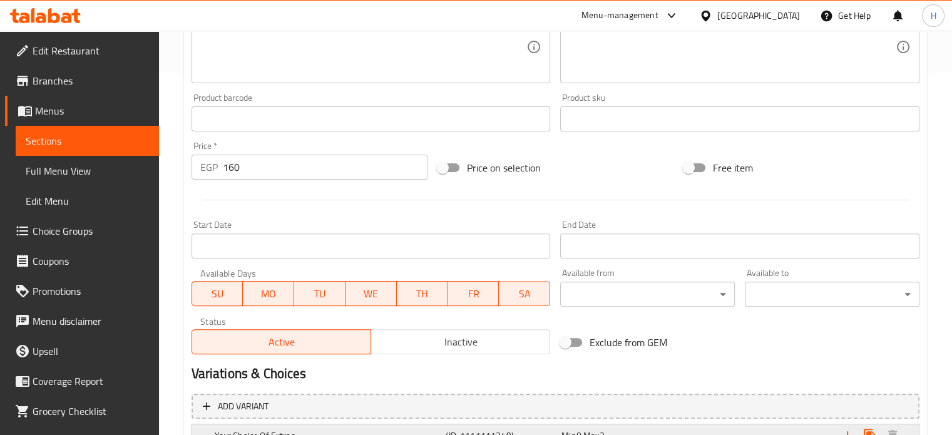
scroll to position [501, 0]
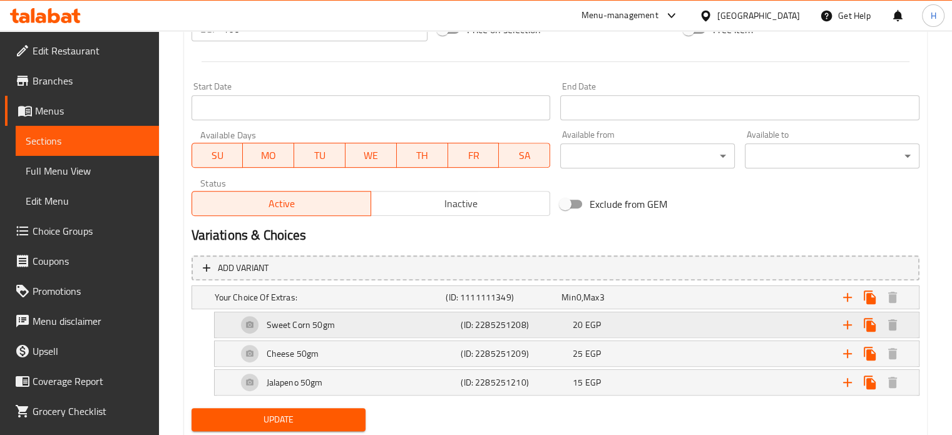
click at [624, 330] on div "20 EGP" at bounding box center [626, 325] width 107 height 13
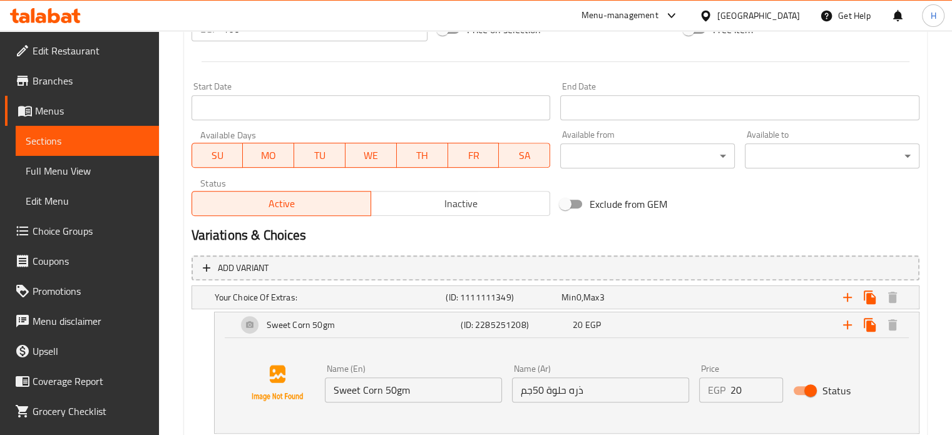
scroll to position [626, 0]
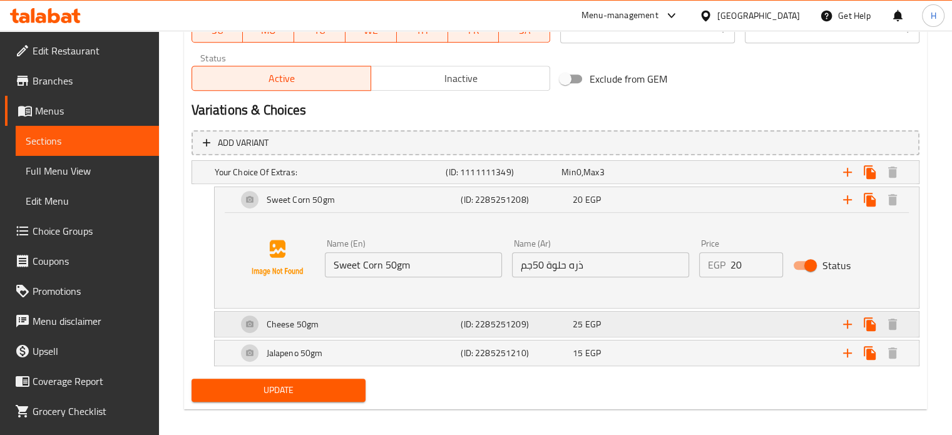
click at [633, 322] on div "25 EGP" at bounding box center [626, 324] width 107 height 13
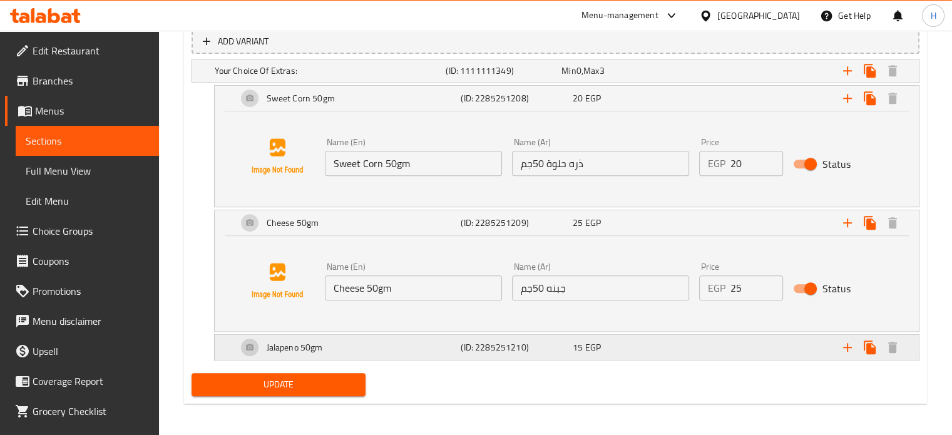
scroll to position [729, 0]
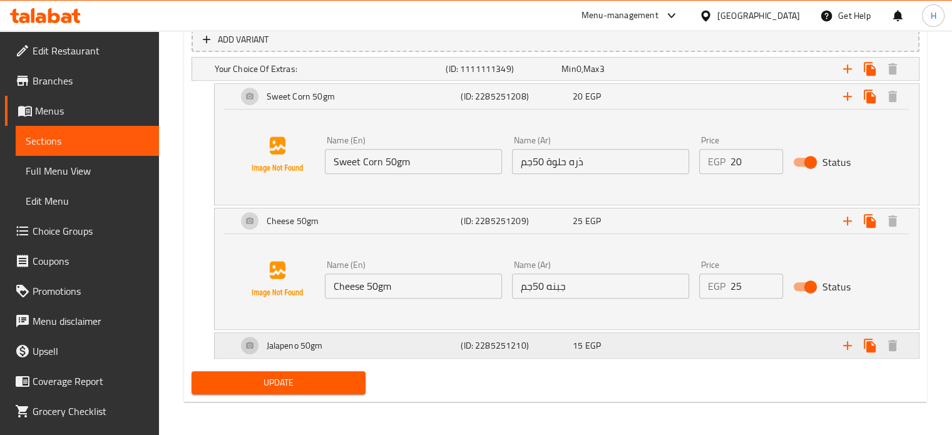
click at [643, 340] on div "15 EGP" at bounding box center [626, 345] width 107 height 13
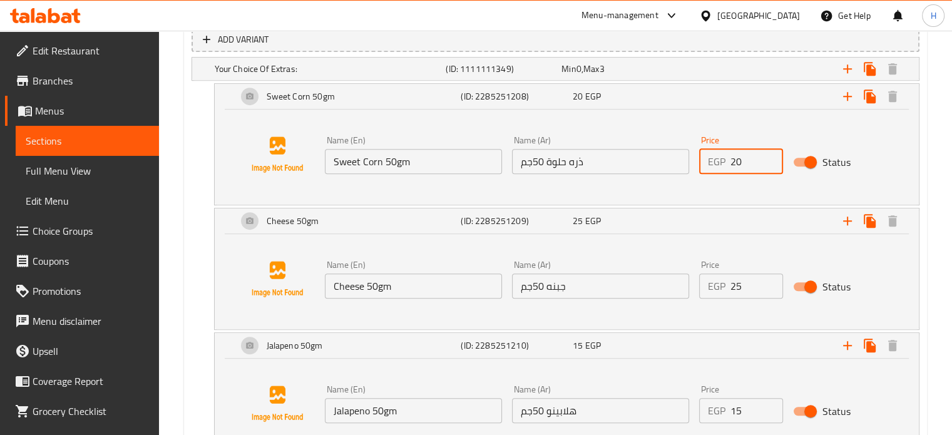
drag, startPoint x: 747, startPoint y: 158, endPoint x: 713, endPoint y: 158, distance: 33.8
click at [713, 158] on div "EGP 20 Price" at bounding box center [741, 161] width 84 height 25
type input "50"
drag, startPoint x: 745, startPoint y: 287, endPoint x: 713, endPoint y: 286, distance: 31.9
click at [713, 286] on div "EGP 25 Price" at bounding box center [741, 286] width 84 height 25
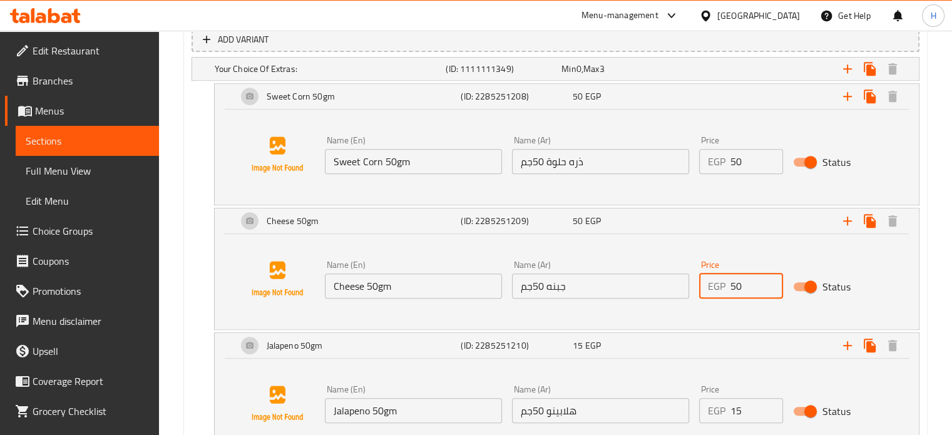
type input "50"
drag, startPoint x: 745, startPoint y: 409, endPoint x: 708, endPoint y: 409, distance: 36.9
click at [708, 409] on div "EGP 15 Price" at bounding box center [741, 410] width 84 height 25
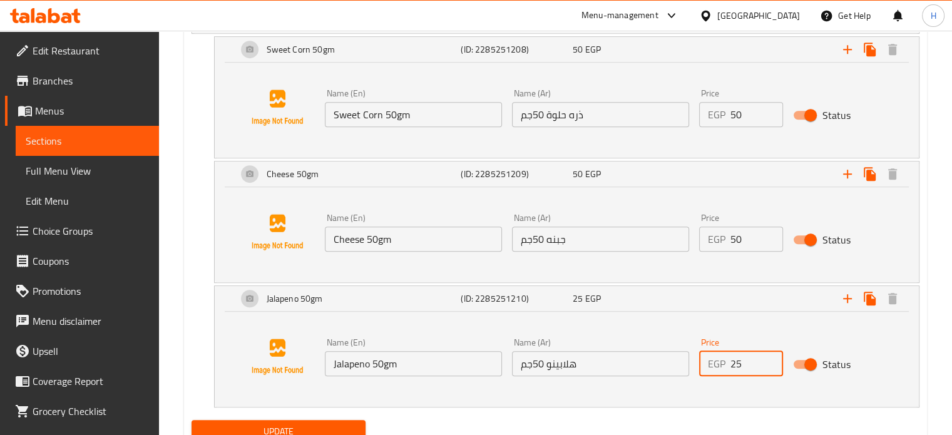
scroll to position [826, 0]
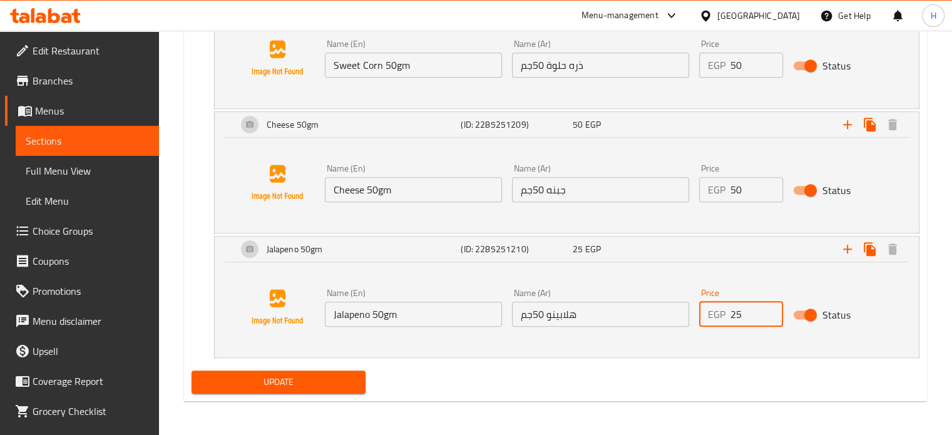
type input "25"
click at [328, 385] on span "Update" at bounding box center [279, 382] width 155 height 16
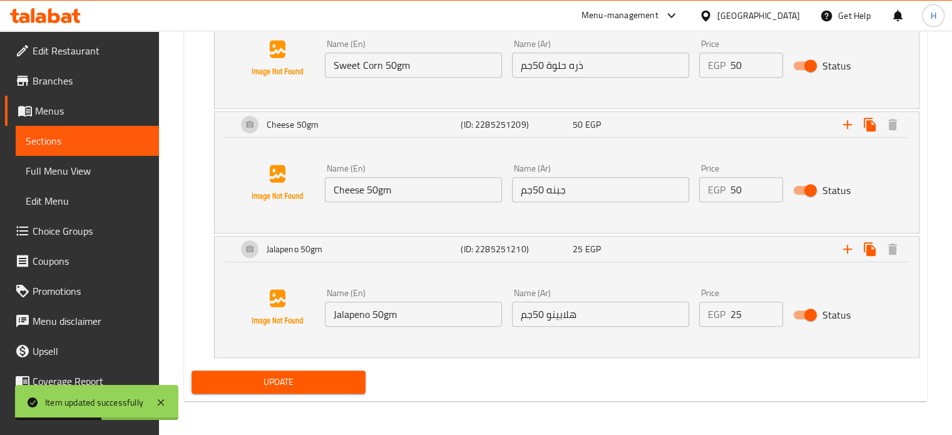
click at [263, 381] on span "Update" at bounding box center [279, 382] width 155 height 16
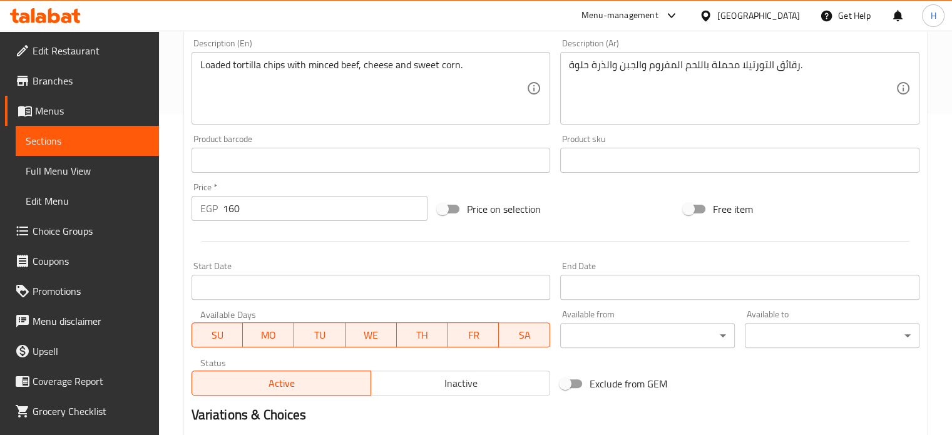
scroll to position [501, 0]
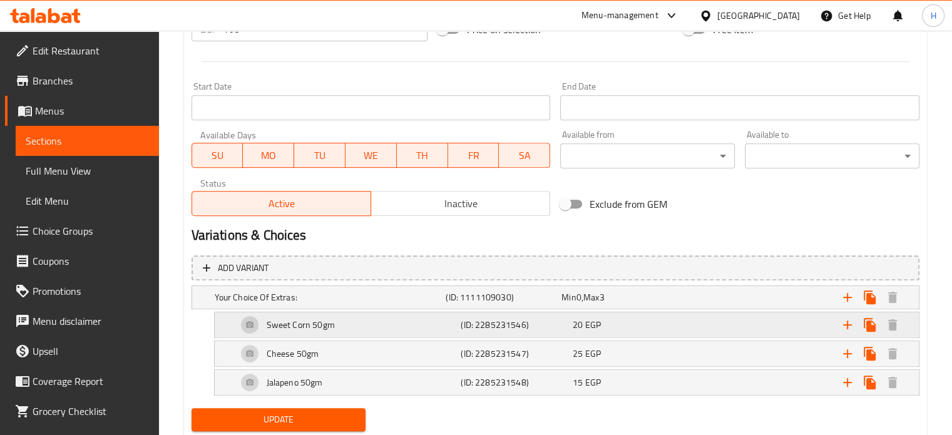
click at [603, 317] on div "20 EGP" at bounding box center [626, 325] width 112 height 18
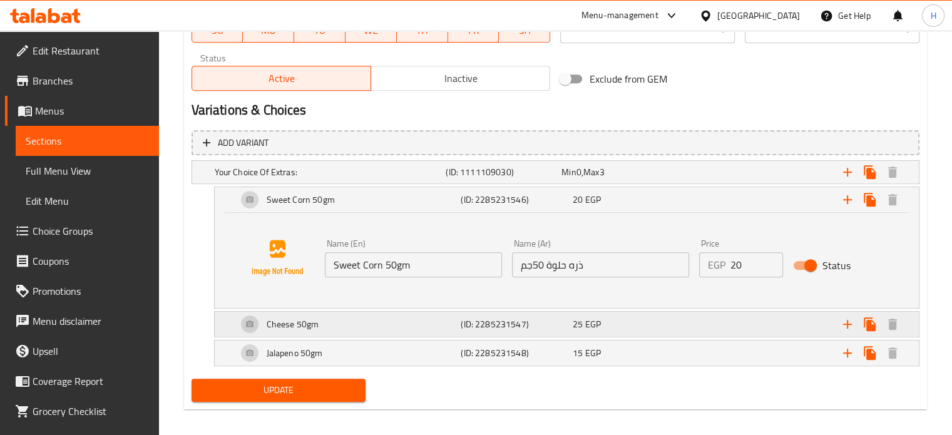
click at [608, 324] on div "25 EGP" at bounding box center [626, 324] width 107 height 13
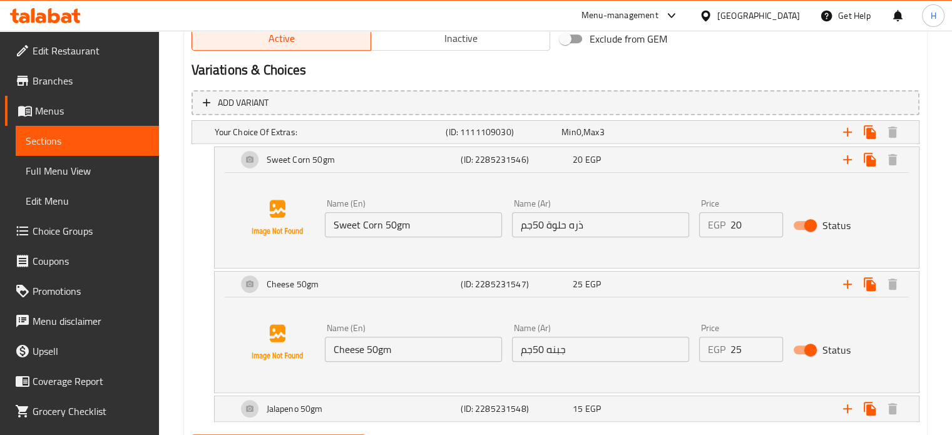
scroll to position [688, 0]
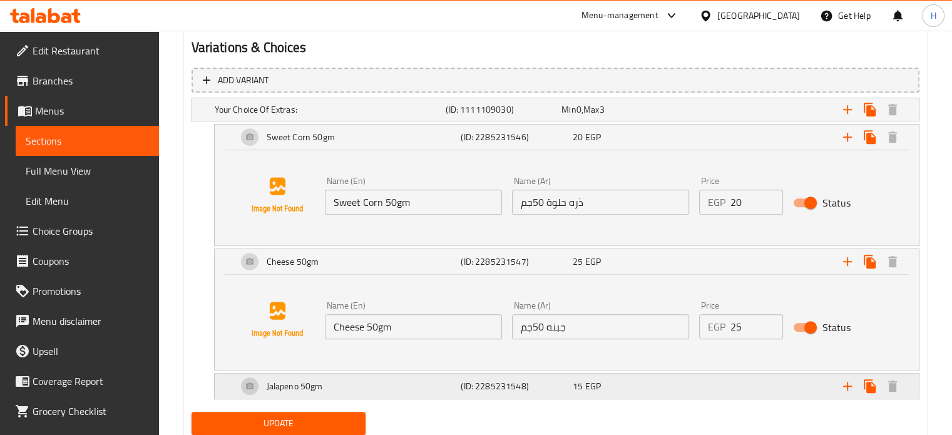
click at [621, 382] on div "15 EGP" at bounding box center [626, 386] width 107 height 13
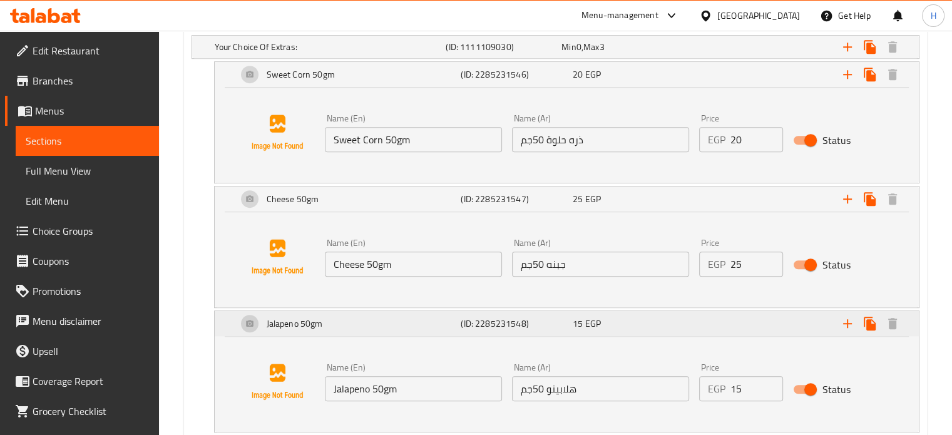
scroll to position [814, 0]
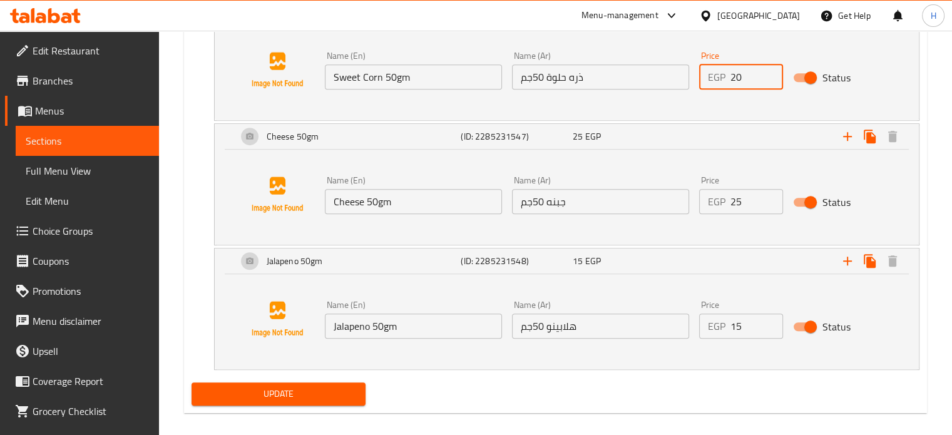
drag, startPoint x: 741, startPoint y: 73, endPoint x: 716, endPoint y: 73, distance: 25.0
click at [716, 73] on div "EGP 20 Price" at bounding box center [741, 76] width 84 height 25
type input "50"
drag, startPoint x: 749, startPoint y: 200, endPoint x: 727, endPoint y: 200, distance: 21.9
click at [727, 200] on div "EGP 25 Price" at bounding box center [741, 201] width 84 height 25
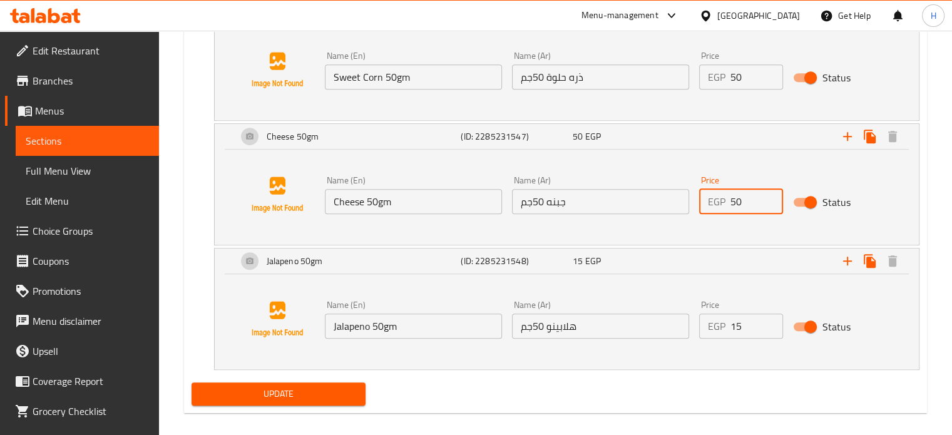
type input "50"
drag, startPoint x: 747, startPoint y: 327, endPoint x: 706, endPoint y: 322, distance: 41.6
click at [706, 322] on div "EGP 15 Price" at bounding box center [741, 326] width 84 height 25
type input "25"
click at [281, 398] on span "Update" at bounding box center [279, 394] width 155 height 16
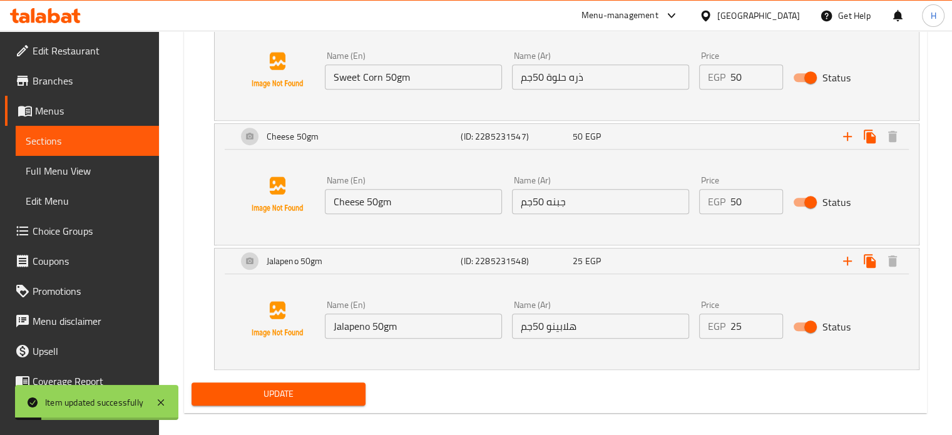
click at [321, 382] on button "Update" at bounding box center [279, 393] width 175 height 23
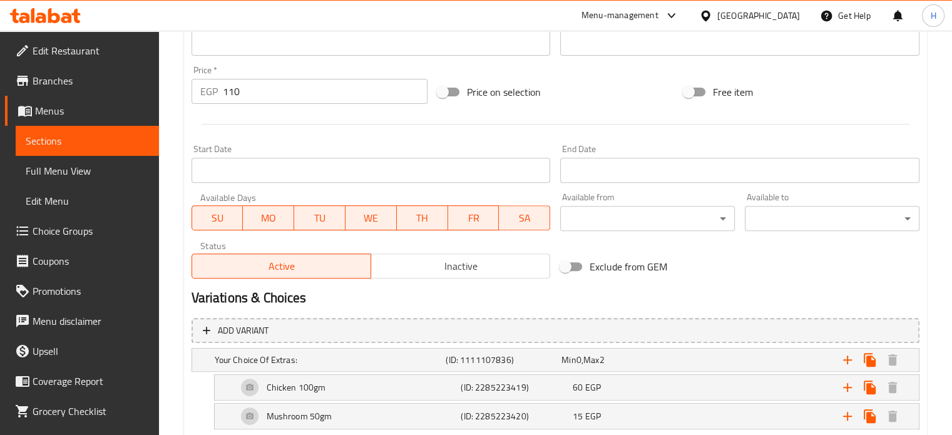
scroll to position [509, 0]
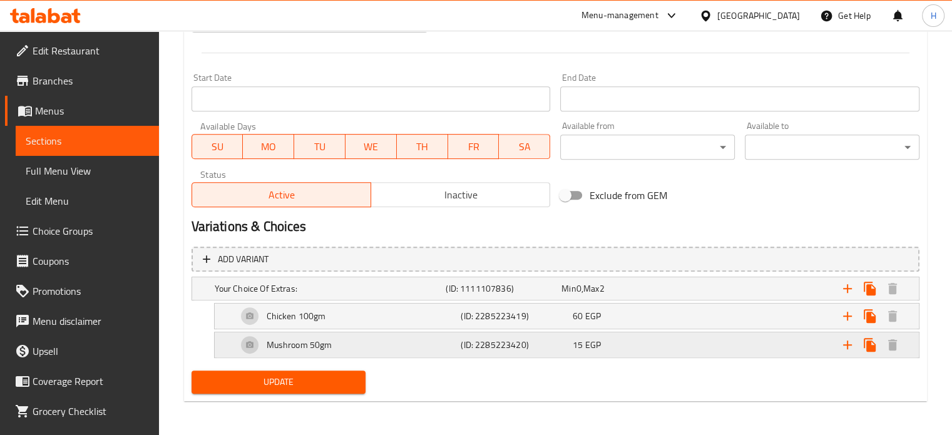
click at [654, 347] on div "15 EGP" at bounding box center [626, 345] width 107 height 13
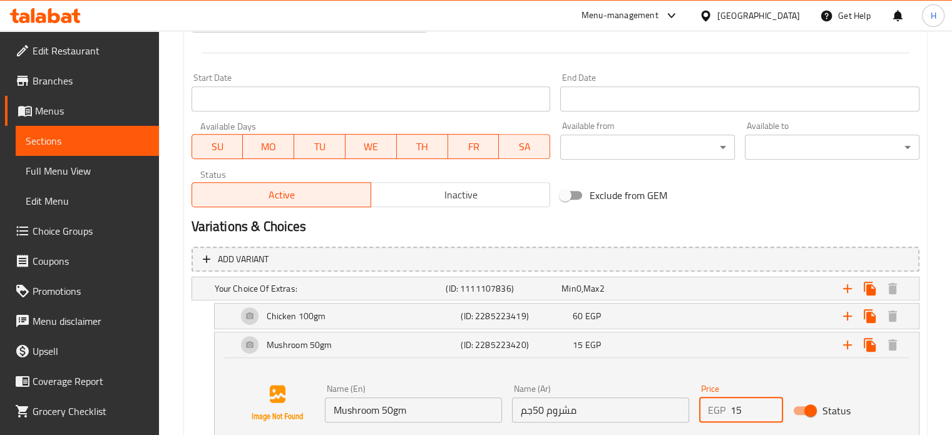
drag, startPoint x: 744, startPoint y: 407, endPoint x: 708, endPoint y: 404, distance: 35.2
click at [708, 404] on div "EGP 15 Price" at bounding box center [741, 409] width 84 height 25
type input "25"
click at [579, 317] on span "60" at bounding box center [578, 316] width 10 height 16
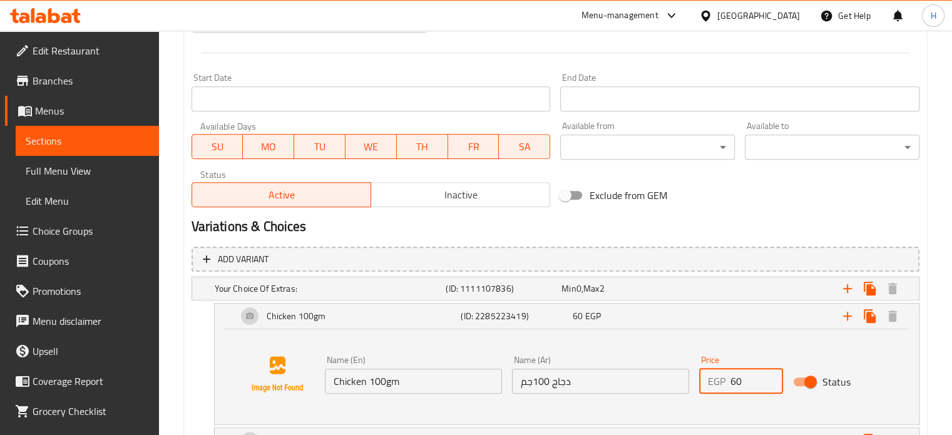
drag, startPoint x: 749, startPoint y: 380, endPoint x: 686, endPoint y: 380, distance: 62.6
click at [686, 380] on div "Name (En) Chicken 100gm Name (En) Name (Ar) دجاج 100جم Name (Ar) Price EGP 60 P…" at bounding box center [601, 374] width 562 height 48
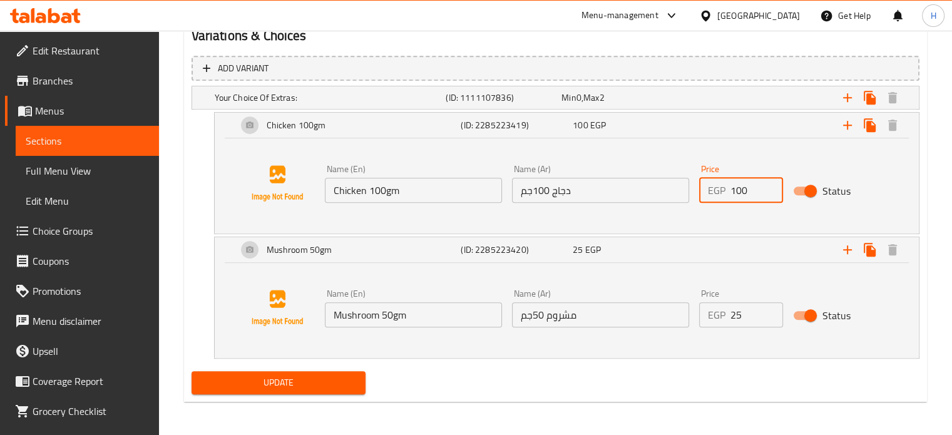
scroll to position [701, 0]
type input "100"
click at [315, 386] on span "Update" at bounding box center [279, 382] width 155 height 16
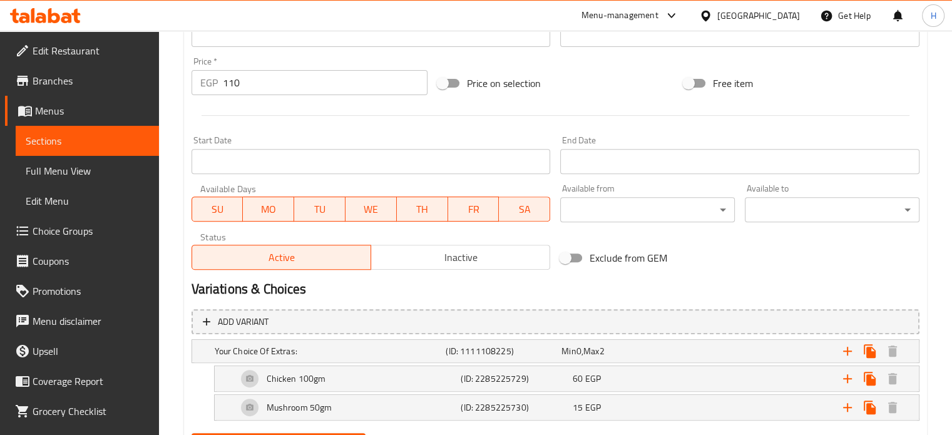
scroll to position [501, 0]
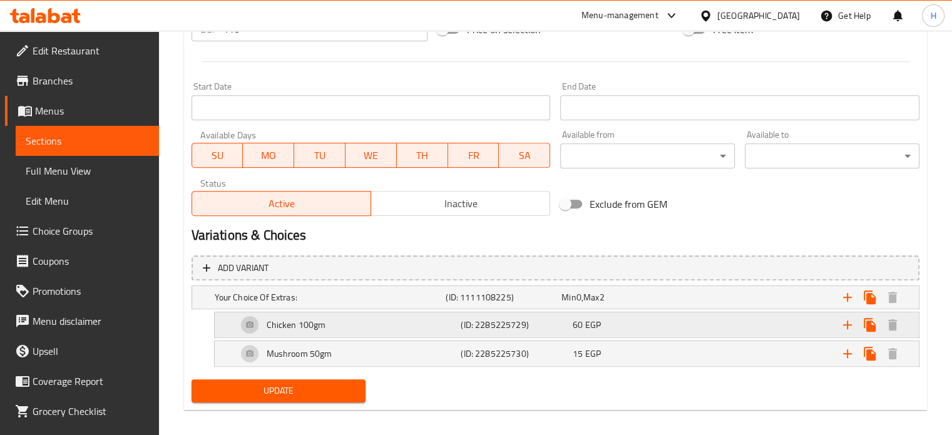
click at [616, 324] on div "60 EGP" at bounding box center [626, 325] width 107 height 13
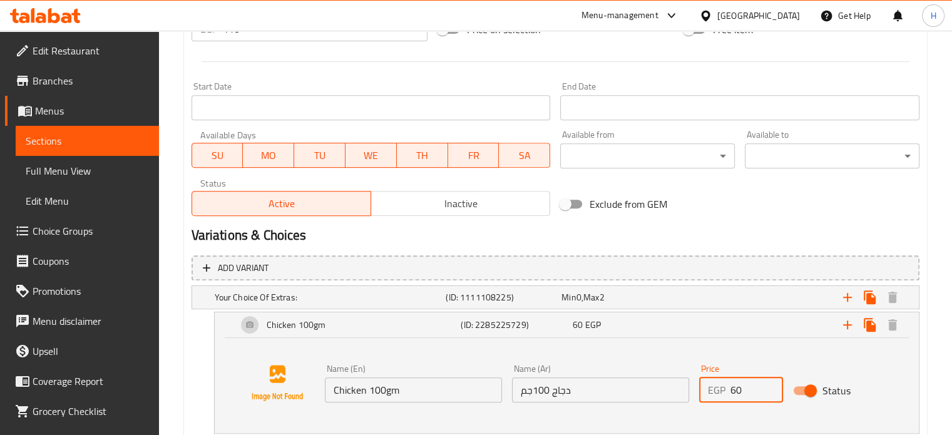
drag, startPoint x: 747, startPoint y: 387, endPoint x: 703, endPoint y: 387, distance: 43.8
click at [703, 387] on div "EGP 60 Price" at bounding box center [741, 389] width 84 height 25
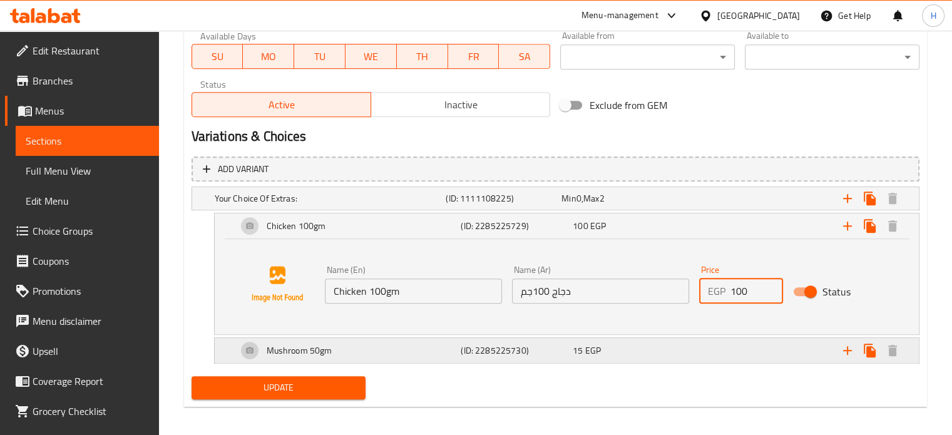
scroll to position [605, 0]
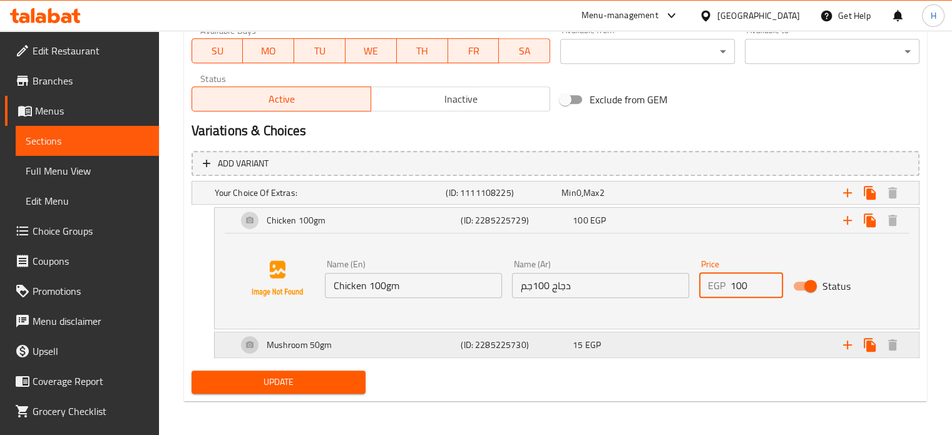
type input "100"
click at [654, 357] on div "Mushroom 50gm (ID: 2285225730) 15 EGP" at bounding box center [571, 345] width 672 height 30
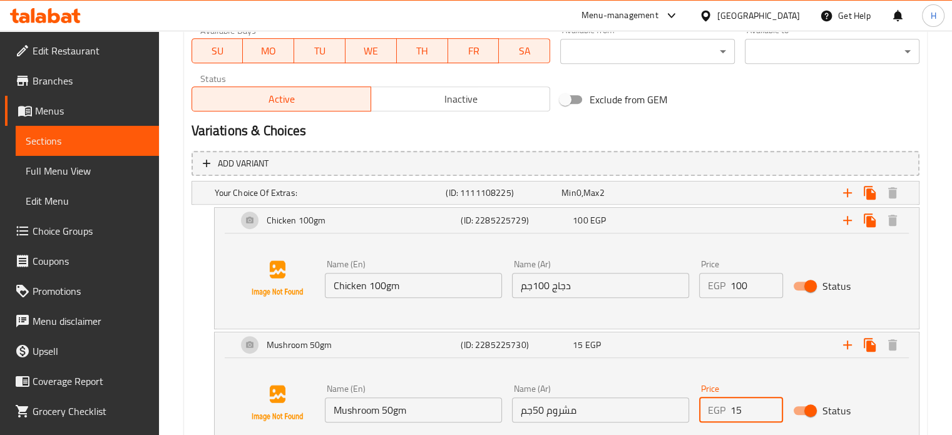
drag, startPoint x: 745, startPoint y: 403, endPoint x: 716, endPoint y: 405, distance: 28.9
click at [716, 405] on div "EGP 15 Price" at bounding box center [741, 409] width 84 height 25
type input "25"
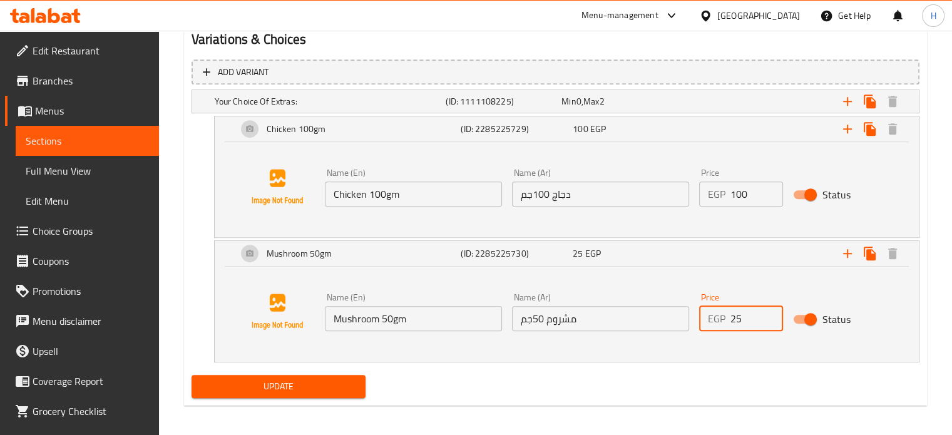
scroll to position [701, 0]
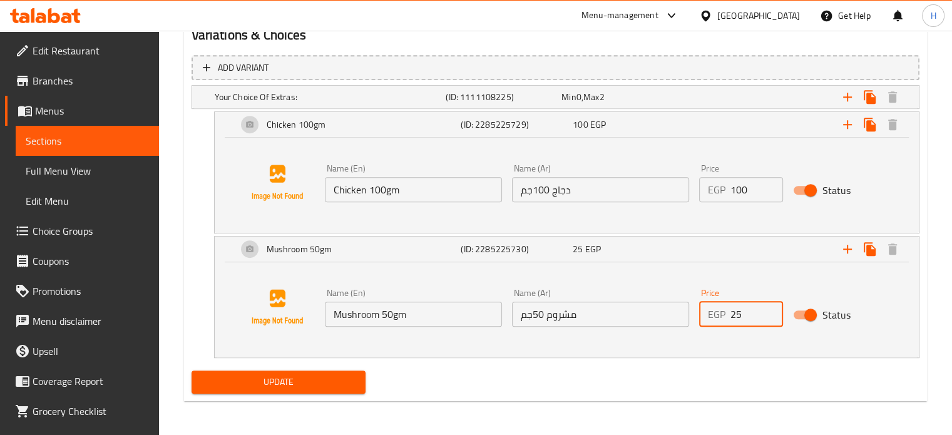
click at [308, 379] on span "Update" at bounding box center [279, 382] width 155 height 16
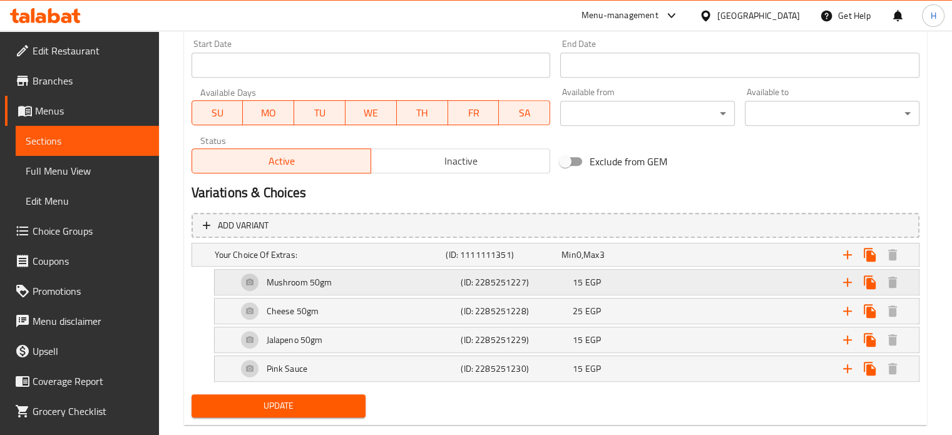
scroll to position [563, 0]
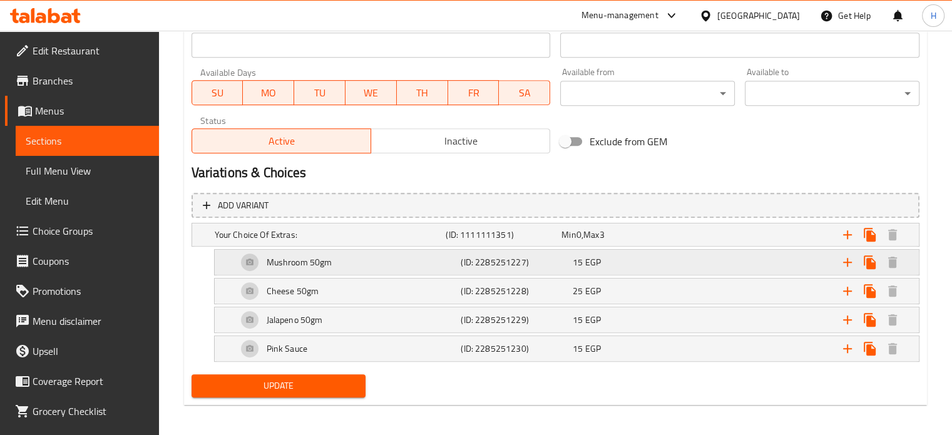
click at [577, 260] on span "15" at bounding box center [578, 262] width 10 height 16
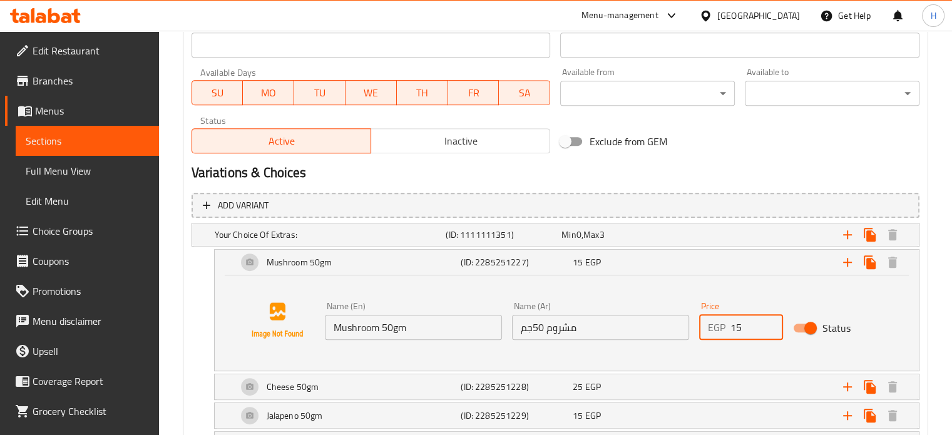
drag, startPoint x: 748, startPoint y: 329, endPoint x: 712, endPoint y: 325, distance: 36.5
click at [712, 325] on div "EGP 15 Price" at bounding box center [741, 327] width 84 height 25
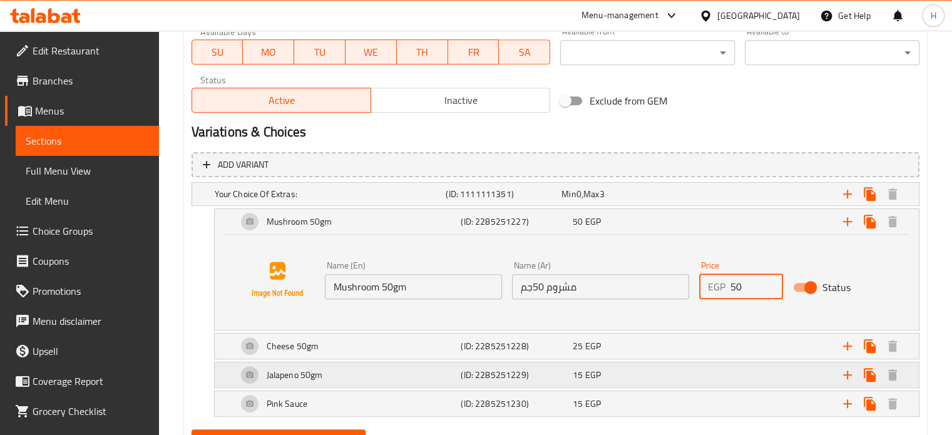
scroll to position [626, 0]
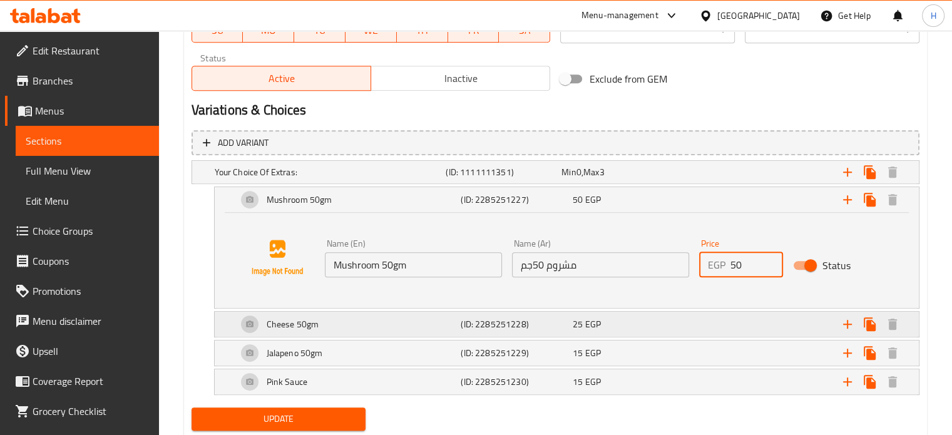
type input "50"
click at [603, 324] on div "25 EGP" at bounding box center [626, 324] width 107 height 13
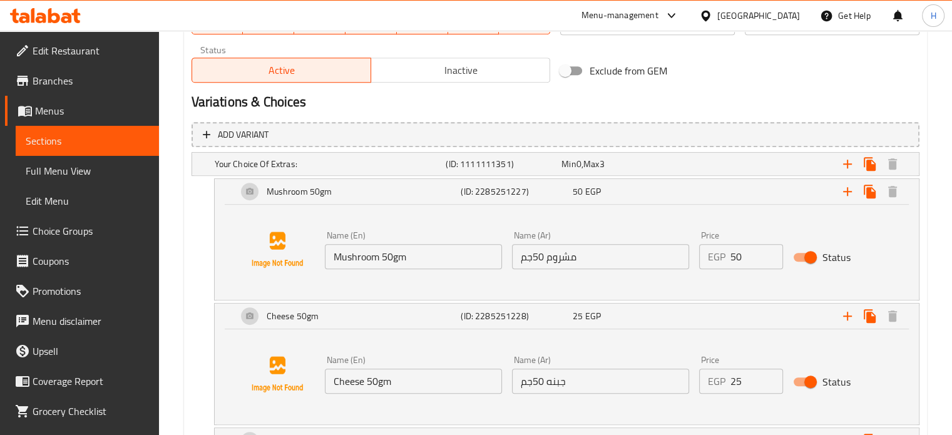
scroll to position [688, 0]
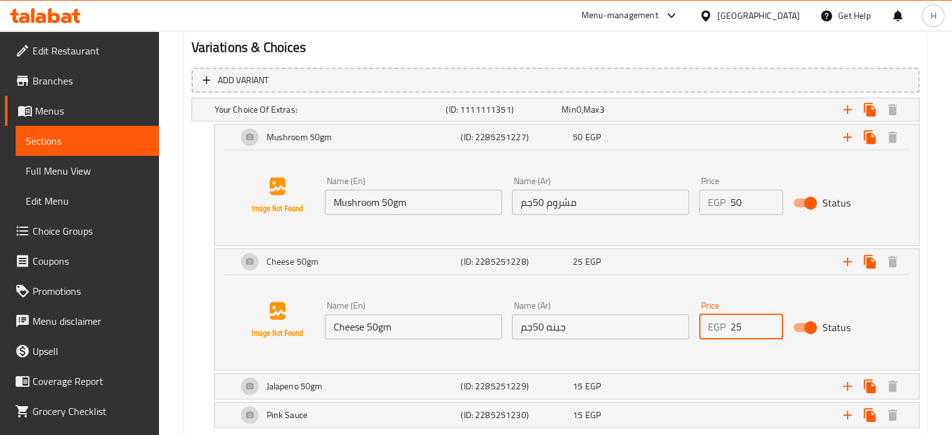
drag, startPoint x: 745, startPoint y: 330, endPoint x: 719, endPoint y: 324, distance: 26.9
click at [719, 324] on div "EGP 25 Price" at bounding box center [741, 326] width 84 height 25
type input "1"
type input "50"
click at [695, 376] on div "Expand" at bounding box center [794, 386] width 224 height 28
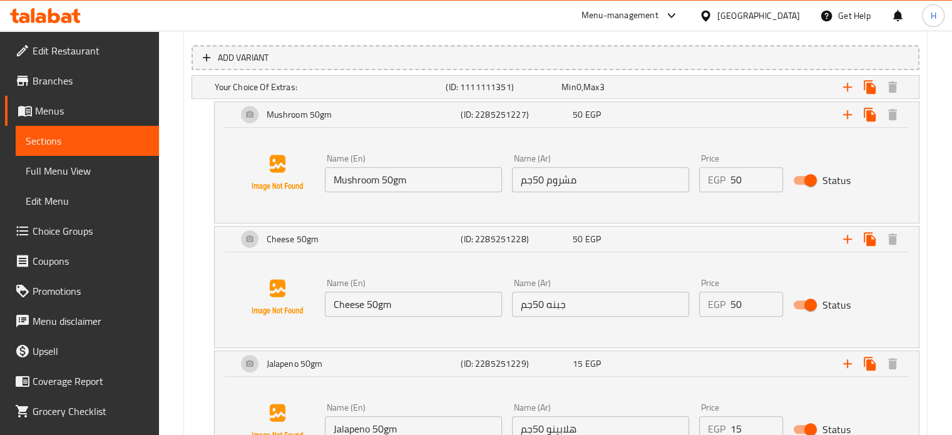
scroll to position [751, 0]
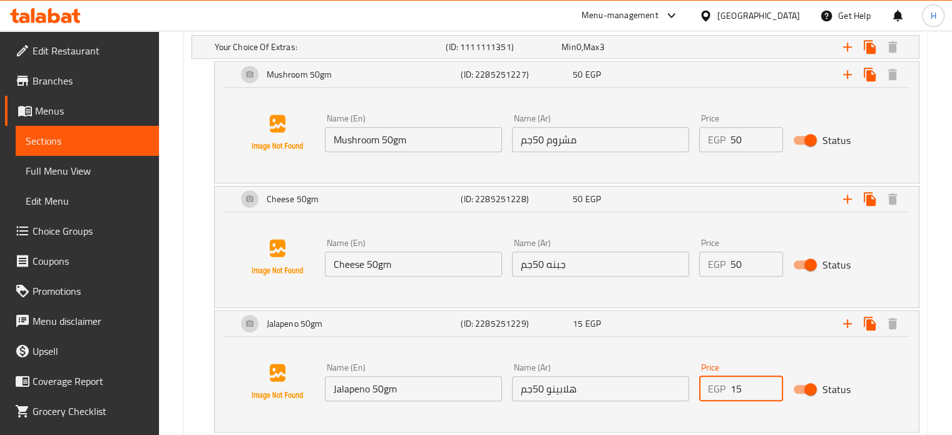
drag, startPoint x: 749, startPoint y: 380, endPoint x: 696, endPoint y: 381, distance: 52.6
click at [696, 381] on div "Price EGP 15 Price" at bounding box center [741, 382] width 94 height 48
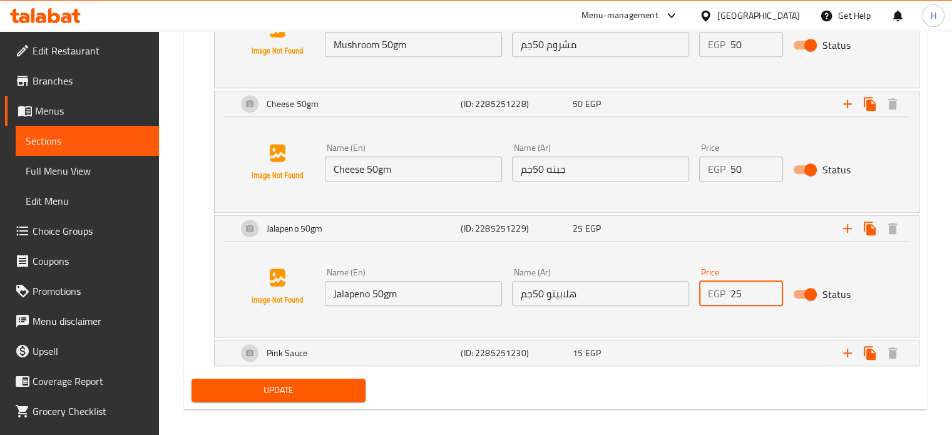
scroll to position [854, 0]
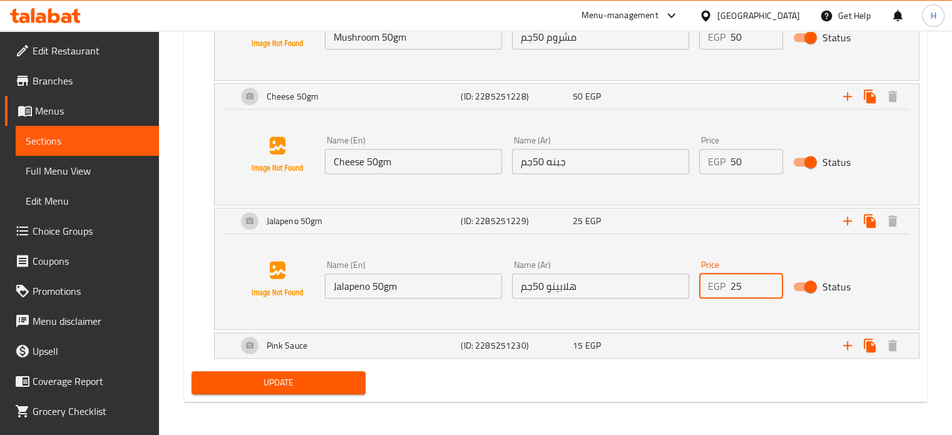
type input "25"
click at [675, 359] on div "Add variant Your Choice Of Extras: (ID: 1111111351) Min 0 , Max 3 Name (En) You…" at bounding box center [556, 131] width 738 height 469
click at [686, 349] on div "Expand" at bounding box center [794, 346] width 224 height 28
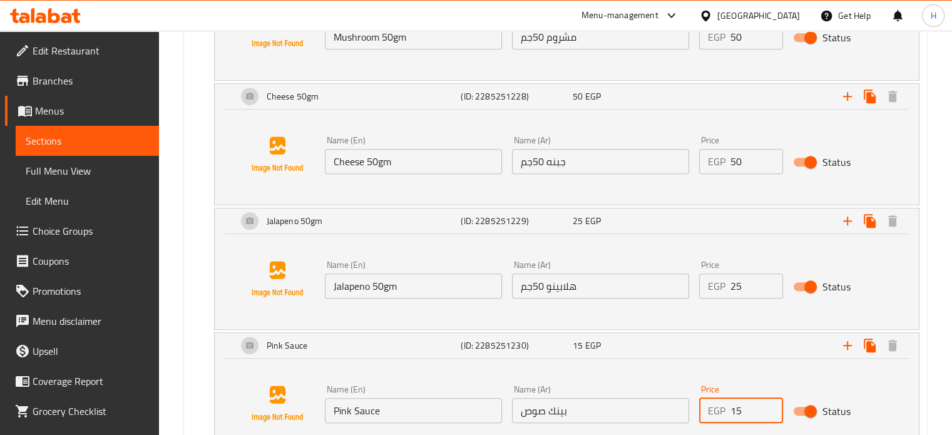
drag, startPoint x: 727, startPoint y: 407, endPoint x: 715, endPoint y: 407, distance: 11.9
click at [715, 407] on div "EGP 15 Price" at bounding box center [741, 410] width 84 height 25
type input "25"
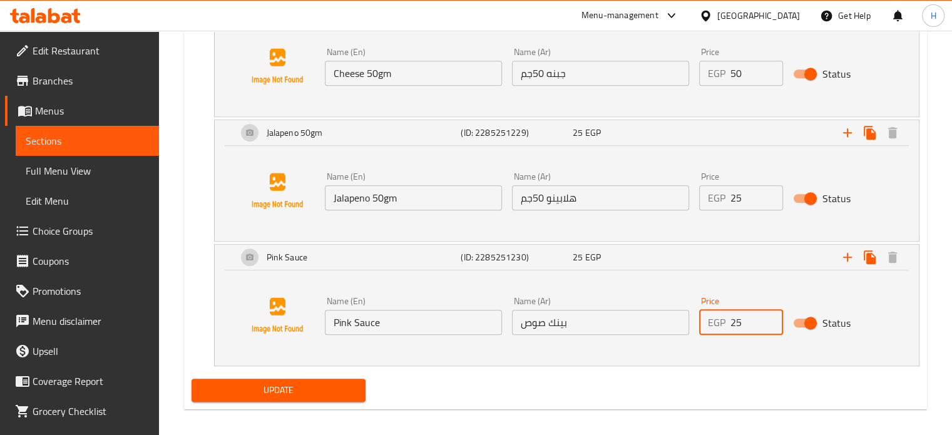
scroll to position [949, 0]
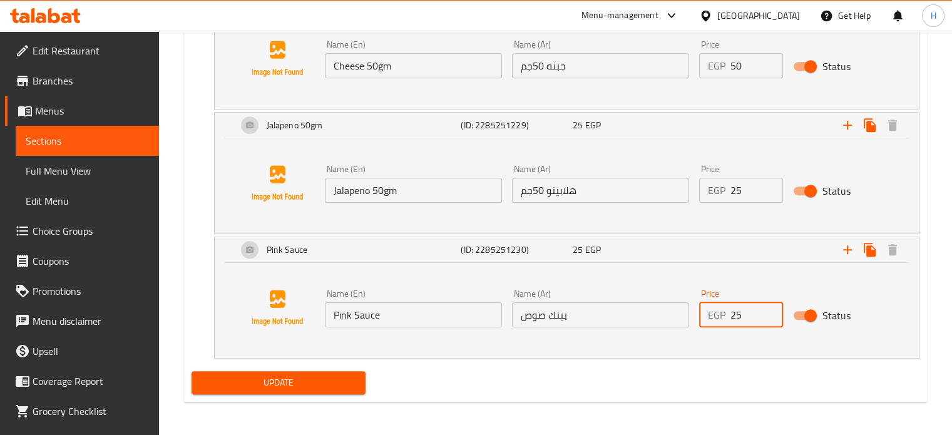
click at [300, 384] on span "Update" at bounding box center [279, 383] width 155 height 16
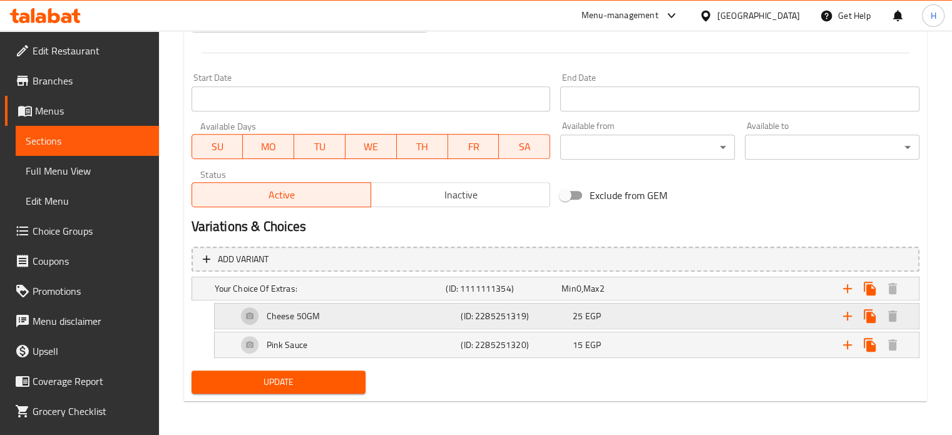
click at [503, 315] on h5 "(ID: 2285251319)" at bounding box center [514, 316] width 107 height 13
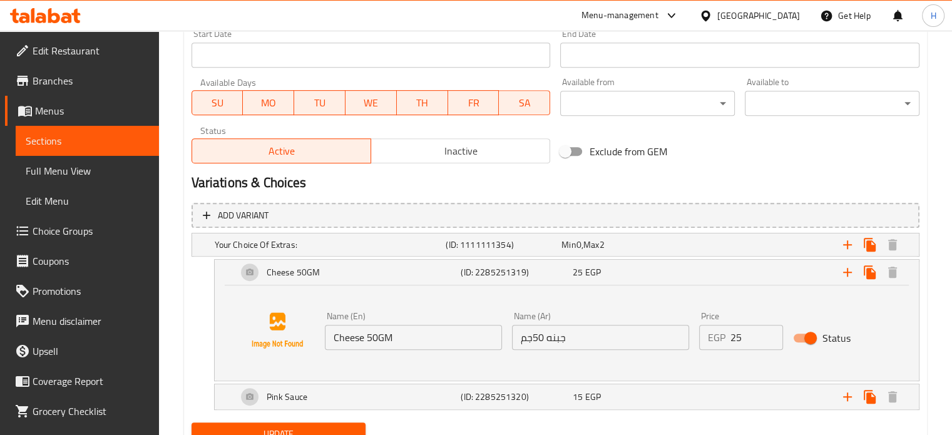
scroll to position [605, 0]
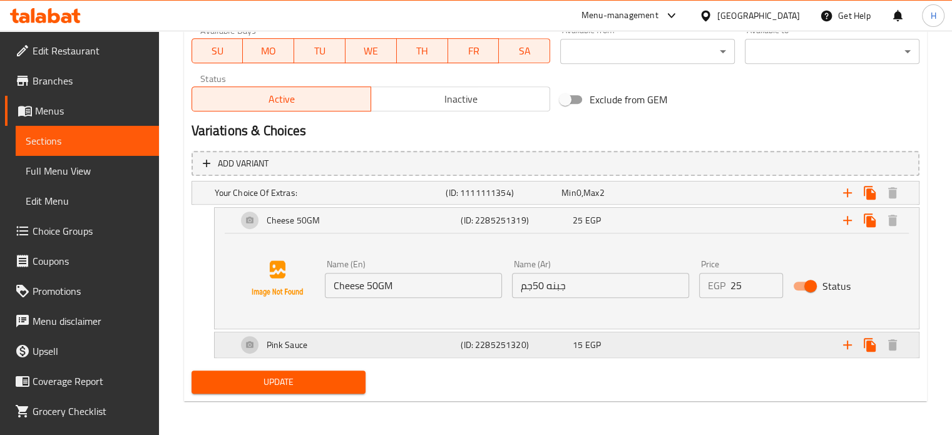
click at [657, 346] on div "15 EGP" at bounding box center [626, 345] width 107 height 13
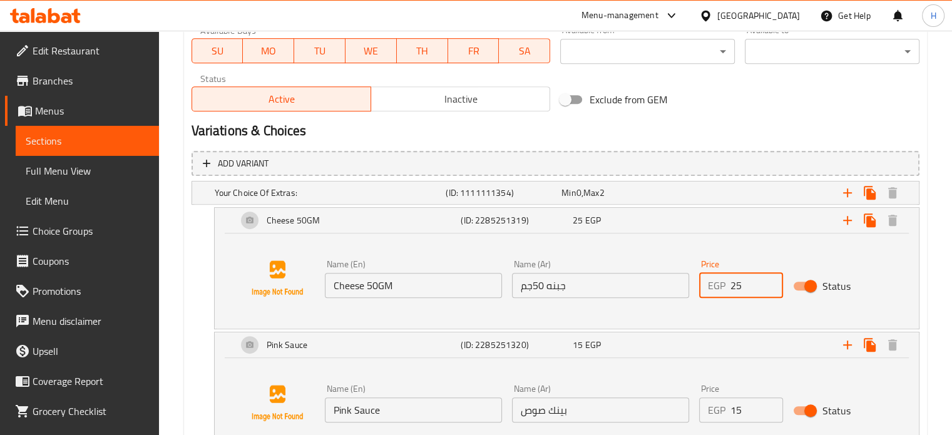
drag, startPoint x: 747, startPoint y: 290, endPoint x: 687, endPoint y: 282, distance: 60.6
click at [687, 282] on div "Name (En) Cheese 50GM Name (En) Name (Ar) جبنه 50جم Name (Ar) Price EGP 25 Pric…" at bounding box center [601, 279] width 562 height 48
type input "50"
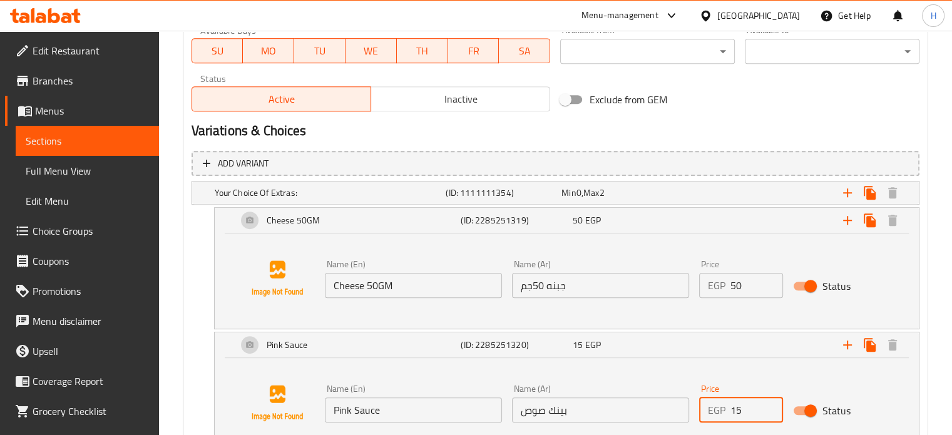
drag, startPoint x: 746, startPoint y: 402, endPoint x: 713, endPoint y: 402, distance: 33.2
click at [713, 402] on div "EGP 15 Price" at bounding box center [741, 409] width 84 height 25
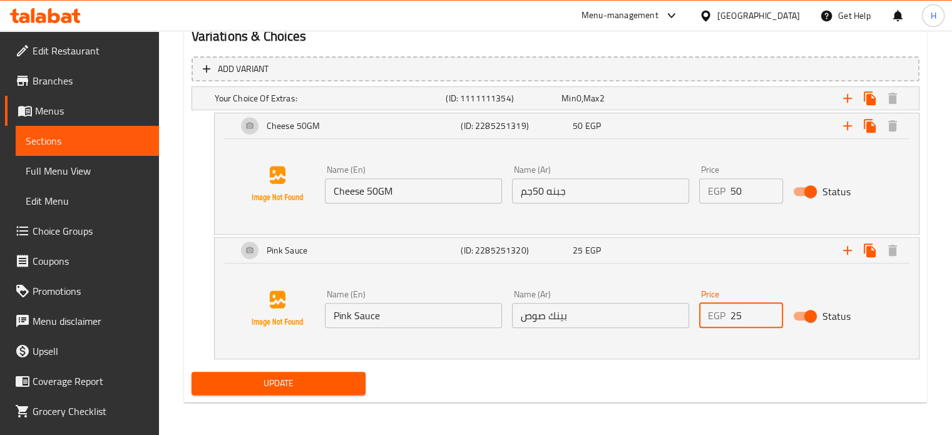
scroll to position [701, 0]
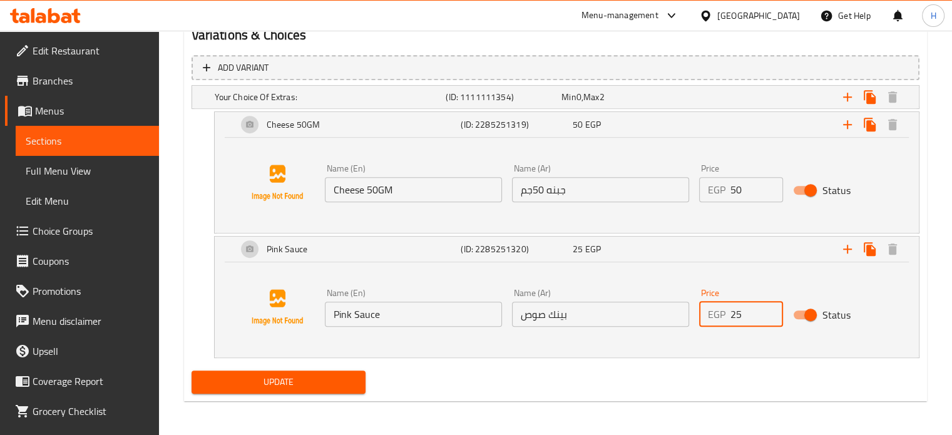
type input "25"
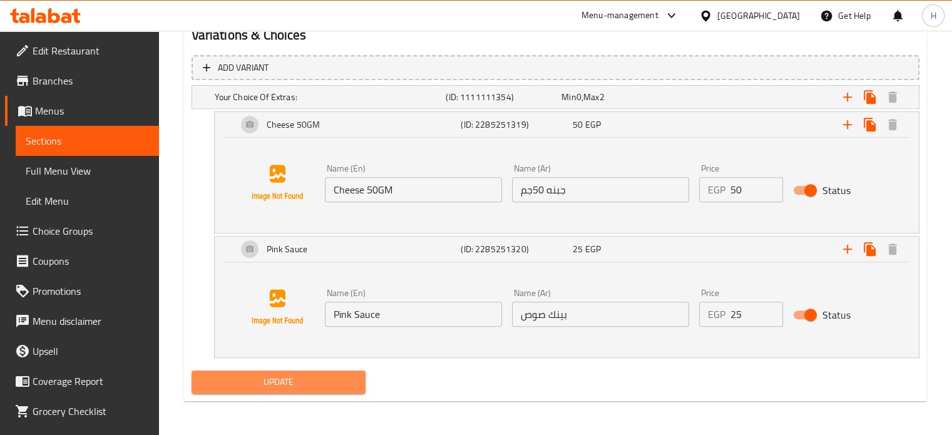
click at [317, 378] on span "Update" at bounding box center [279, 382] width 155 height 16
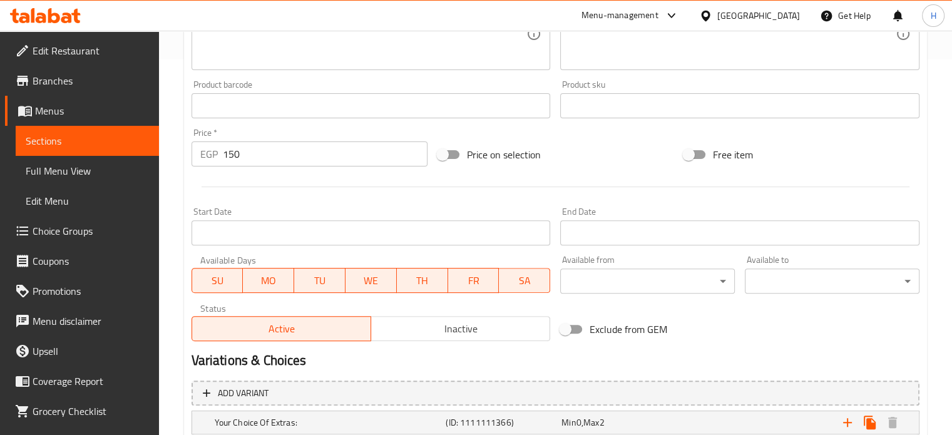
scroll to position [509, 0]
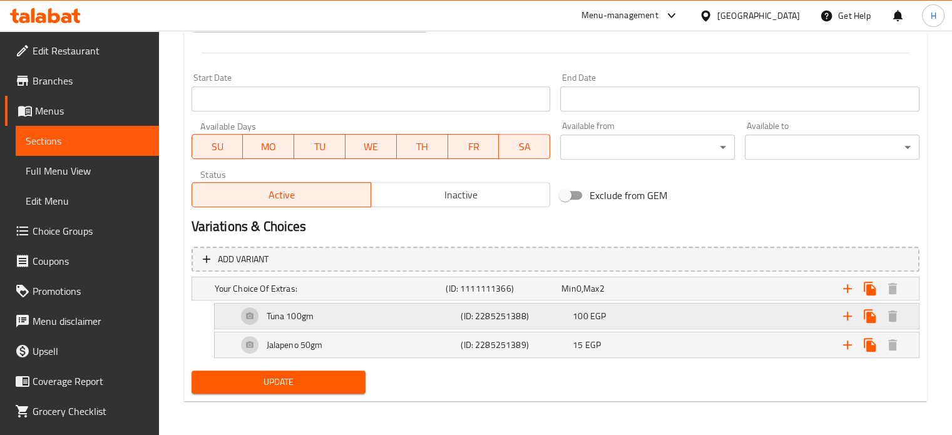
drag, startPoint x: 535, startPoint y: 307, endPoint x: 558, endPoint y: 317, distance: 25.5
click at [535, 307] on div "(ID: 2285251388)" at bounding box center [514, 316] width 112 height 18
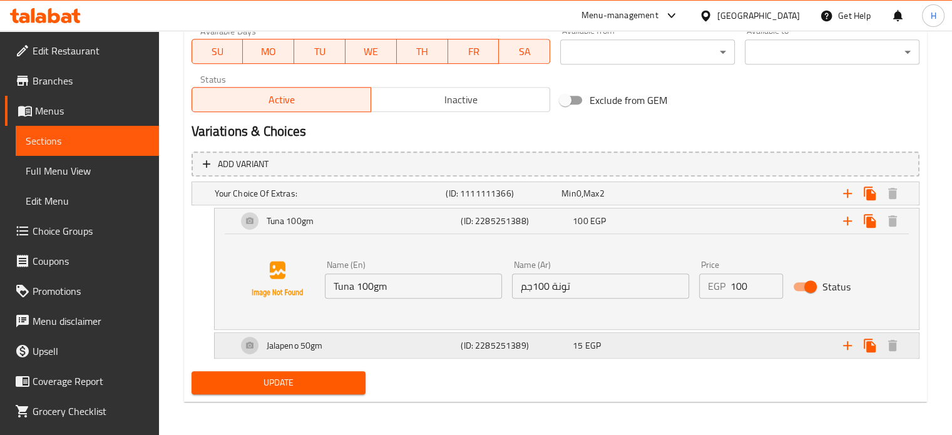
scroll to position [605, 0]
click at [601, 337] on div "15 EGP" at bounding box center [626, 345] width 112 height 18
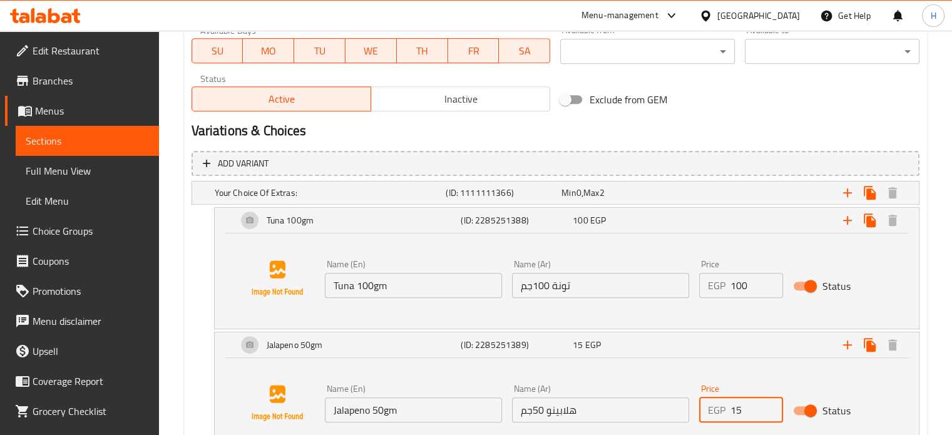
drag, startPoint x: 752, startPoint y: 404, endPoint x: 693, endPoint y: 405, distance: 58.8
click at [694, 405] on div "Price EGP 15 Price" at bounding box center [741, 403] width 94 height 48
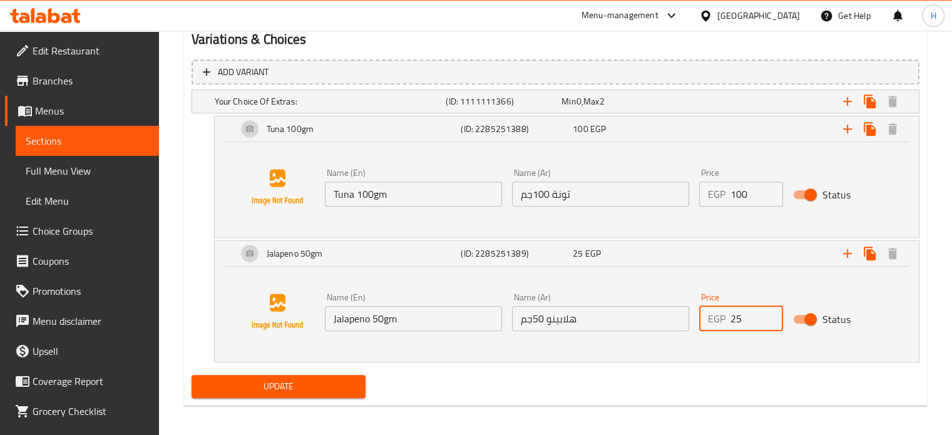
scroll to position [701, 0]
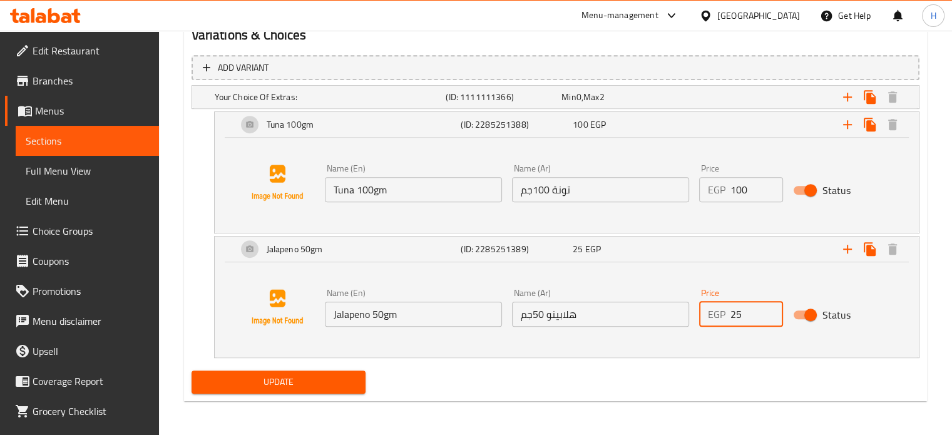
type input "25"
click at [366, 377] on div "Update" at bounding box center [279, 382] width 185 height 33
click at [354, 377] on span "Update" at bounding box center [279, 382] width 155 height 16
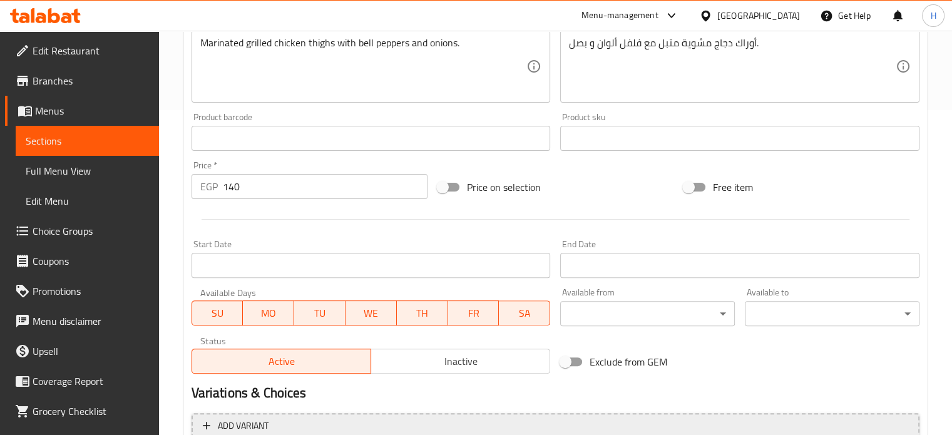
scroll to position [438, 0]
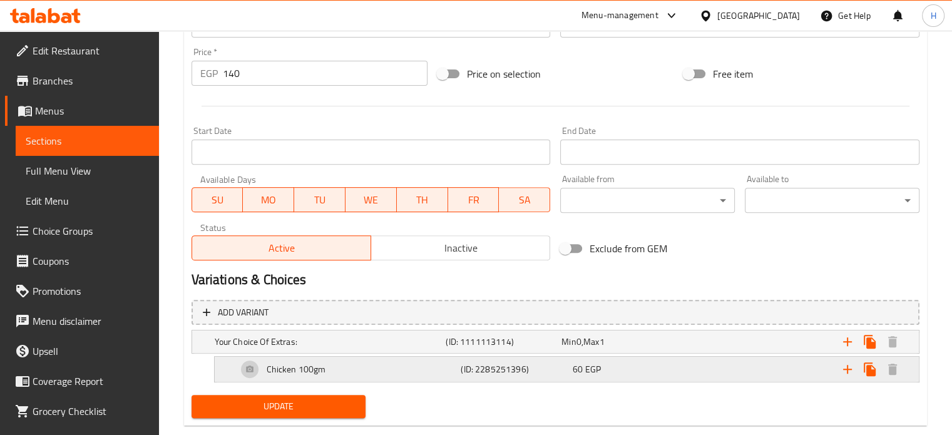
click at [614, 369] on div "60 EGP" at bounding box center [626, 369] width 107 height 13
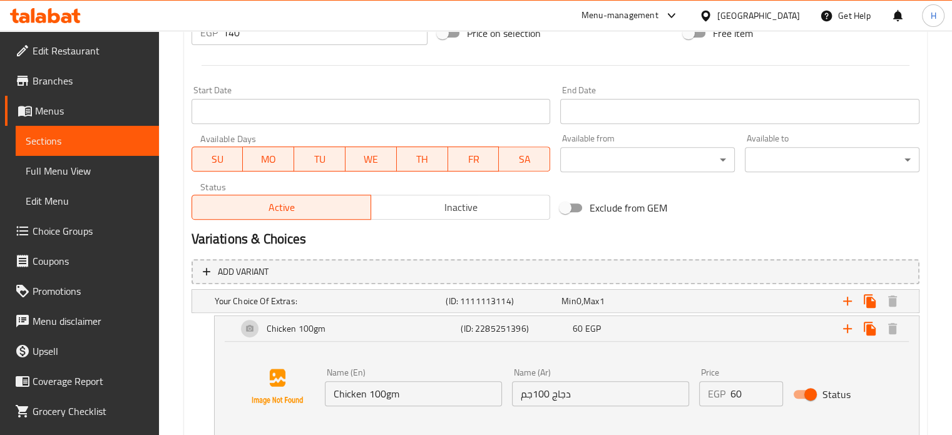
scroll to position [501, 0]
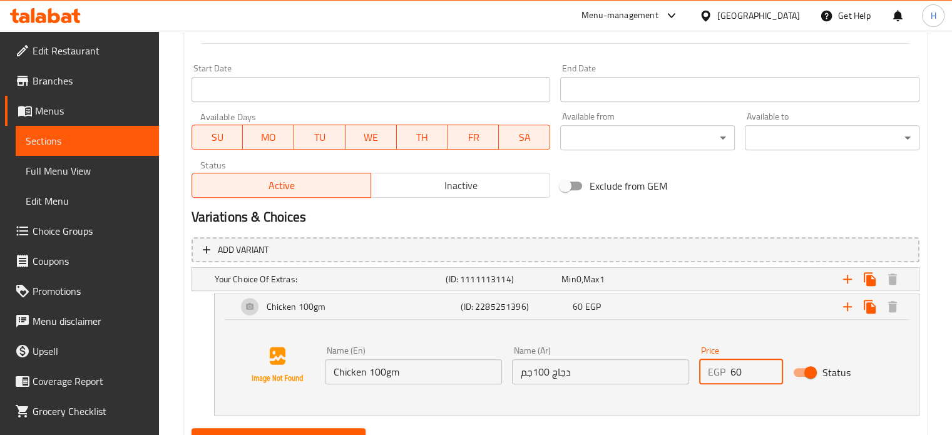
drag, startPoint x: 744, startPoint y: 371, endPoint x: 695, endPoint y: 367, distance: 48.9
click at [695, 367] on div "Price EGP 60 Price" at bounding box center [741, 365] width 94 height 48
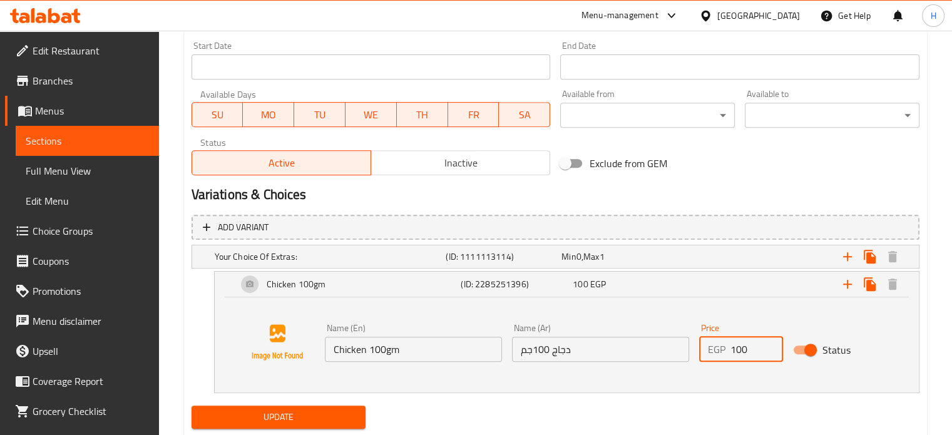
scroll to position [559, 0]
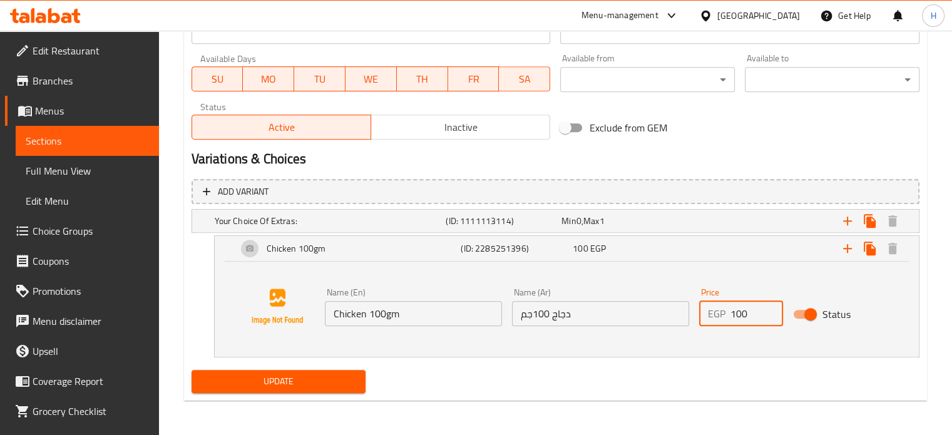
type input "100"
click at [313, 382] on span "Update" at bounding box center [279, 382] width 155 height 16
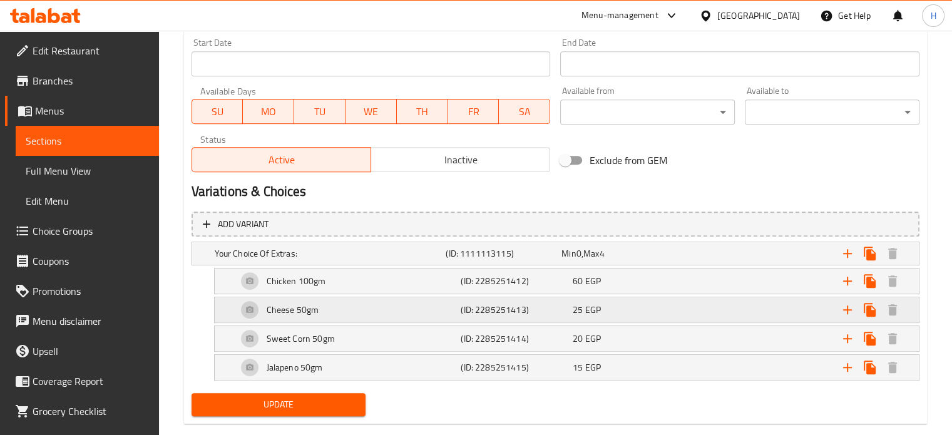
scroll to position [563, 0]
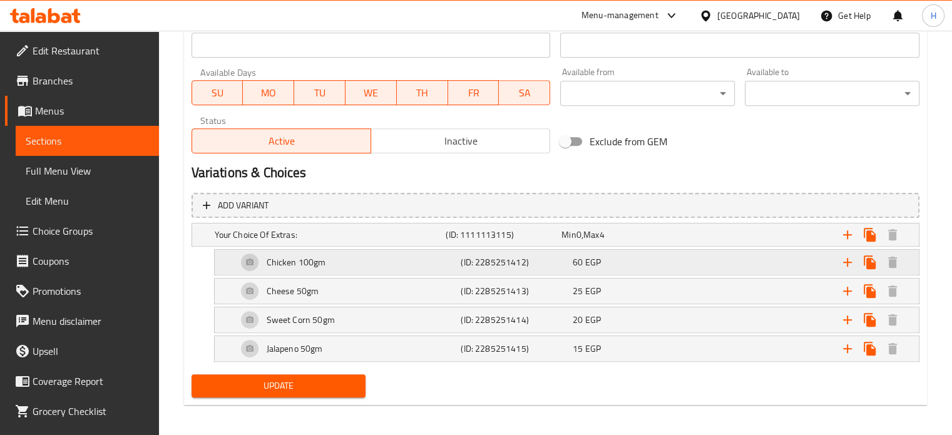
click at [622, 268] on div "60 EGP" at bounding box center [626, 262] width 112 height 18
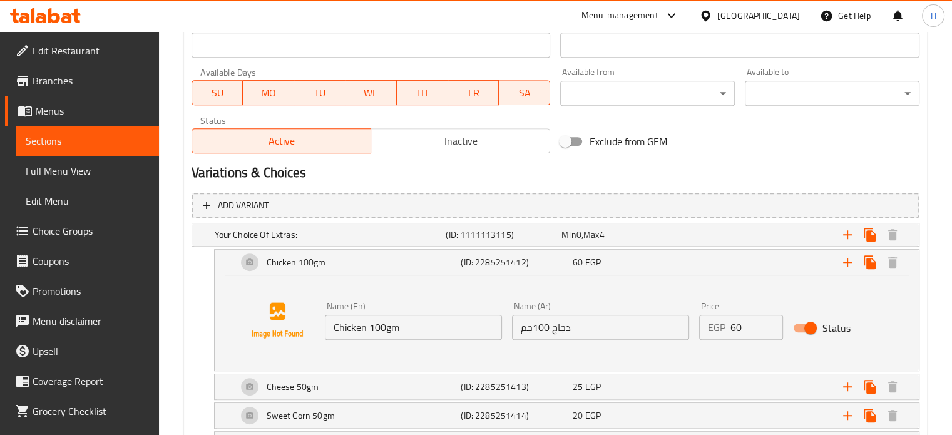
drag, startPoint x: 750, startPoint y: 322, endPoint x: 718, endPoint y: 322, distance: 31.3
click at [718, 322] on div "EGP 60 Price" at bounding box center [741, 327] width 84 height 25
type input "100"
click at [653, 381] on div "25 EGP" at bounding box center [626, 387] width 107 height 13
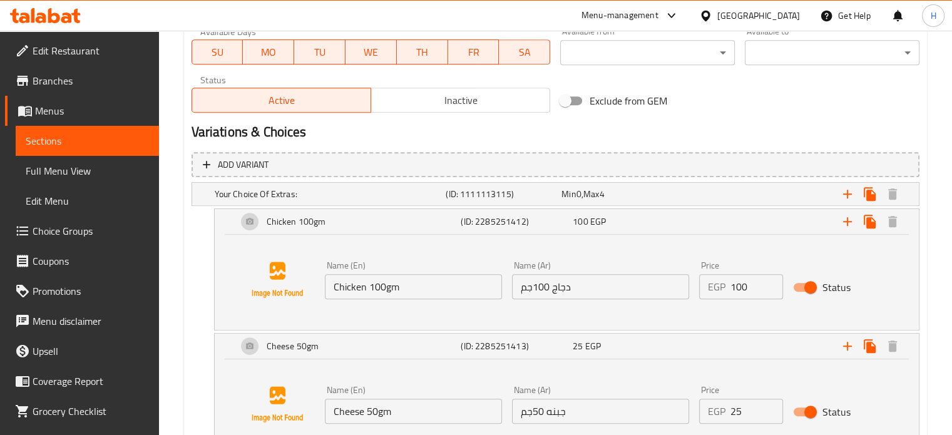
scroll to position [626, 0]
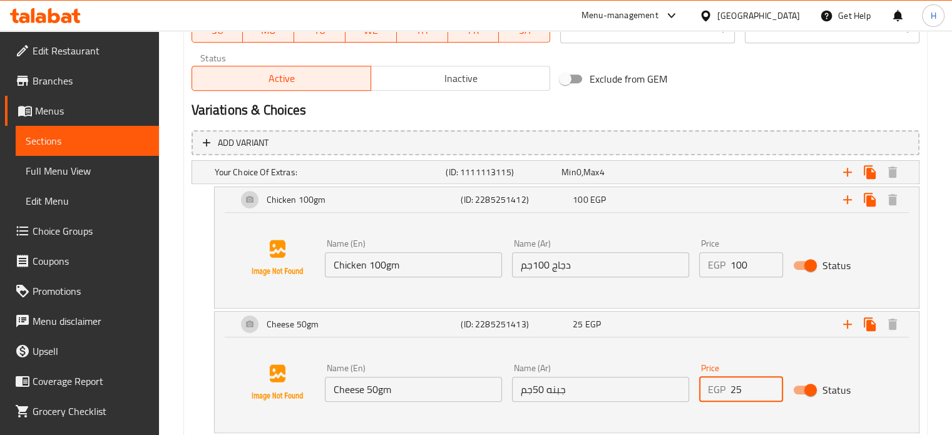
drag, startPoint x: 744, startPoint y: 381, endPoint x: 702, endPoint y: 382, distance: 42.0
click at [702, 382] on div "EGP 25 Price" at bounding box center [741, 389] width 84 height 25
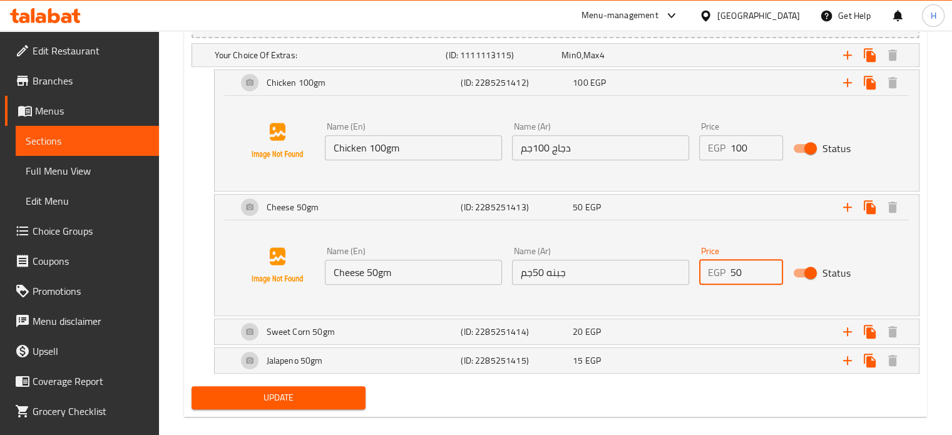
scroll to position [751, 0]
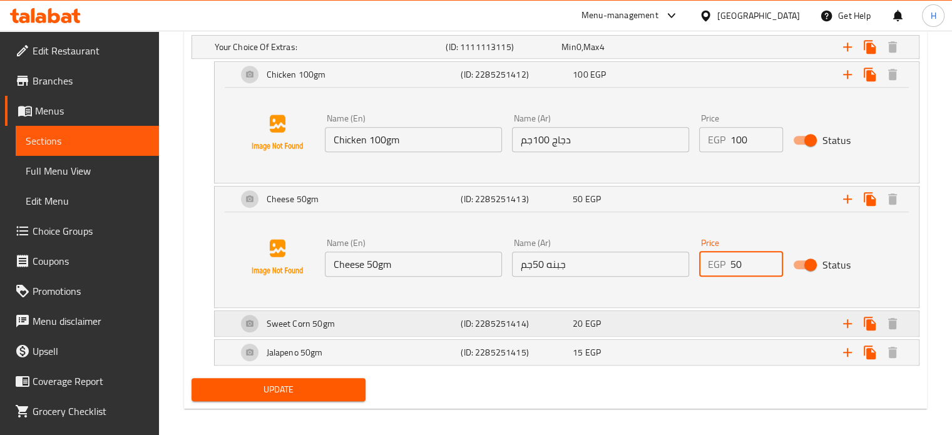
type input "50"
click at [612, 322] on div "20 EGP" at bounding box center [626, 323] width 107 height 13
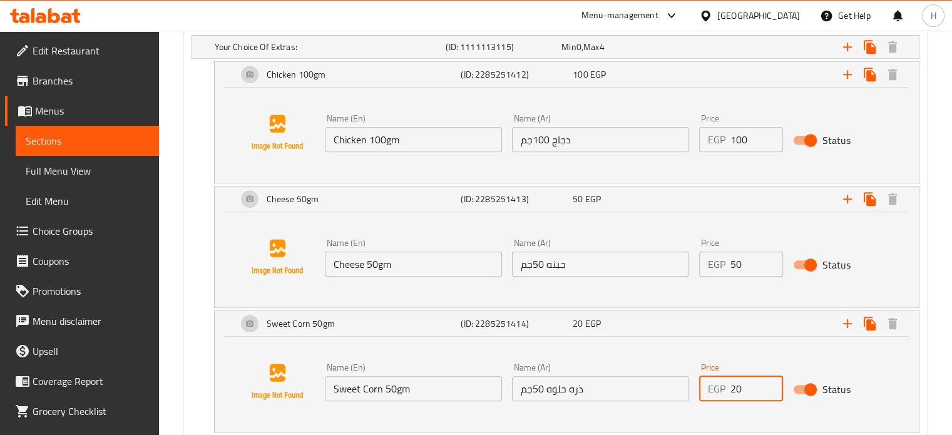
drag, startPoint x: 742, startPoint y: 391, endPoint x: 708, endPoint y: 386, distance: 34.3
click at [708, 386] on div "EGP 20 Price" at bounding box center [741, 388] width 84 height 25
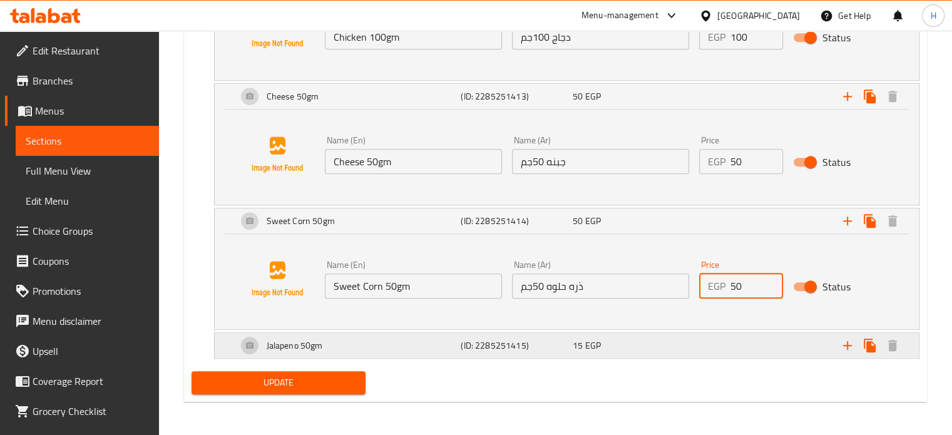
type input "50"
click at [621, 349] on div "15 EGP" at bounding box center [626, 345] width 107 height 13
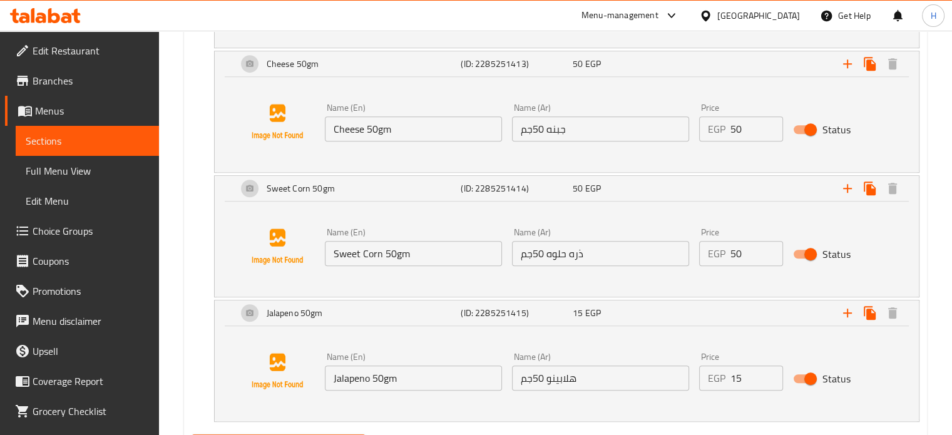
scroll to position [916, 0]
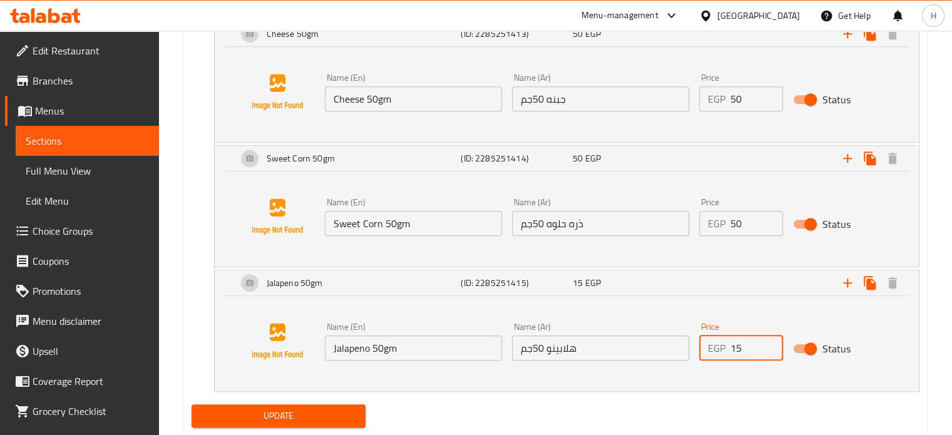
drag, startPoint x: 745, startPoint y: 352, endPoint x: 697, endPoint y: 350, distance: 48.2
click at [697, 350] on div "Price EGP 15 Price" at bounding box center [741, 341] width 94 height 48
type input "25"
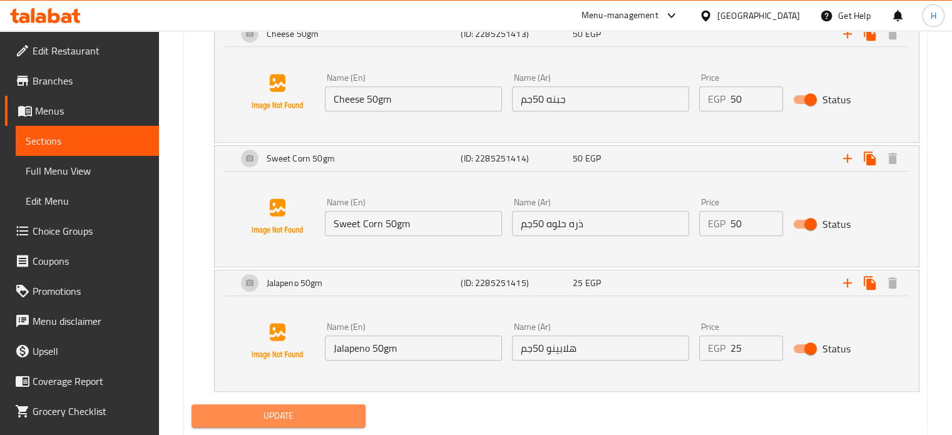
click at [328, 408] on span "Update" at bounding box center [279, 416] width 155 height 16
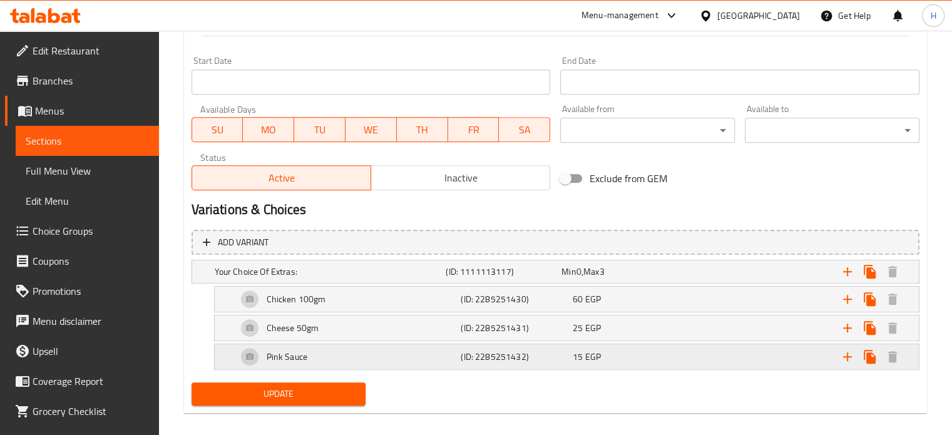
scroll to position [538, 0]
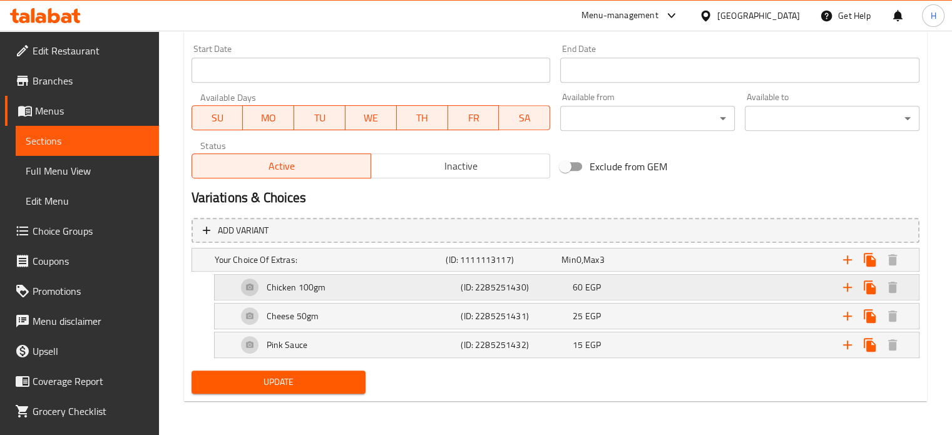
click at [618, 290] on div "60 EGP" at bounding box center [626, 287] width 107 height 13
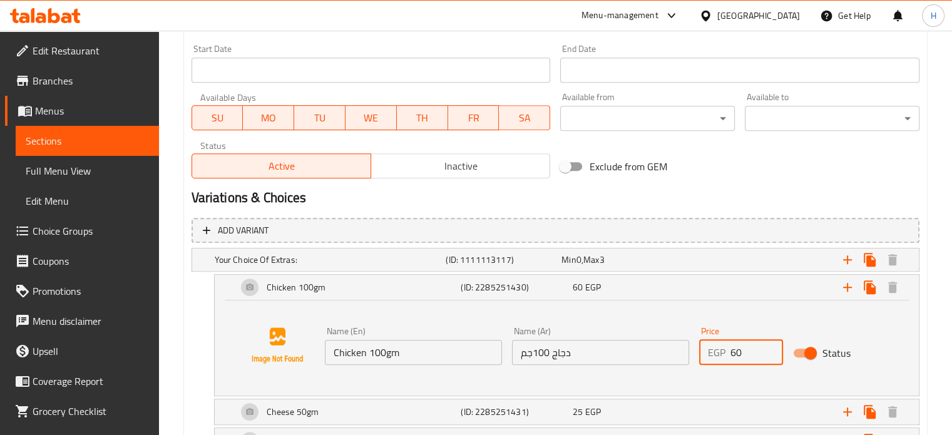
drag, startPoint x: 746, startPoint y: 353, endPoint x: 706, endPoint y: 350, distance: 40.1
click at [706, 350] on div "EGP 60 Price" at bounding box center [741, 352] width 84 height 25
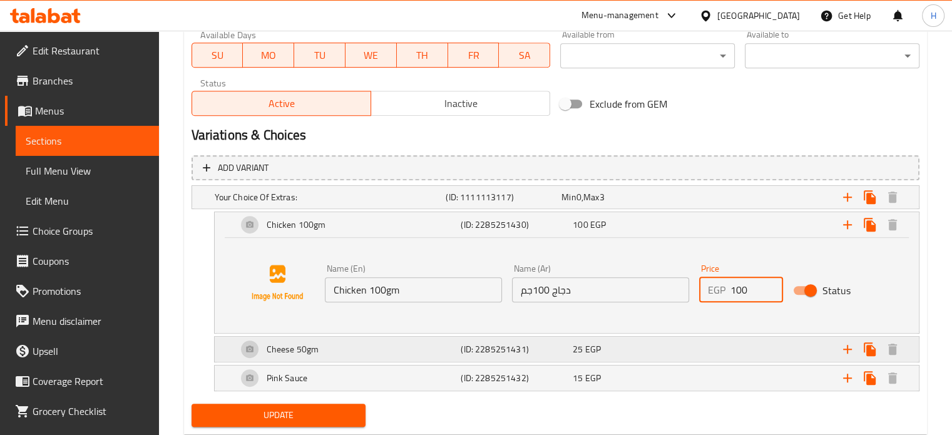
type input "100"
click at [622, 343] on div "25 EGP" at bounding box center [626, 349] width 107 height 13
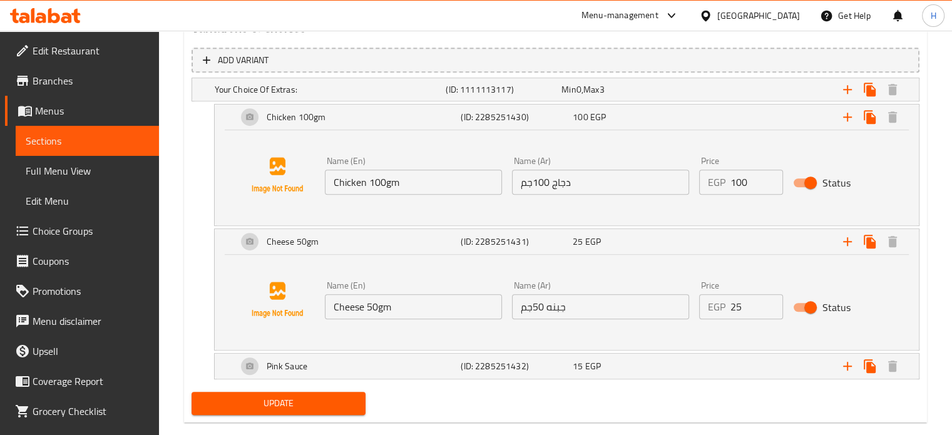
scroll to position [726, 0]
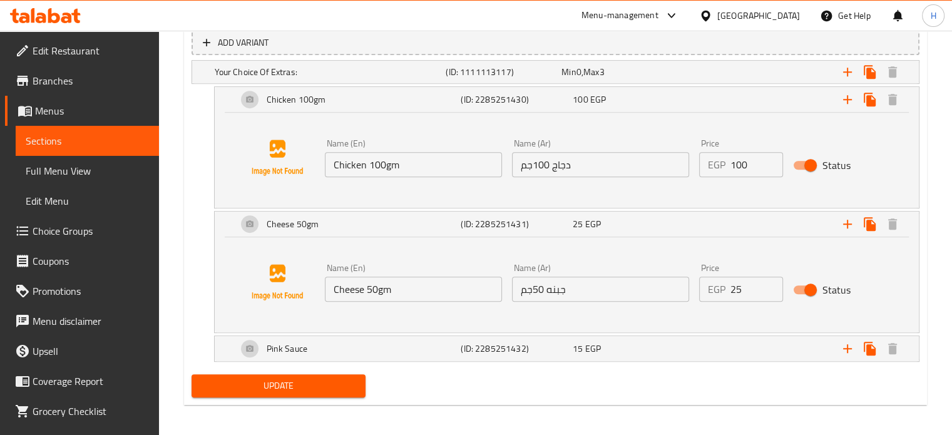
drag, startPoint x: 744, startPoint y: 287, endPoint x: 703, endPoint y: 285, distance: 40.1
click at [703, 285] on div "EGP 25 Price" at bounding box center [741, 289] width 84 height 25
type input "50"
click at [669, 352] on div "15 EGP" at bounding box center [626, 348] width 107 height 13
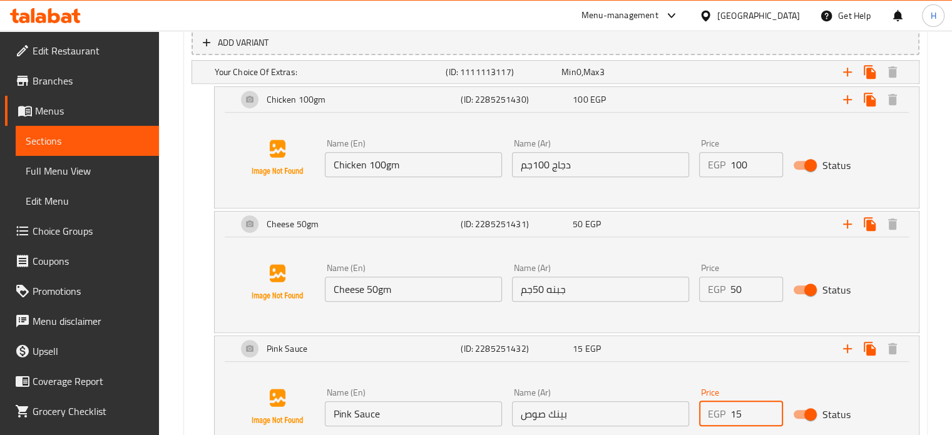
drag, startPoint x: 742, startPoint y: 412, endPoint x: 703, endPoint y: 412, distance: 38.8
click at [703, 412] on div "EGP 15 Price" at bounding box center [741, 413] width 84 height 25
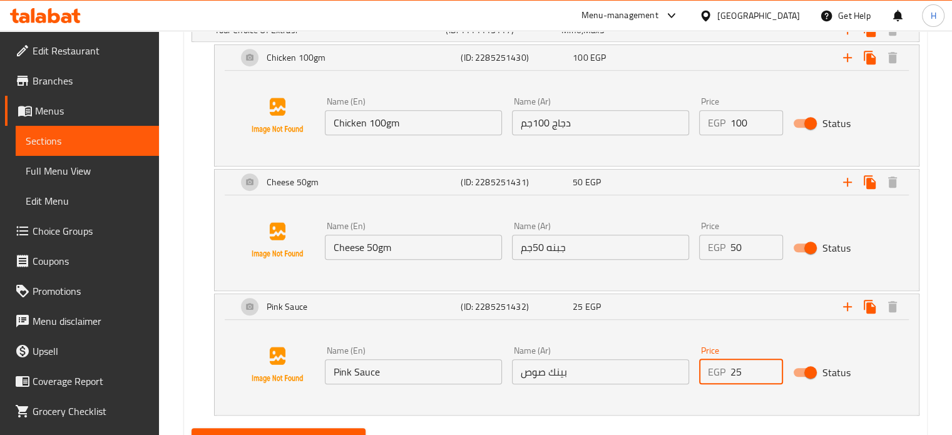
scroll to position [789, 0]
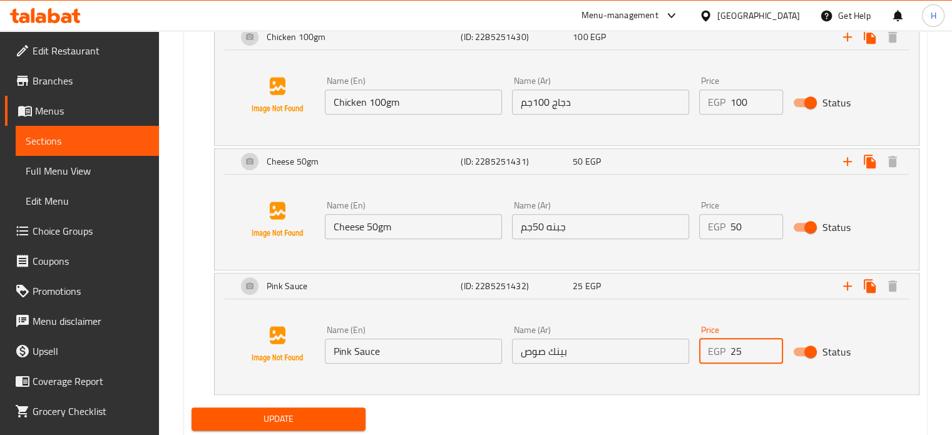
type input "25"
click at [346, 415] on span "Update" at bounding box center [279, 419] width 155 height 16
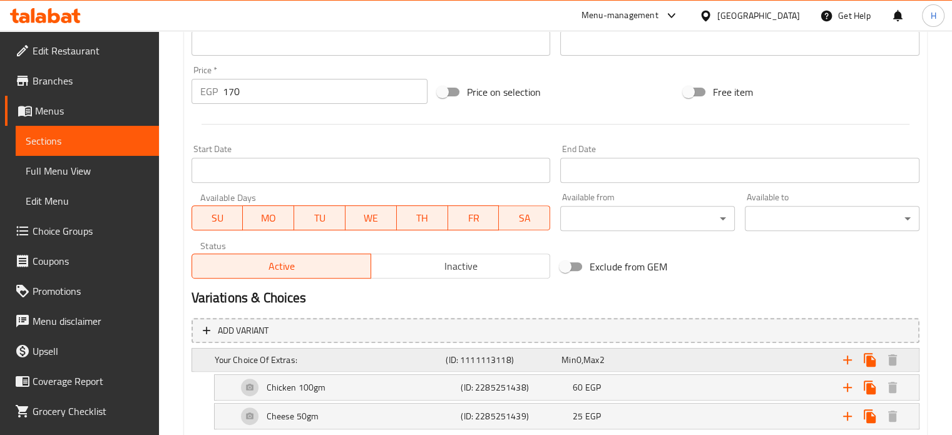
scroll to position [509, 0]
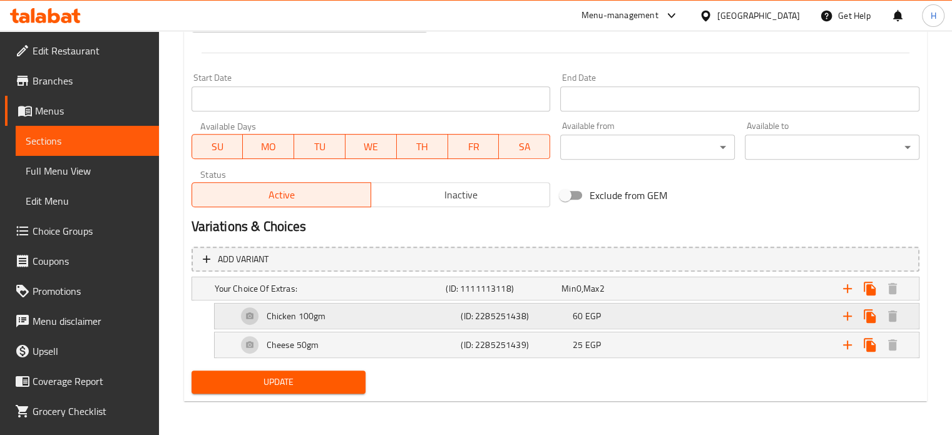
click at [606, 321] on div "60 EGP" at bounding box center [626, 316] width 107 height 13
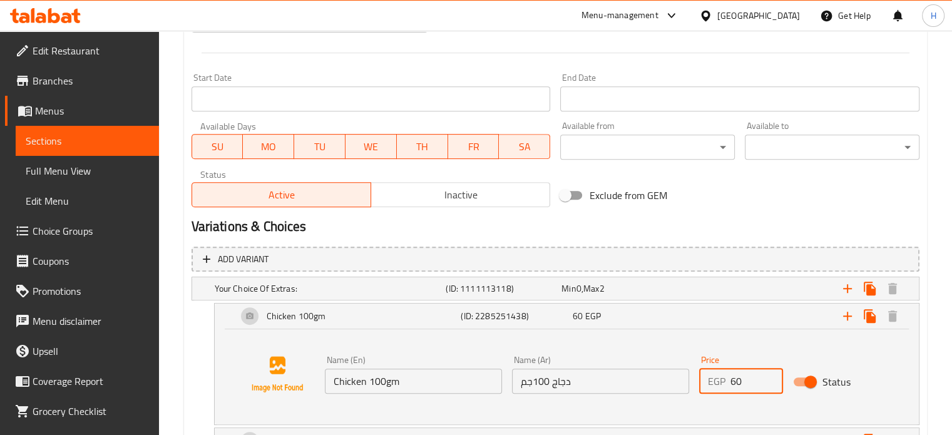
drag, startPoint x: 742, startPoint y: 376, endPoint x: 711, endPoint y: 376, distance: 31.3
click at [711, 376] on div "EGP 60 Price" at bounding box center [741, 381] width 84 height 25
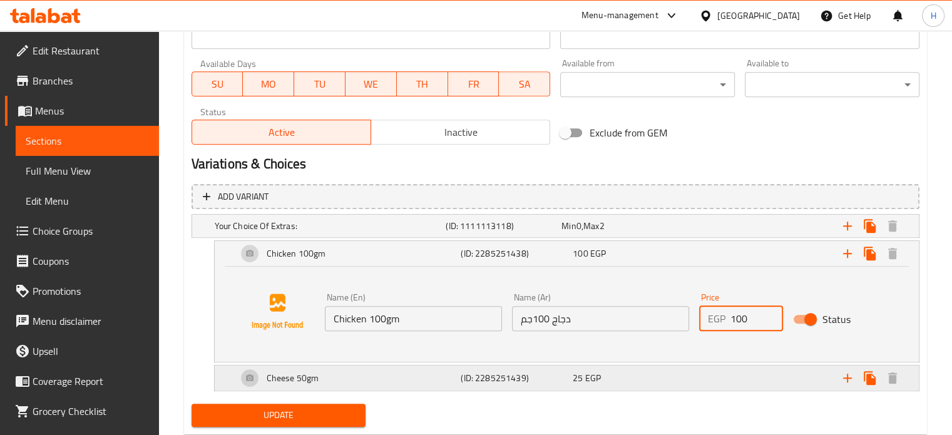
type input "100"
click at [645, 372] on div "25 EGP" at bounding box center [626, 378] width 107 height 13
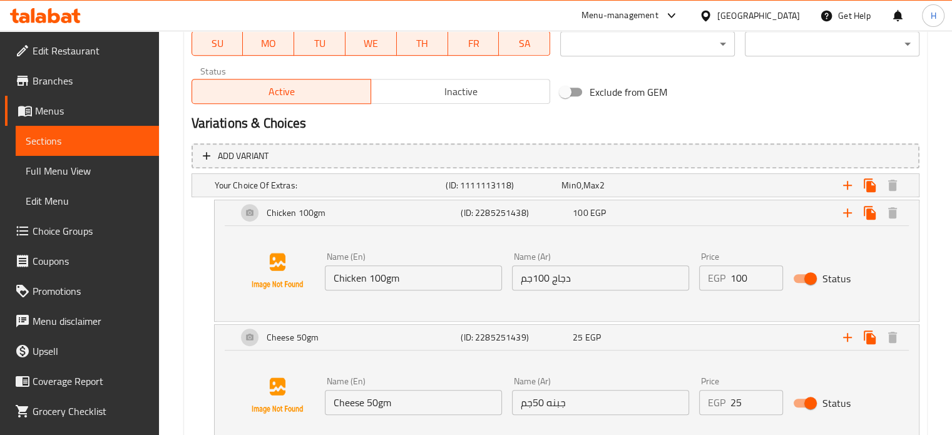
scroll to position [635, 0]
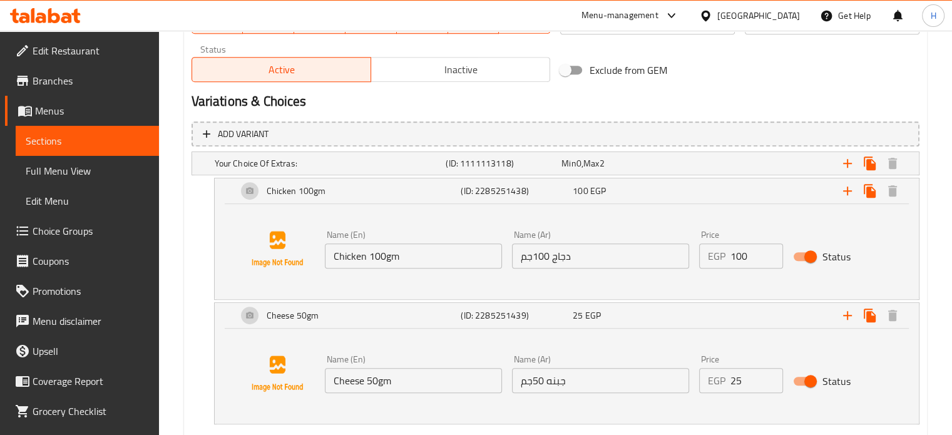
drag, startPoint x: 746, startPoint y: 381, endPoint x: 711, endPoint y: 379, distance: 35.1
click at [711, 379] on div "EGP 25 Price" at bounding box center [741, 380] width 84 height 25
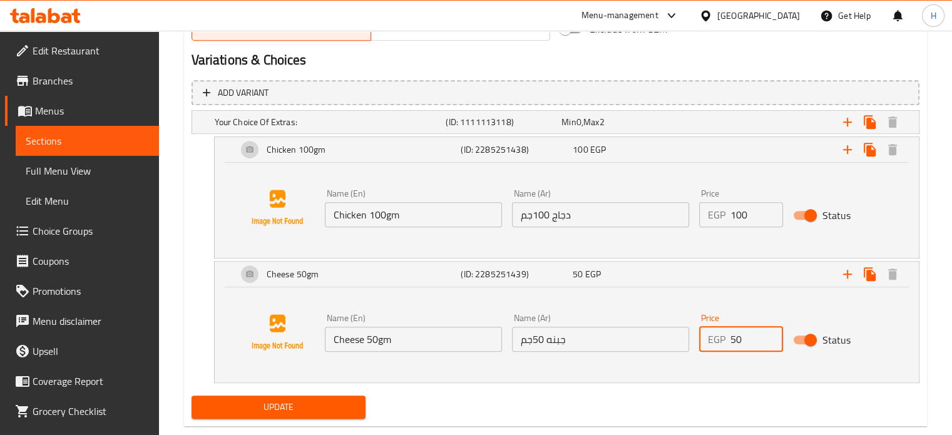
scroll to position [697, 0]
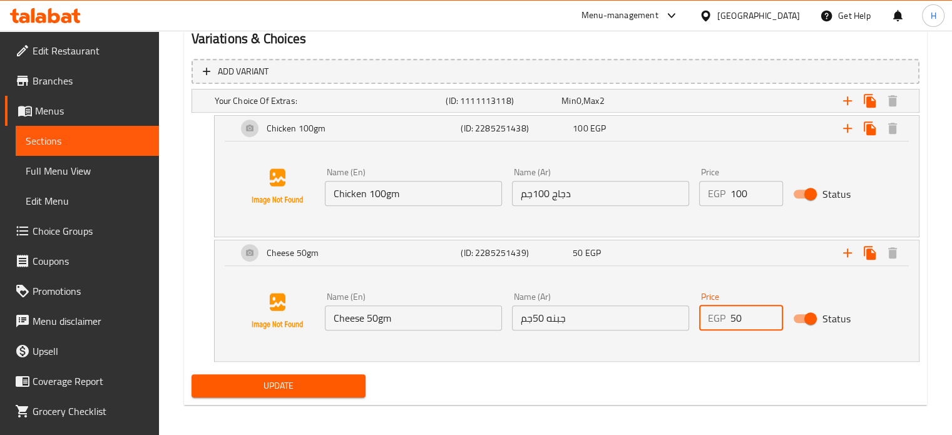
type input "50"
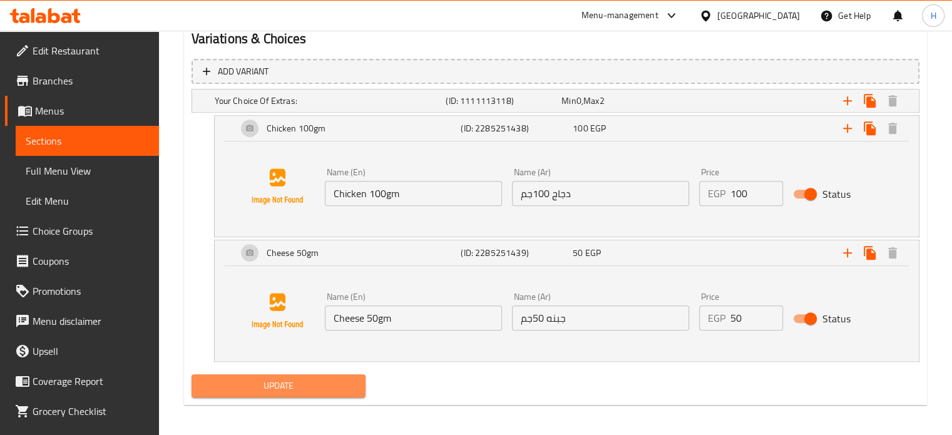
click at [342, 378] on span "Update" at bounding box center [279, 386] width 155 height 16
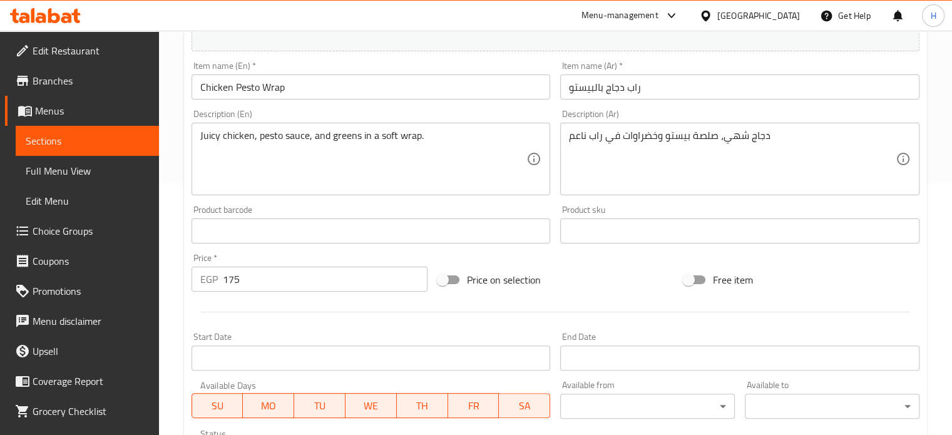
scroll to position [481, 0]
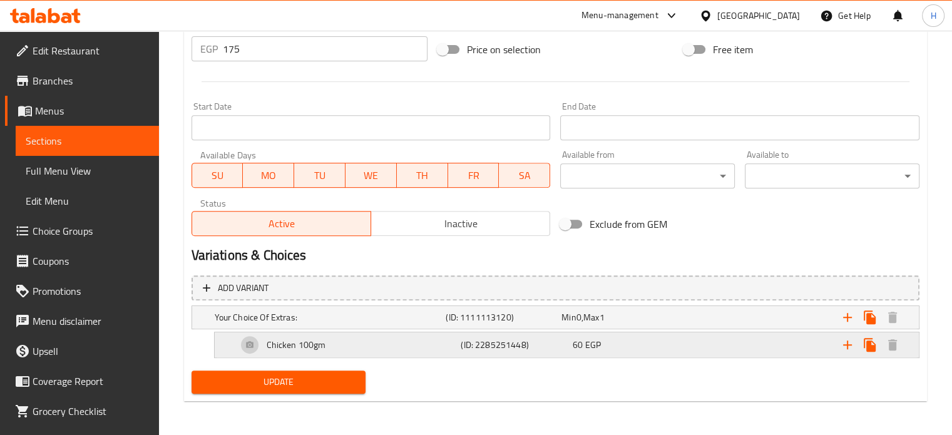
click at [606, 349] on div "60 EGP" at bounding box center [626, 345] width 107 height 13
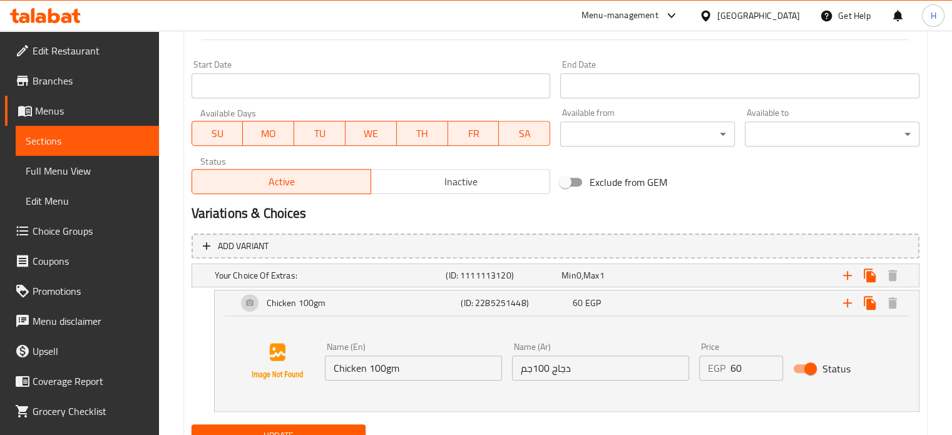
scroll to position [576, 0]
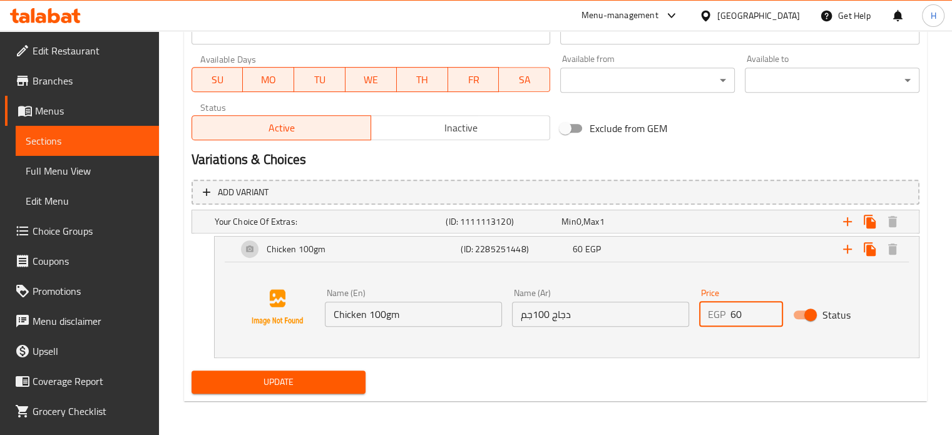
drag, startPoint x: 746, startPoint y: 314, endPoint x: 726, endPoint y: 314, distance: 20.0
click at [726, 314] on div "EGP 60 Price" at bounding box center [741, 314] width 84 height 25
type input "100"
click at [343, 374] on span "Update" at bounding box center [279, 382] width 155 height 16
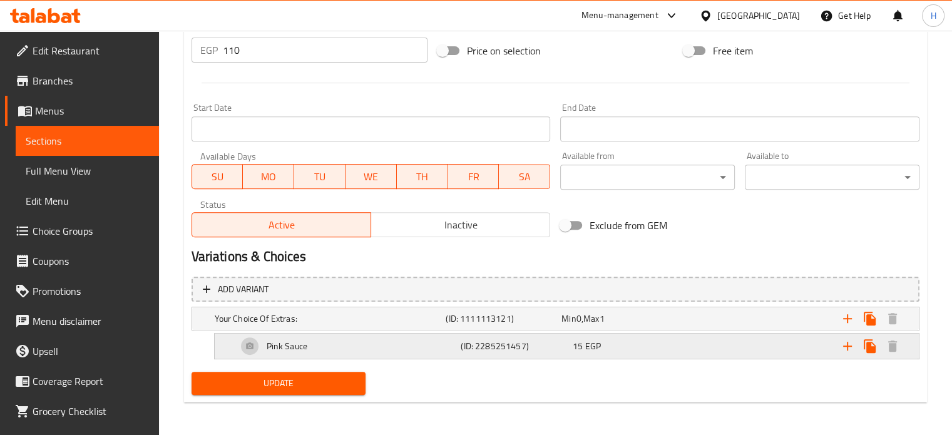
scroll to position [481, 0]
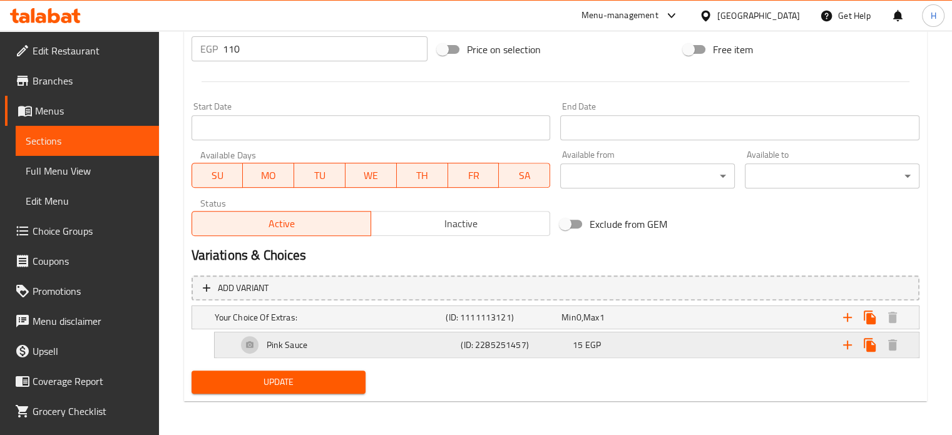
click at [631, 345] on div "15 EGP" at bounding box center [626, 345] width 107 height 13
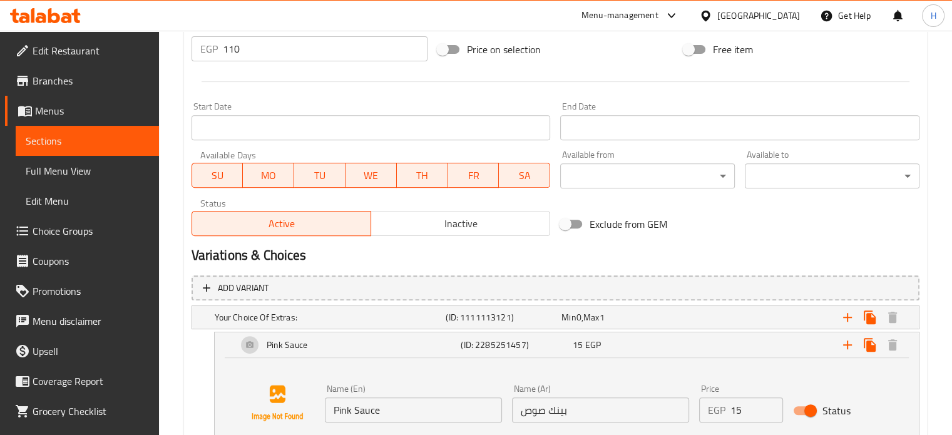
scroll to position [543, 0]
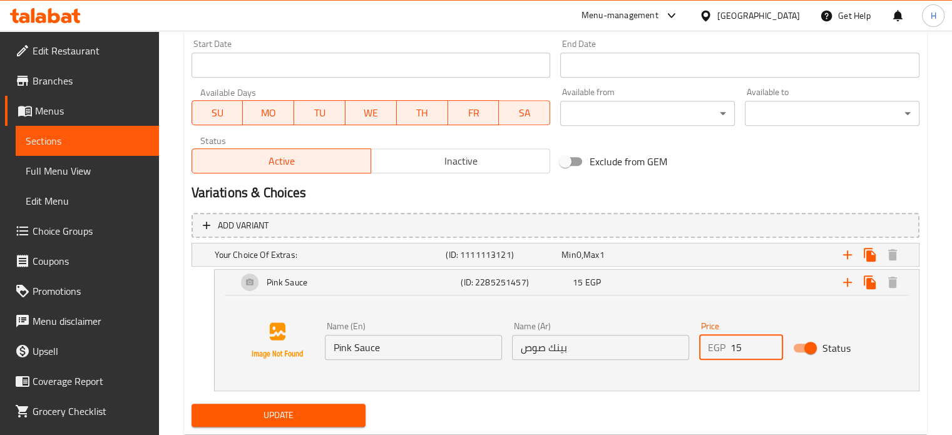
drag, startPoint x: 744, startPoint y: 344, endPoint x: 708, endPoint y: 344, distance: 35.0
click at [708, 344] on div "EGP 15 Price" at bounding box center [741, 347] width 84 height 25
type input "25"
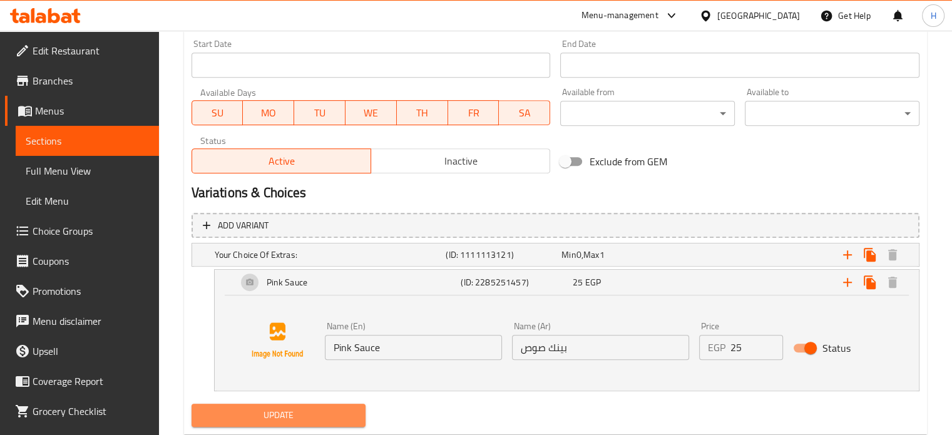
click at [333, 407] on span "Update" at bounding box center [279, 415] width 155 height 16
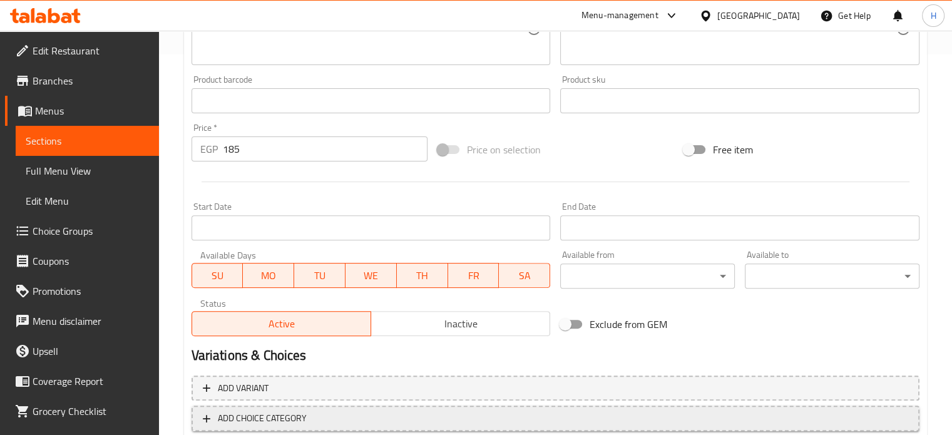
scroll to position [456, 0]
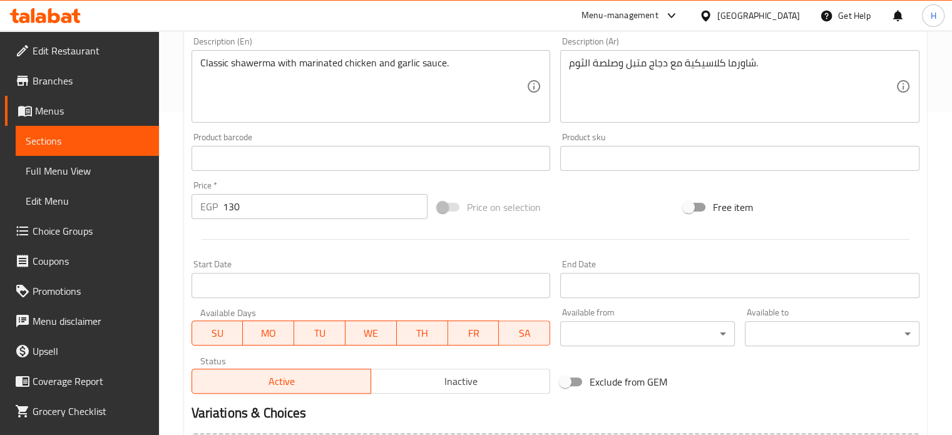
scroll to position [456, 0]
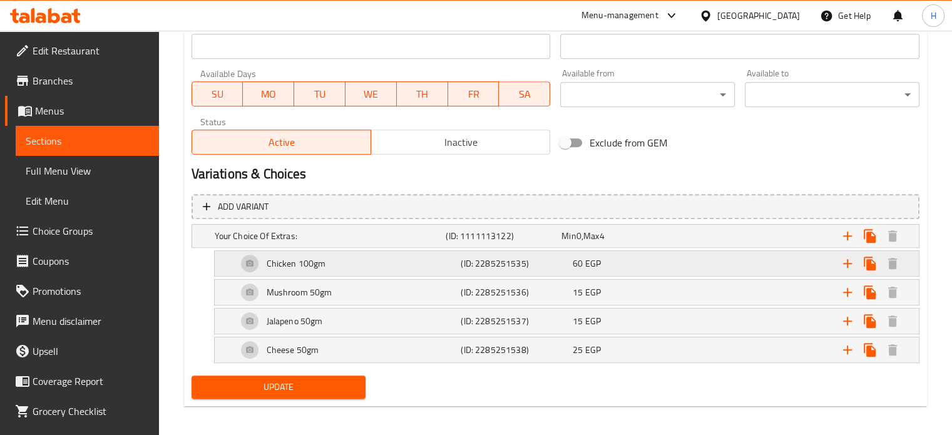
scroll to position [566, 0]
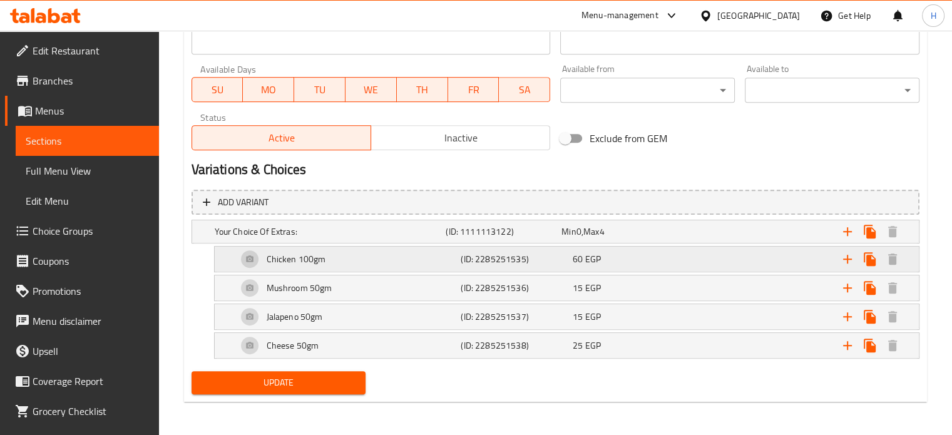
click at [581, 255] on span "60" at bounding box center [578, 259] width 10 height 16
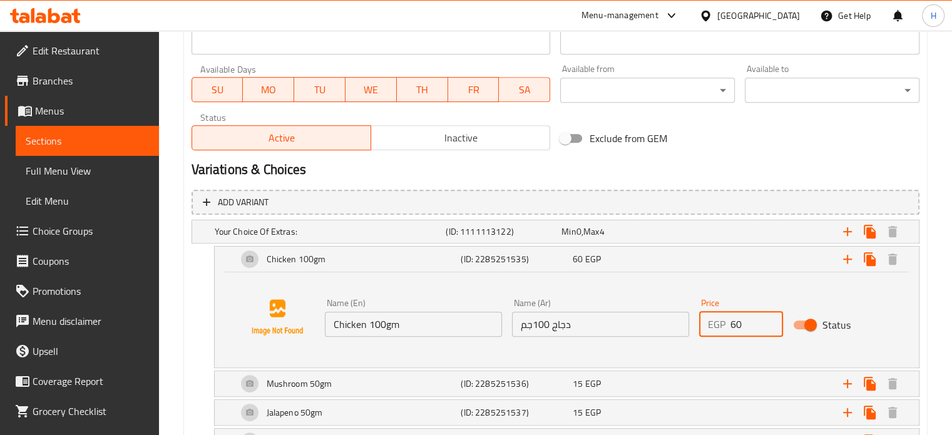
drag, startPoint x: 745, startPoint y: 324, endPoint x: 710, endPoint y: 323, distance: 35.1
click at [710, 323] on div "EGP 60 Price" at bounding box center [741, 324] width 84 height 25
type input "100"
click at [605, 385] on div "15 EGP" at bounding box center [626, 383] width 107 height 13
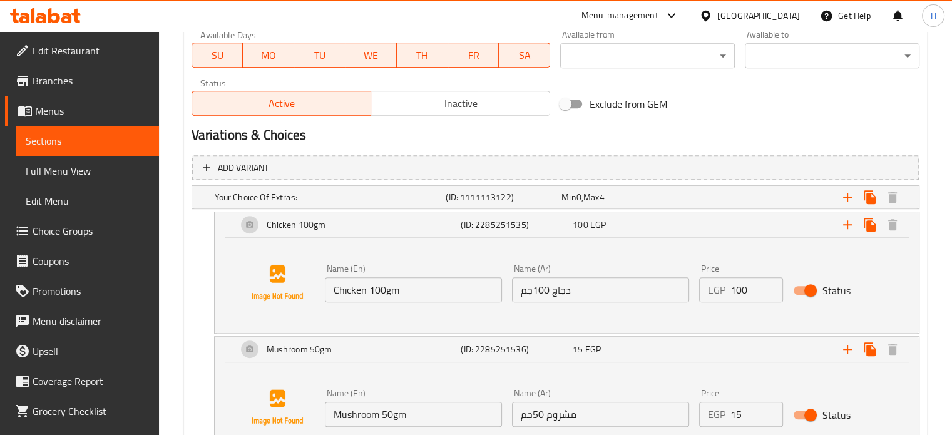
scroll to position [629, 0]
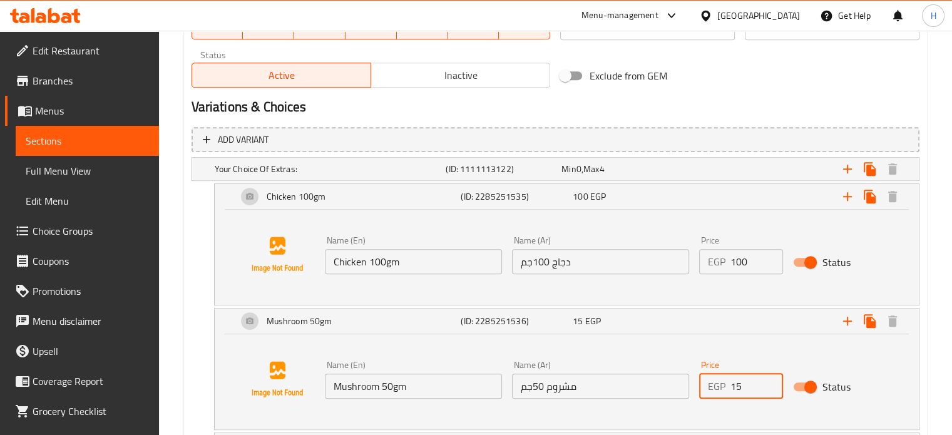
drag, startPoint x: 754, startPoint y: 382, endPoint x: 708, endPoint y: 384, distance: 45.1
click at [708, 384] on div "EGP 15 Price" at bounding box center [741, 386] width 84 height 25
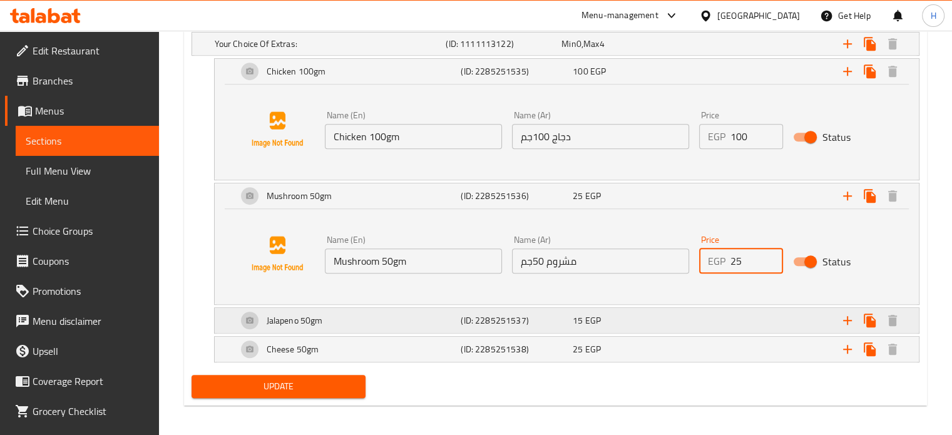
type input "25"
click at [642, 312] on div "15 EGP" at bounding box center [626, 321] width 112 height 18
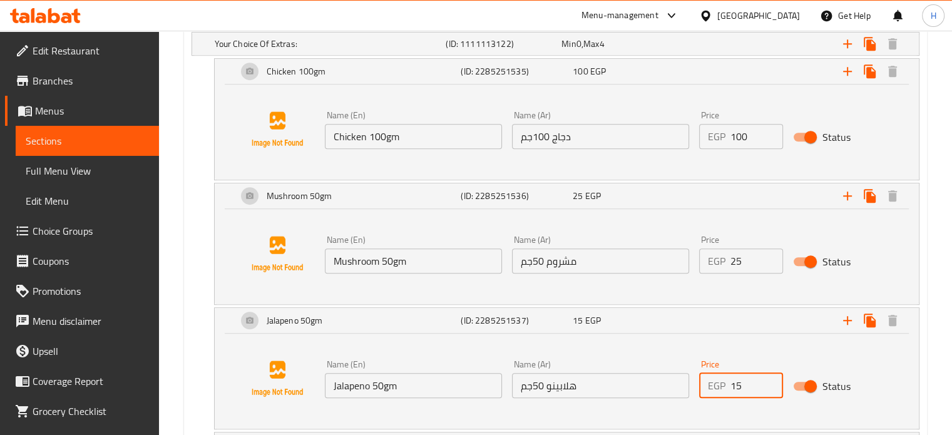
drag, startPoint x: 745, startPoint y: 382, endPoint x: 691, endPoint y: 383, distance: 53.8
click at [691, 383] on div "Name (En) Jalapeno 50gm Name (En) Name (Ar) هلابينو 50جم Name (Ar) Price EGP 15…" at bounding box center [601, 379] width 562 height 48
type input "1"
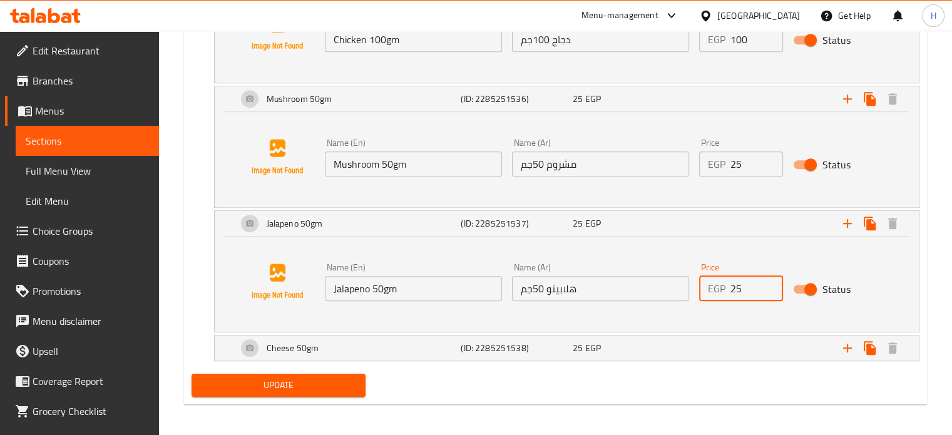
scroll to position [854, 0]
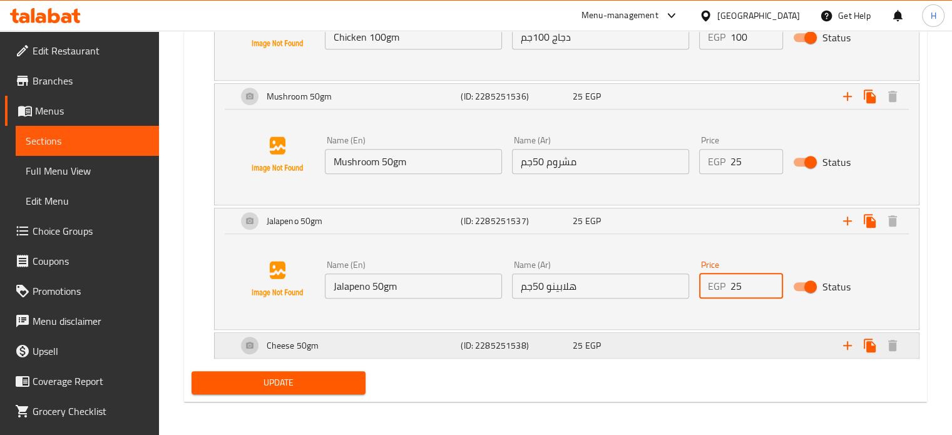
type input "25"
click at [658, 344] on div "25 EGP" at bounding box center [626, 345] width 107 height 13
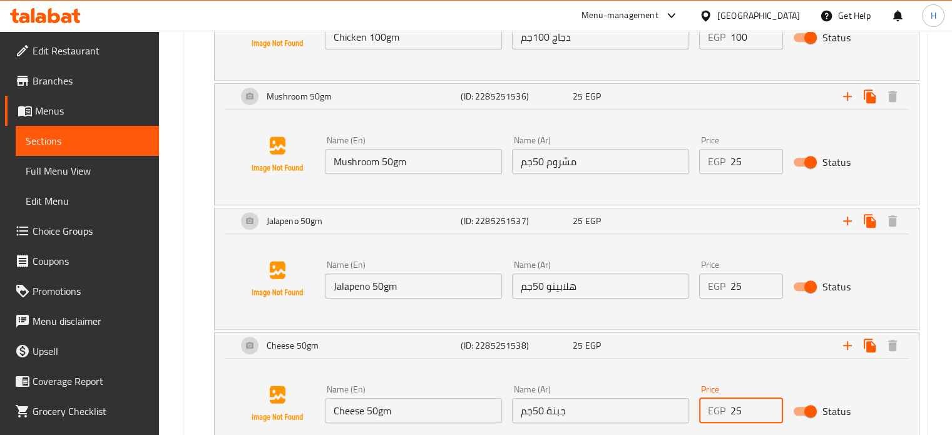
drag, startPoint x: 746, startPoint y: 409, endPoint x: 683, endPoint y: 410, distance: 62.6
click at [683, 410] on div "Name (En) Cheese 50gm Name (En) Name (Ar) جبنة 50جم Name (Ar) Price EGP 25 Pric…" at bounding box center [601, 404] width 562 height 48
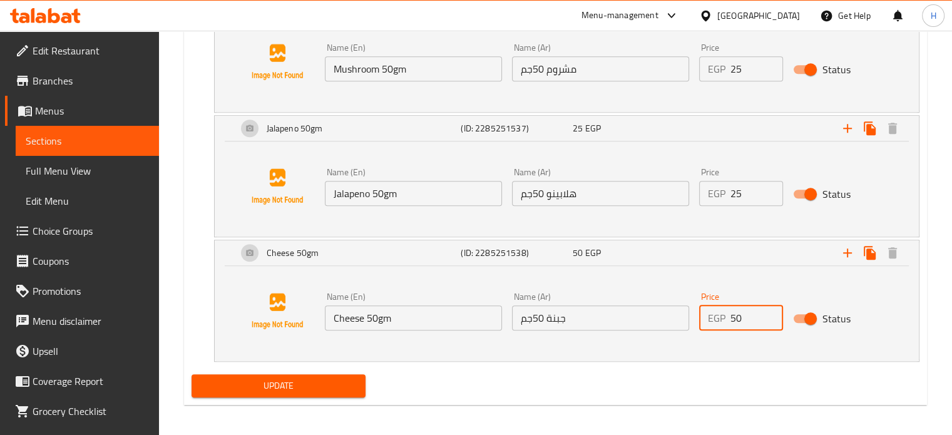
scroll to position [949, 0]
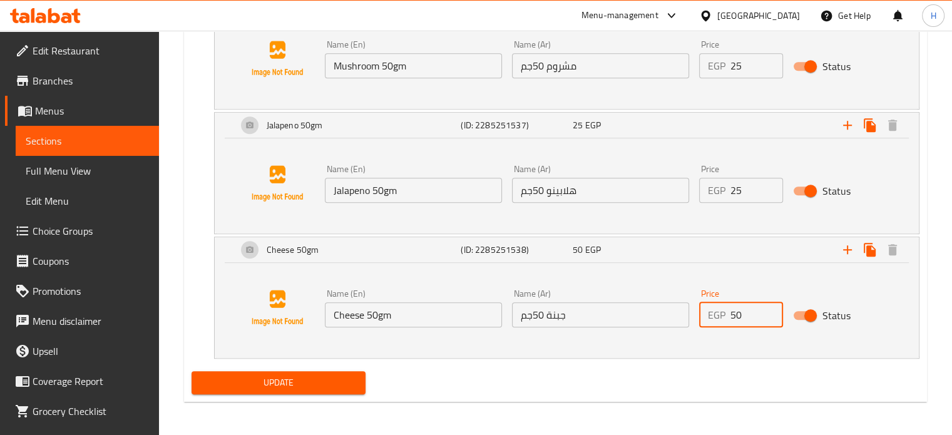
type input "50"
click at [310, 363] on div "Add variant Your Choice Of Extras: (ID: 1111113122) Min 0 , Max 4 Name (En) You…" at bounding box center [556, 84] width 738 height 565
click at [311, 371] on button "Update" at bounding box center [279, 382] width 175 height 23
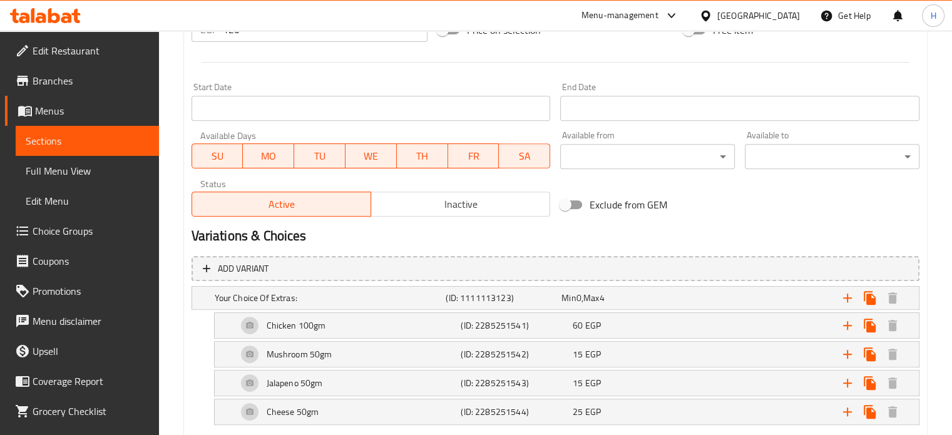
scroll to position [566, 0]
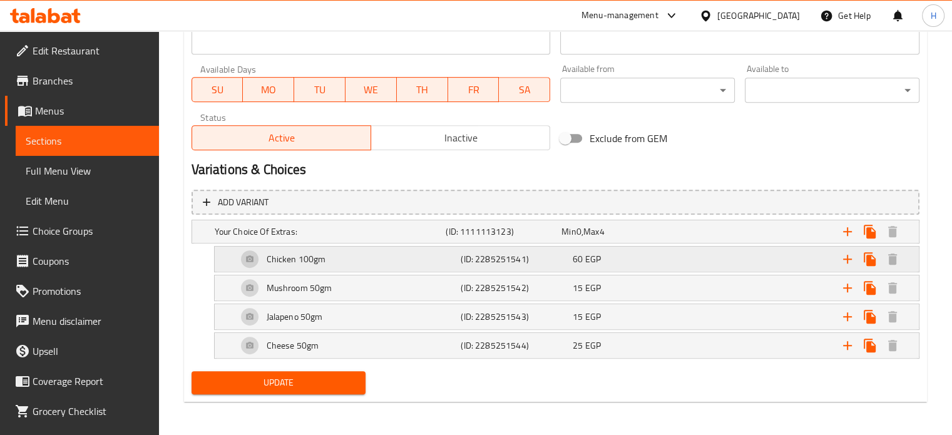
click at [605, 263] on div "60 EGP" at bounding box center [626, 259] width 107 height 13
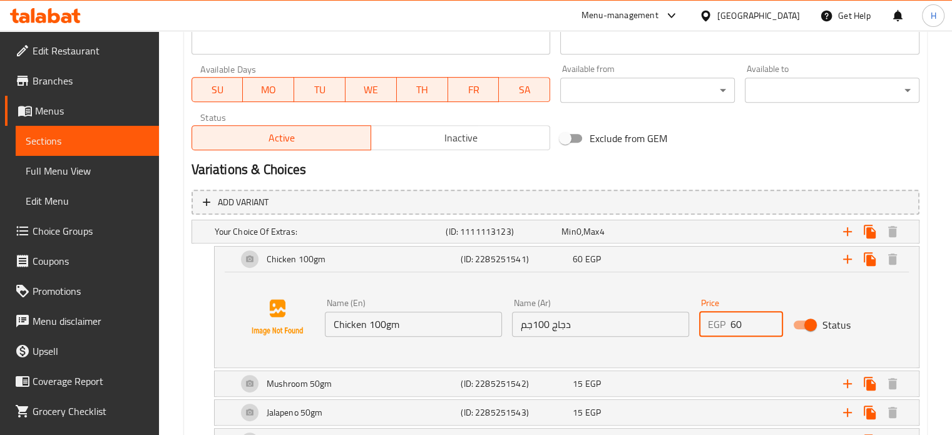
drag, startPoint x: 743, startPoint y: 325, endPoint x: 709, endPoint y: 325, distance: 33.8
click at [709, 325] on div "EGP 60 Price" at bounding box center [741, 324] width 84 height 25
type input "100"
click at [650, 384] on div "15 EGP" at bounding box center [626, 383] width 107 height 13
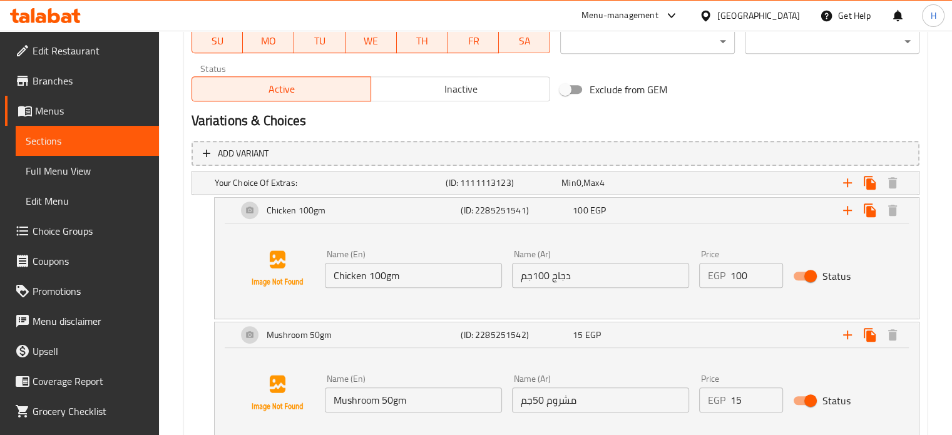
scroll to position [692, 0]
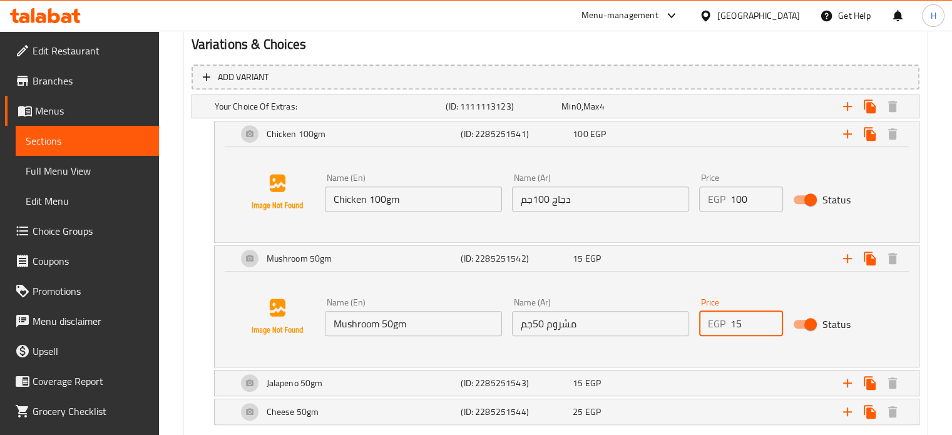
drag, startPoint x: 752, startPoint y: 320, endPoint x: 699, endPoint y: 325, distance: 52.8
click at [699, 325] on div "EGP 15 Price" at bounding box center [741, 323] width 84 height 25
type input "25"
click at [667, 387] on div "15 EGP" at bounding box center [626, 383] width 112 height 18
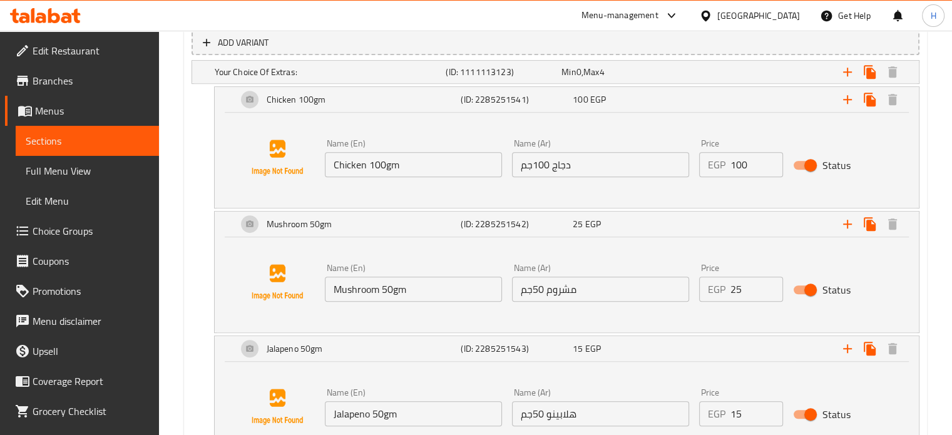
scroll to position [754, 0]
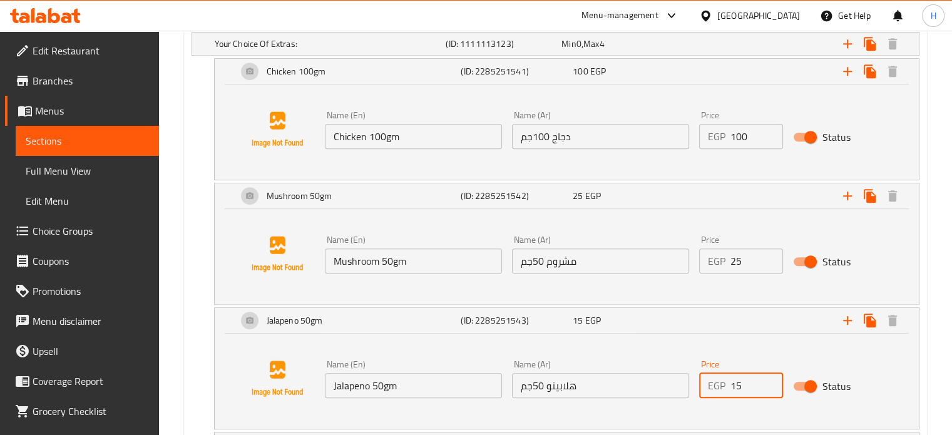
drag, startPoint x: 754, startPoint y: 387, endPoint x: 698, endPoint y: 384, distance: 55.1
click at [699, 384] on div "EGP 15 Price" at bounding box center [741, 385] width 84 height 25
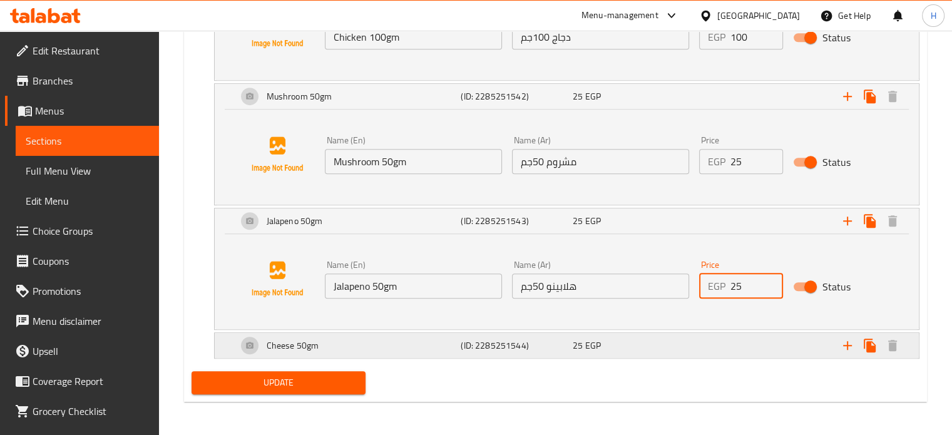
scroll to position [854, 0]
type input "25"
click at [643, 347] on div "25 EGP" at bounding box center [626, 345] width 107 height 13
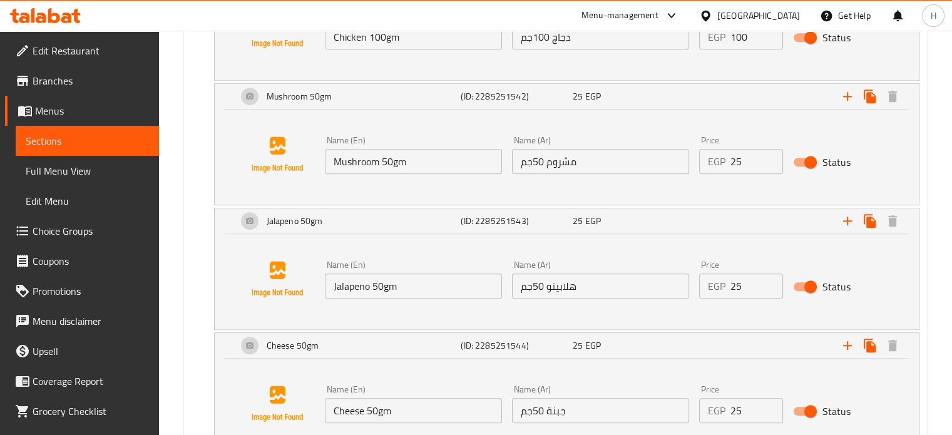
drag, startPoint x: 750, startPoint y: 410, endPoint x: 692, endPoint y: 410, distance: 57.6
click at [692, 410] on div "Name (En) Cheese 50gm Name (En) Name (Ar) جبنة 50جم Name (Ar) Price EGP 25 Pric…" at bounding box center [601, 404] width 562 height 48
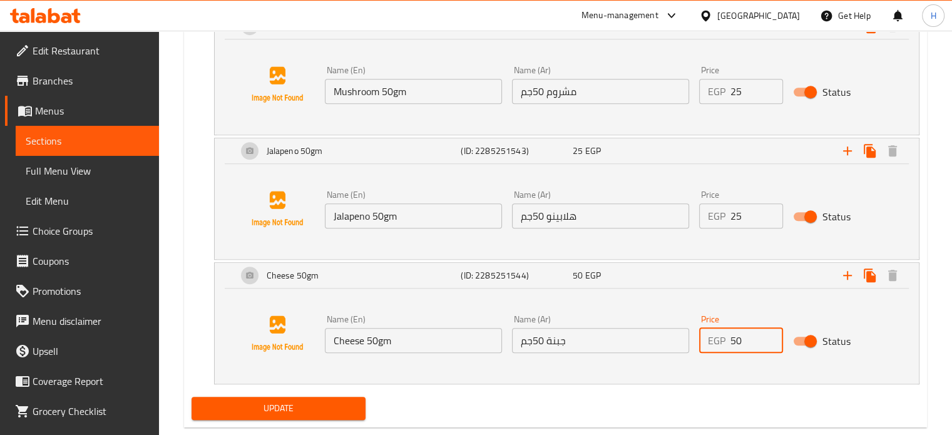
scroll to position [949, 0]
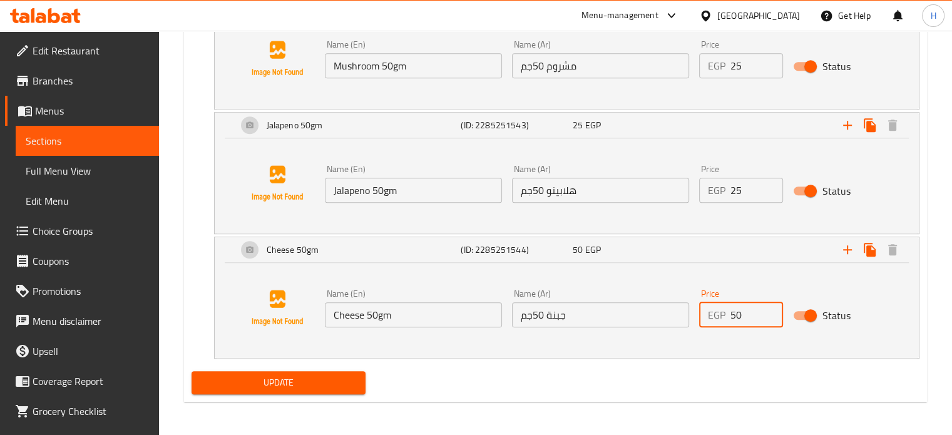
type input "50"
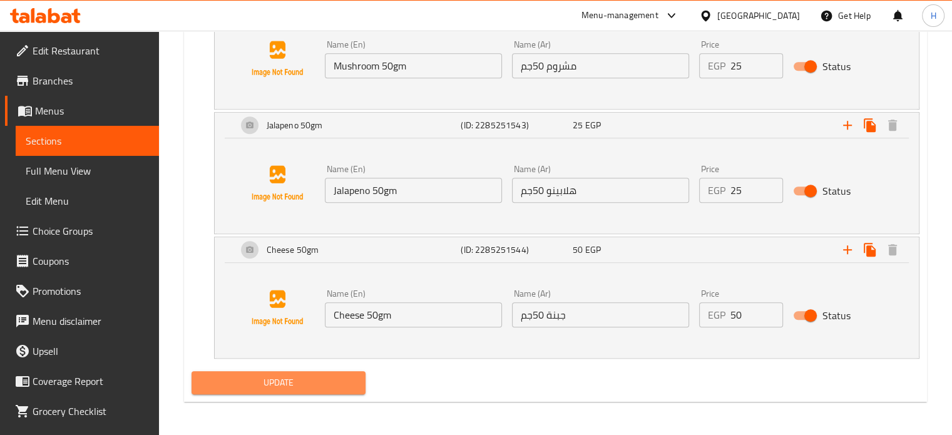
click at [345, 375] on span "Update" at bounding box center [279, 383] width 155 height 16
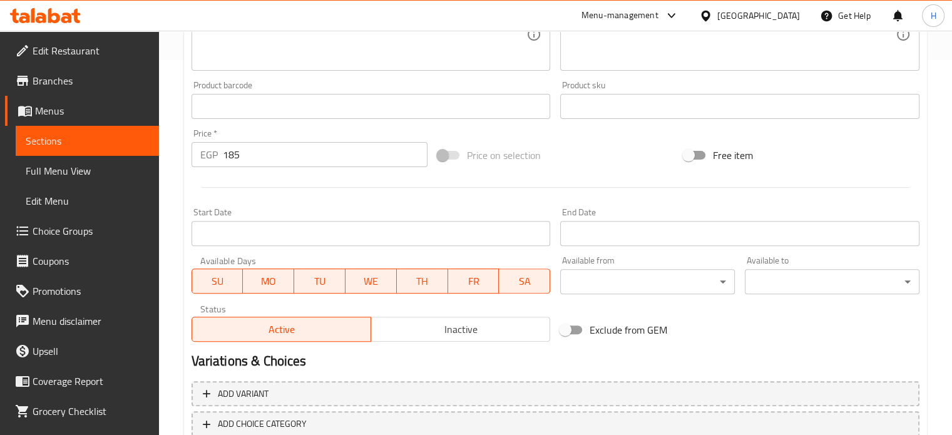
scroll to position [456, 0]
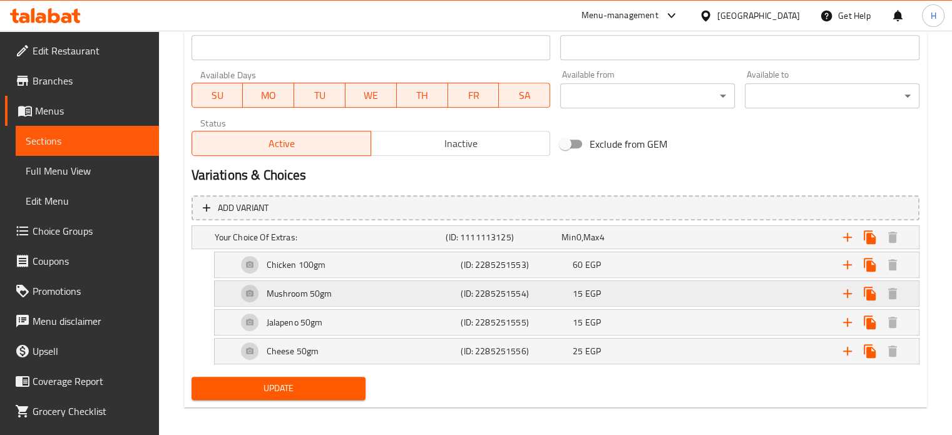
scroll to position [563, 0]
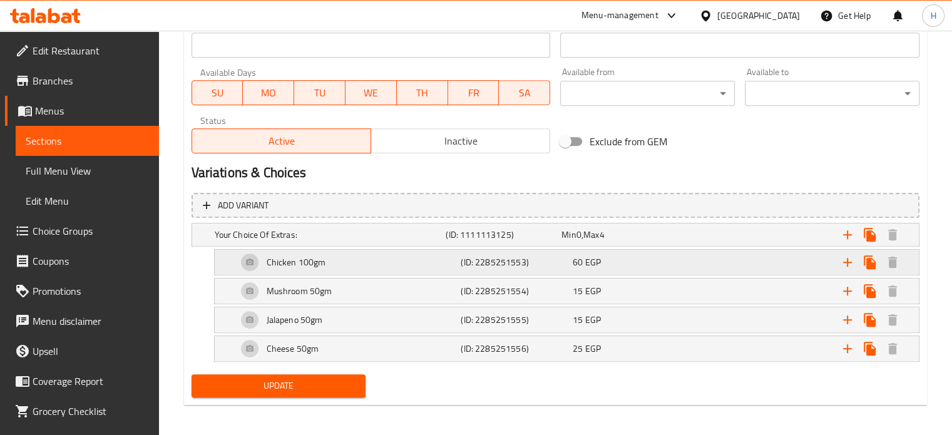
click at [597, 265] on span "EGP" at bounding box center [593, 262] width 16 height 16
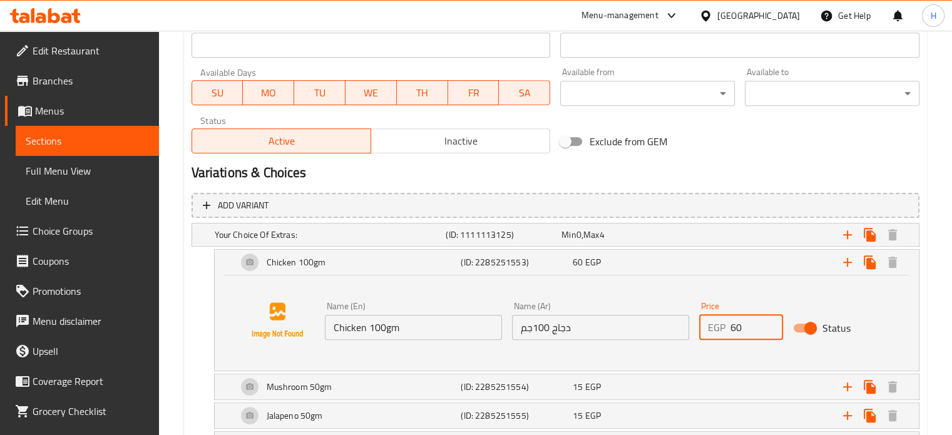
drag, startPoint x: 739, startPoint y: 325, endPoint x: 717, endPoint y: 325, distance: 22.5
click at [717, 325] on div "EGP 60 Price" at bounding box center [741, 327] width 84 height 25
type input "100"
click at [667, 386] on div "15 EGP" at bounding box center [626, 387] width 107 height 13
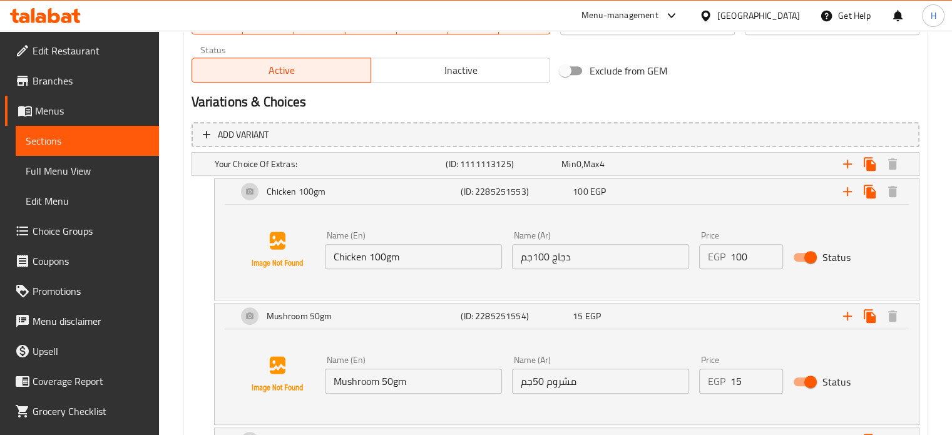
scroll to position [688, 0]
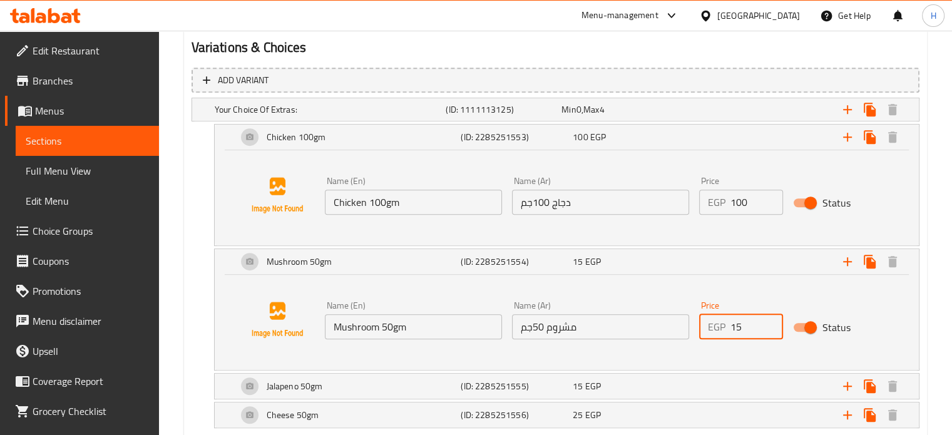
drag, startPoint x: 746, startPoint y: 329, endPoint x: 714, endPoint y: 329, distance: 31.9
click at [714, 329] on div "EGP 15 Price" at bounding box center [741, 326] width 84 height 25
type input "25"
click at [655, 384] on div "15 EGP" at bounding box center [626, 386] width 107 height 13
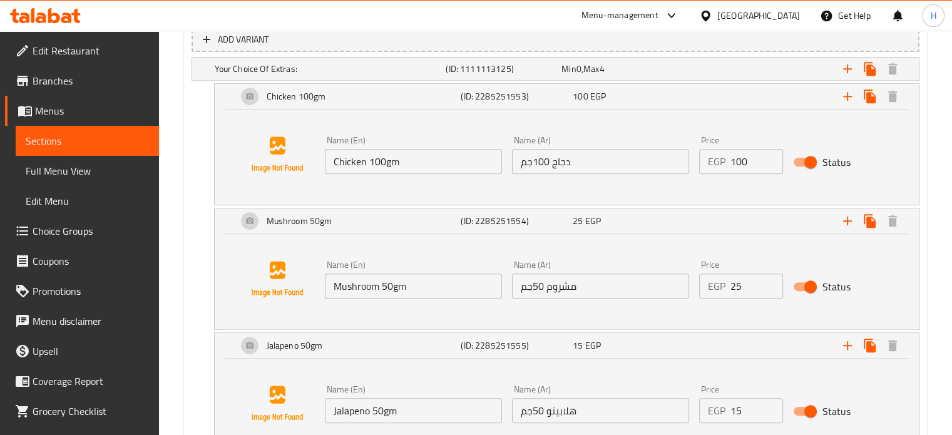
scroll to position [751, 0]
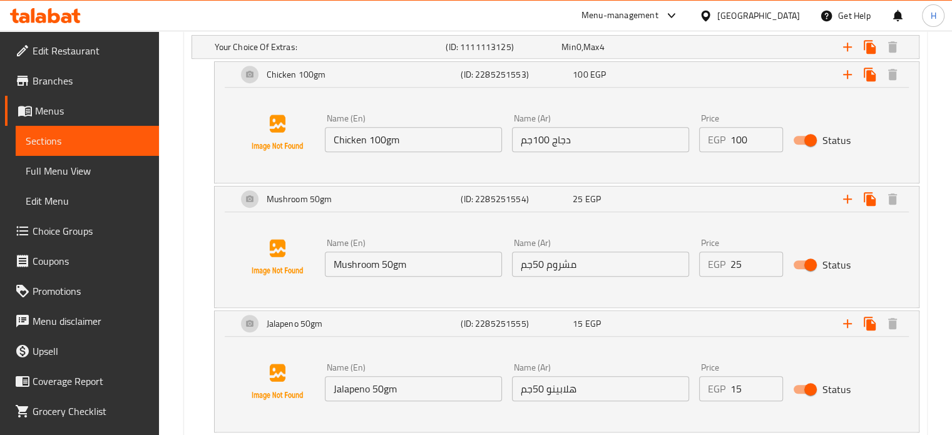
drag, startPoint x: 751, startPoint y: 383, endPoint x: 699, endPoint y: 385, distance: 52.0
click at [700, 385] on div "EGP 15 Price" at bounding box center [741, 388] width 84 height 25
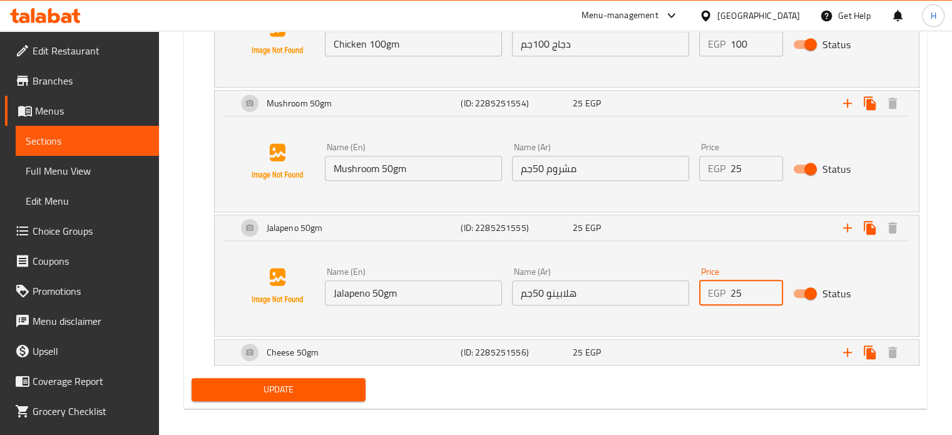
scroll to position [854, 0]
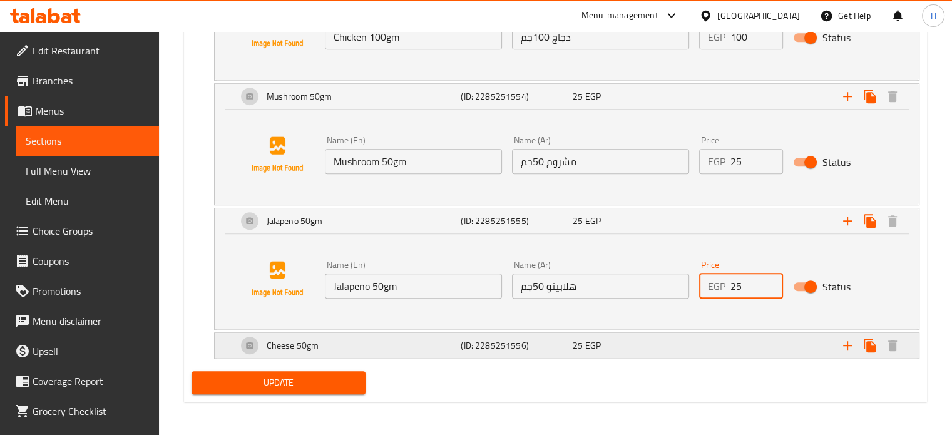
type input "25"
click at [611, 352] on div "25 EGP" at bounding box center [626, 346] width 112 height 18
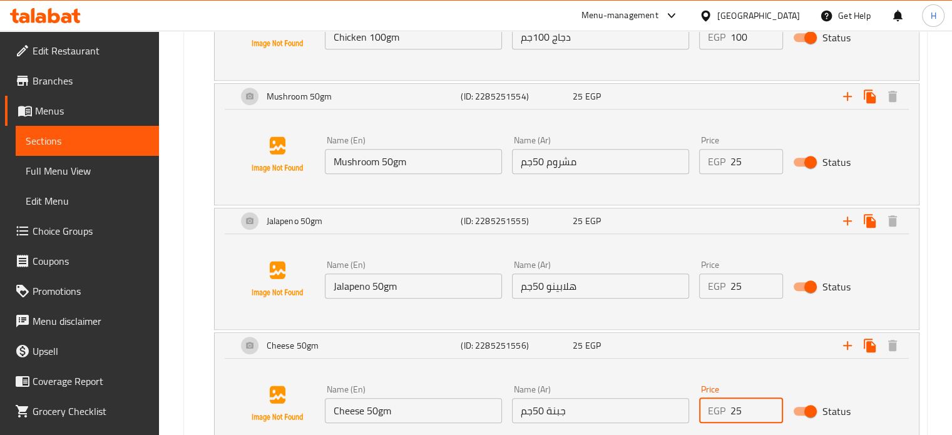
drag, startPoint x: 716, startPoint y: 411, endPoint x: 698, endPoint y: 410, distance: 17.5
click at [699, 410] on div "EGP 25 Price" at bounding box center [741, 410] width 84 height 25
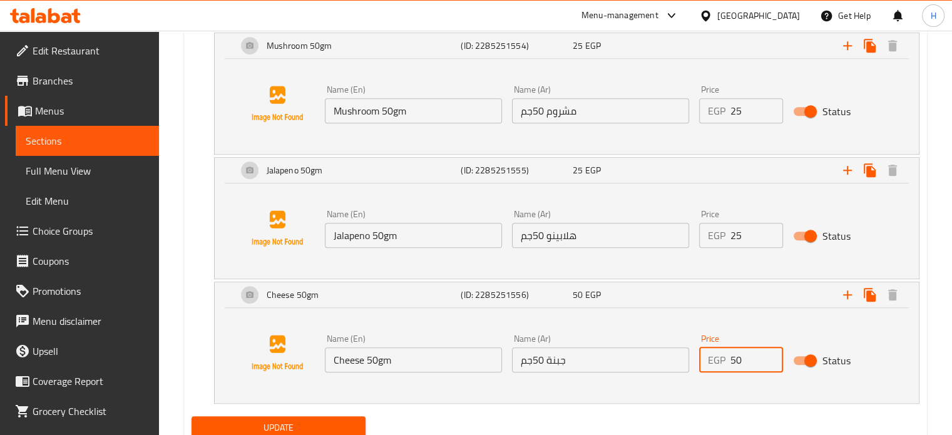
scroll to position [949, 0]
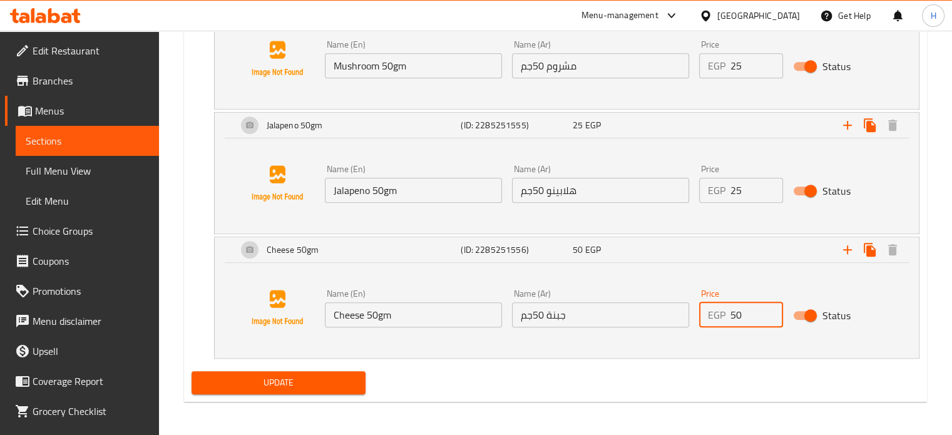
type input "50"
click at [317, 379] on span "Update" at bounding box center [279, 383] width 155 height 16
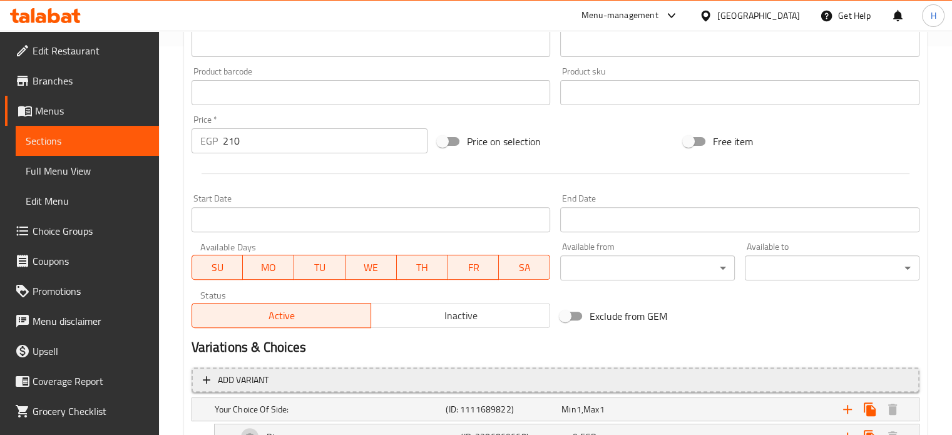
scroll to position [509, 0]
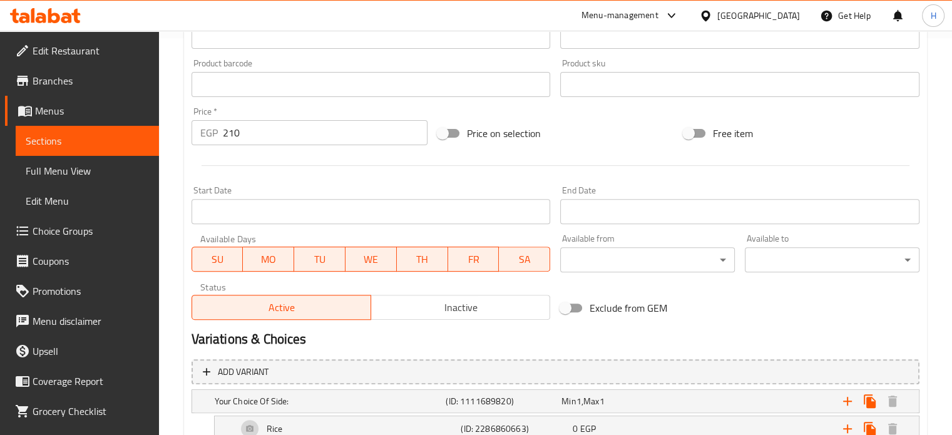
scroll to position [501, 0]
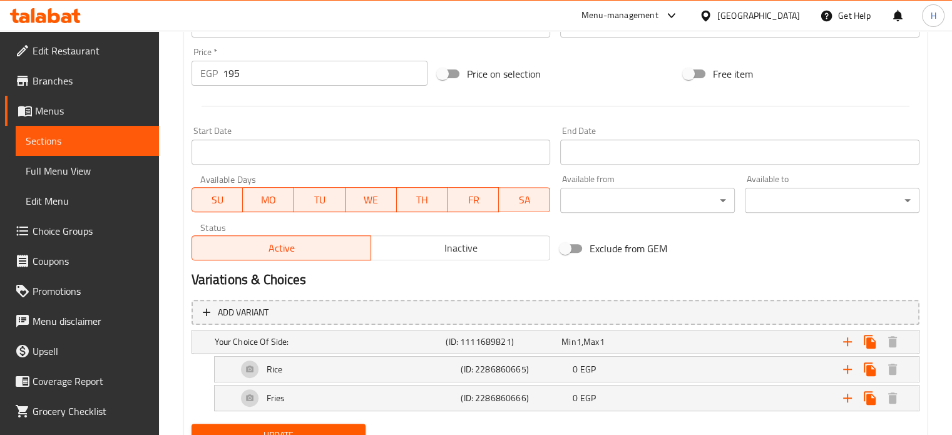
scroll to position [509, 0]
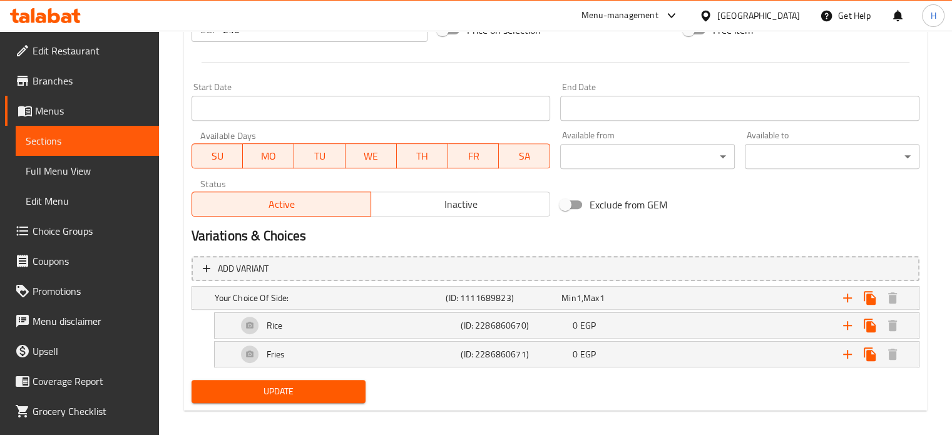
scroll to position [501, 0]
